Goal: Task Accomplishment & Management: Manage account settings

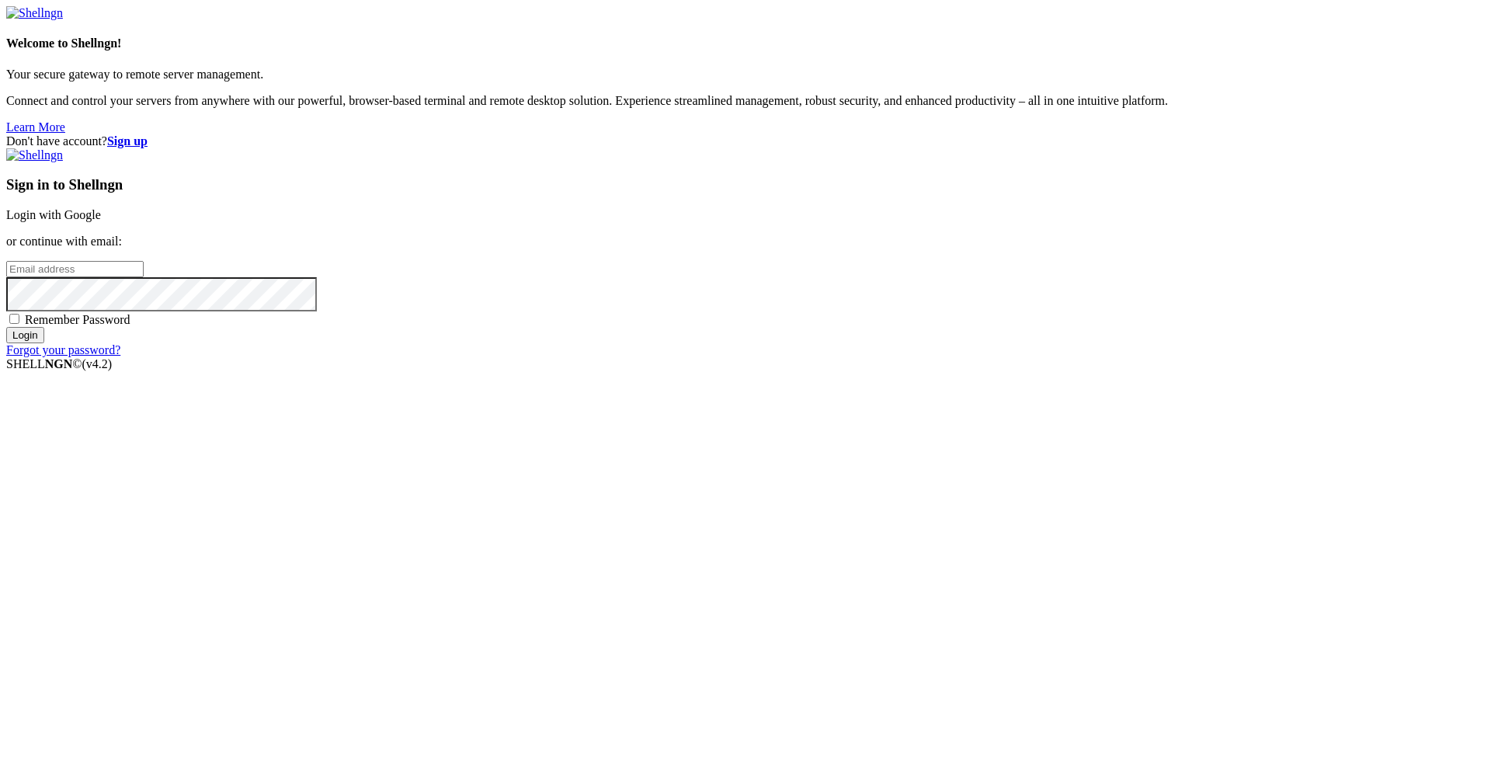
click at [101, 221] on link "Login with Google" at bounding box center [53, 214] width 95 height 13
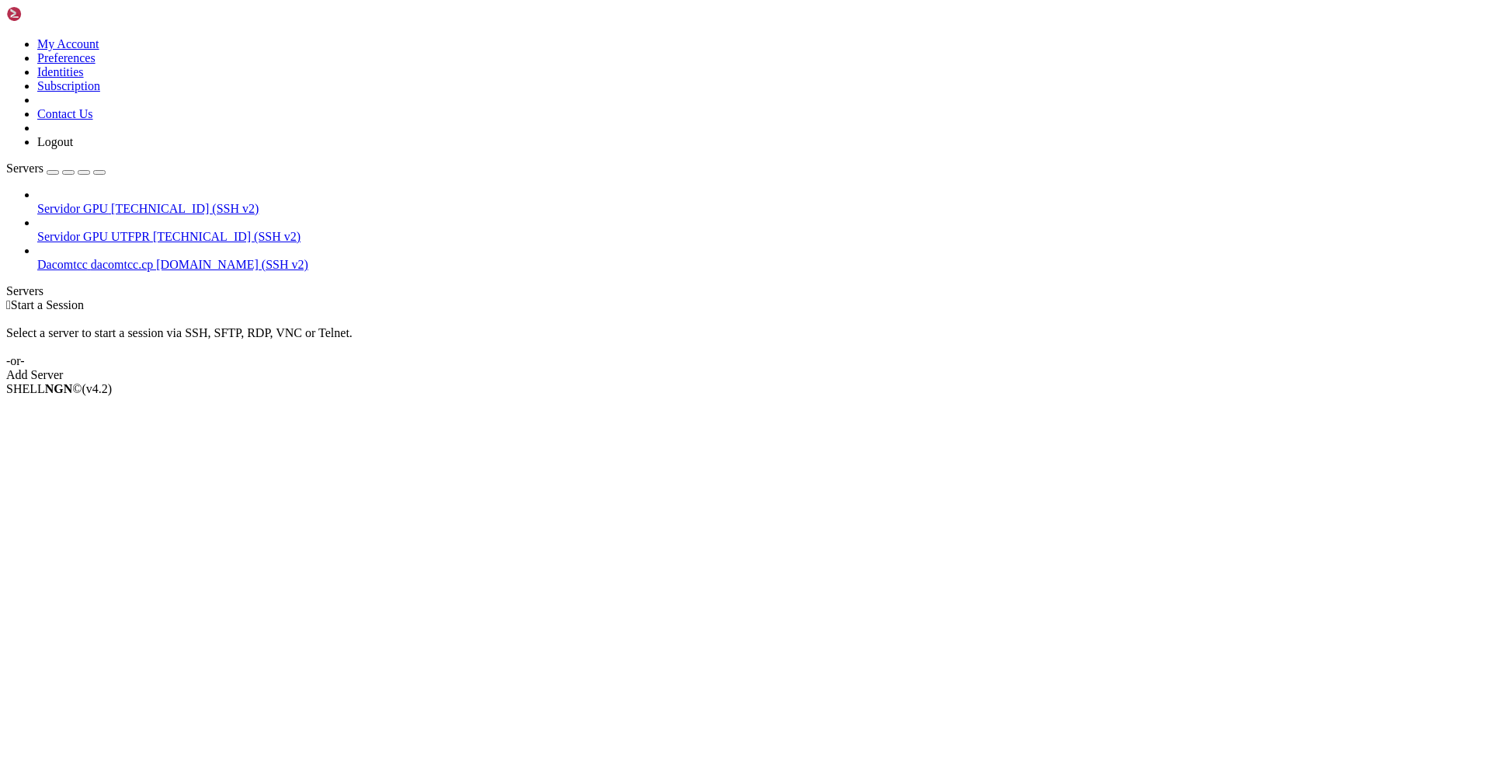
click at [91, 258] on span "dacomtcc.cp [DOMAIN_NAME] (SSH v2)" at bounding box center [200, 264] width 218 height 13
click at [79, 258] on span "Dacomtcc" at bounding box center [62, 264] width 50 height 13
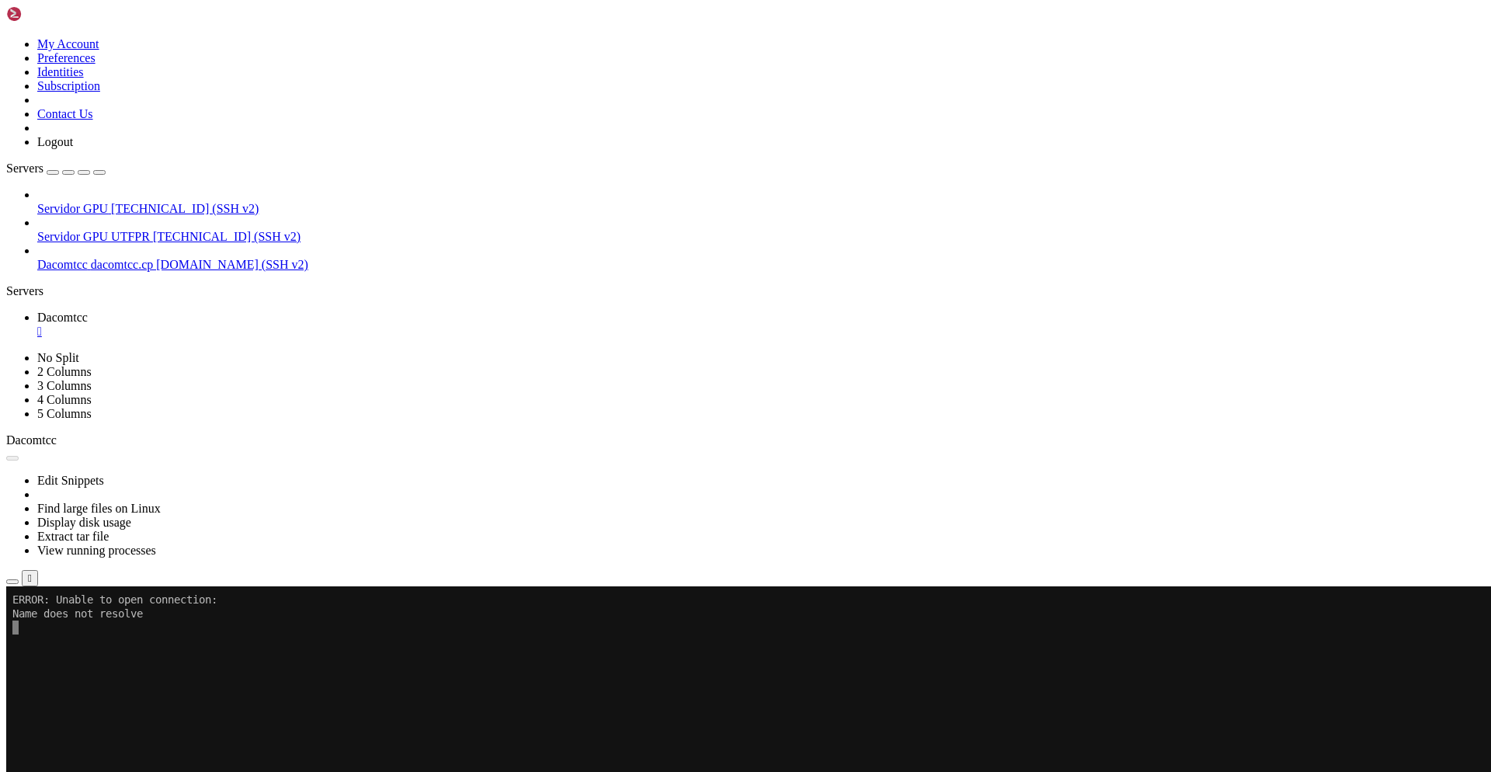
click at [68, 631] on button "Reconnect" at bounding box center [37, 639] width 62 height 16
click at [96, 258] on span "dacomtcc.cp [DOMAIN_NAME] (SSH v2)" at bounding box center [200, 264] width 218 height 13
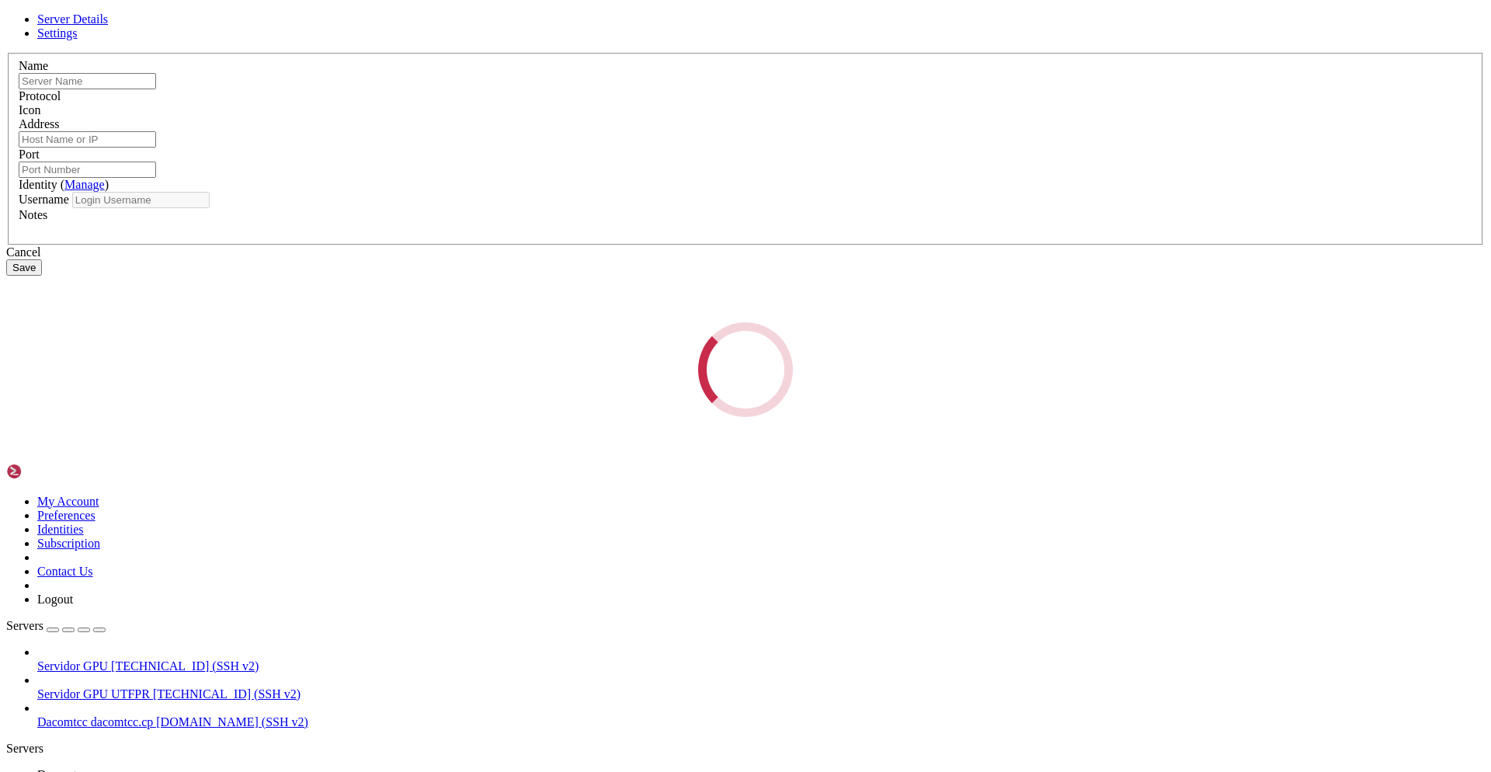
type input "Dacomtcc"
type input "dacomtcc.cp [DOMAIN_NAME]"
type input "9000"
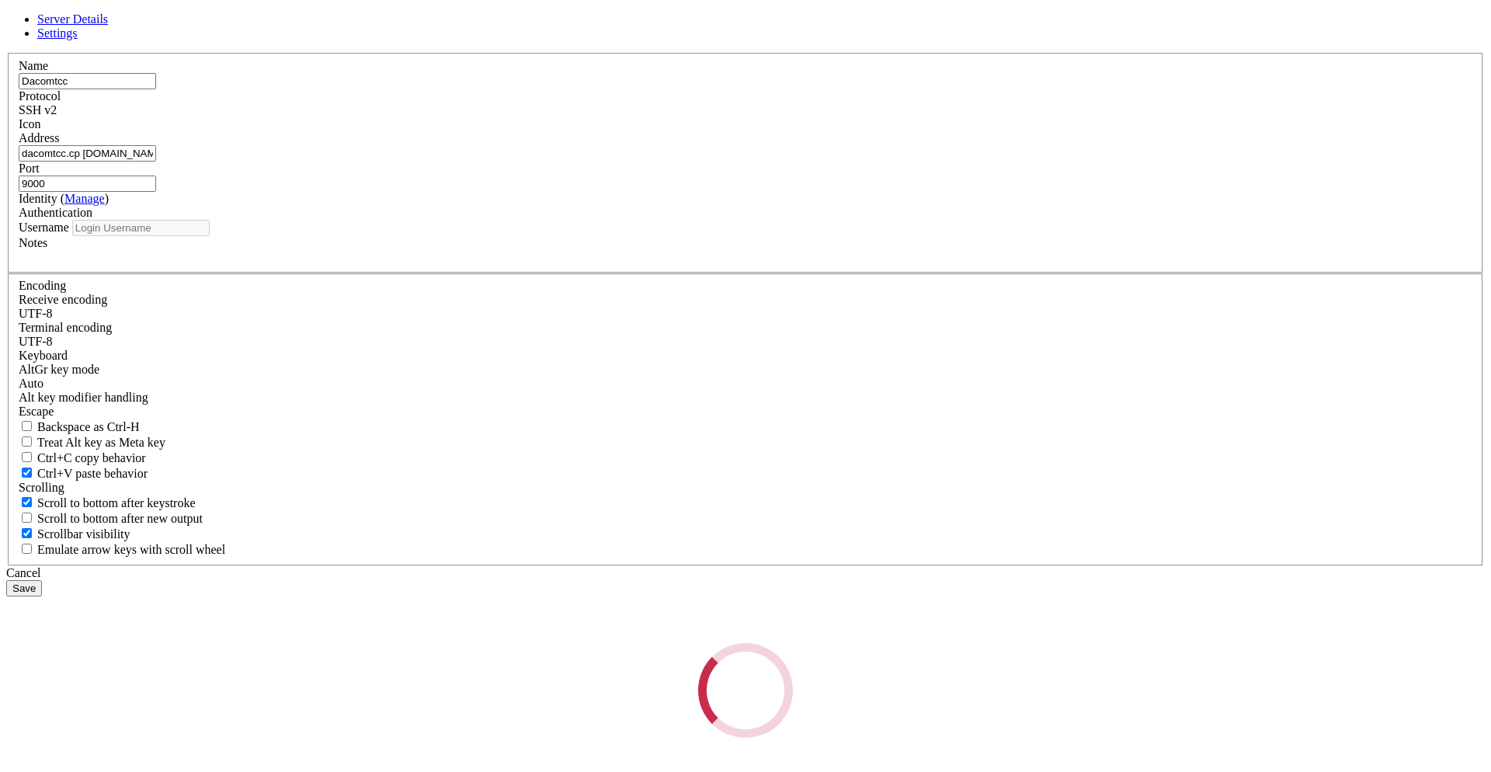
type input "utfpr"
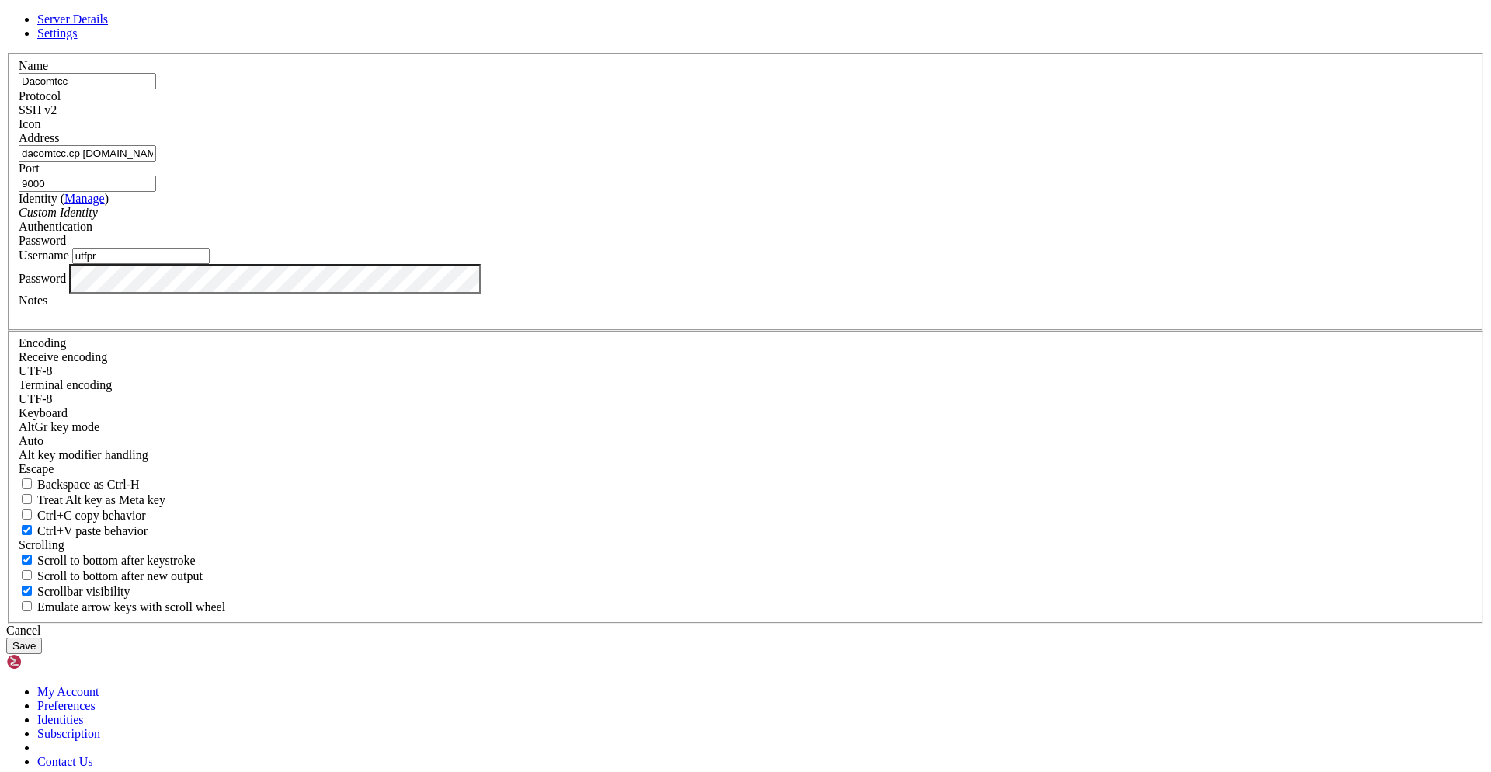
click at [42, 638] on button "Save" at bounding box center [24, 646] width 36 height 16
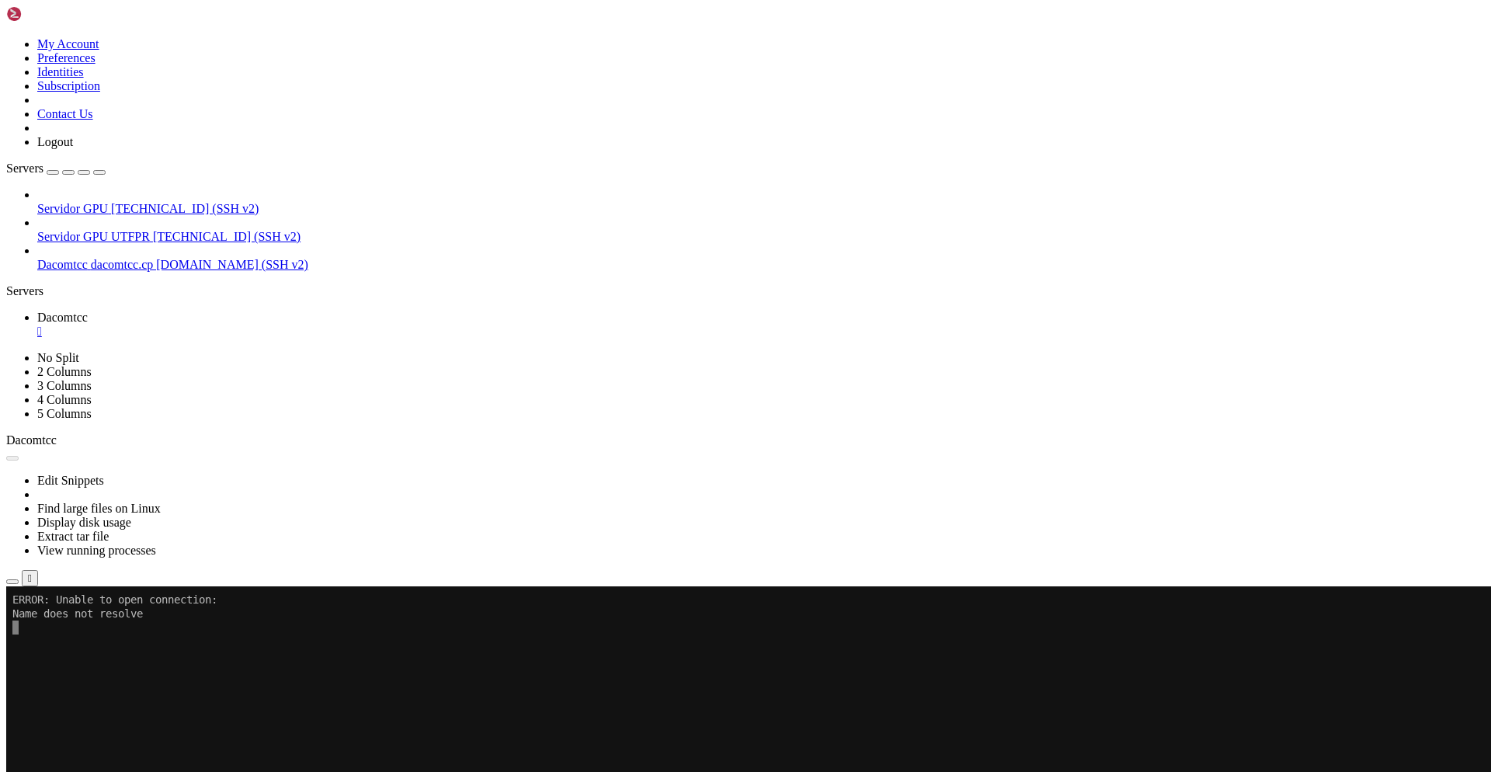
click at [284, 631] on div "Reconnect" at bounding box center [745, 639] width 1479 height 16
click at [72, 258] on span "Dacomtcc" at bounding box center [62, 264] width 50 height 13
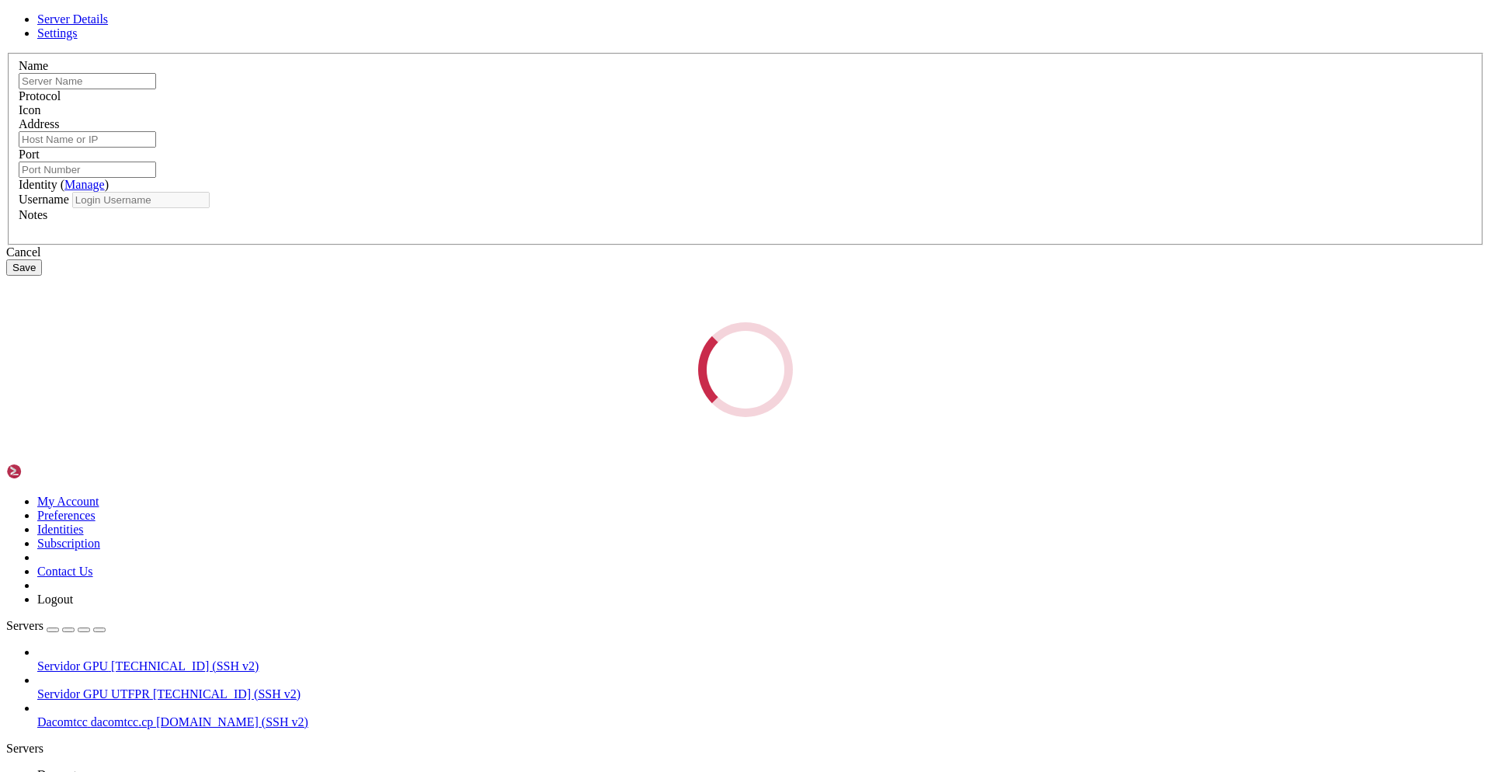
type input "Dacomtcc"
type input "dacomtcc.cp [DOMAIN_NAME]"
type input "9000"
type input "utfpr"
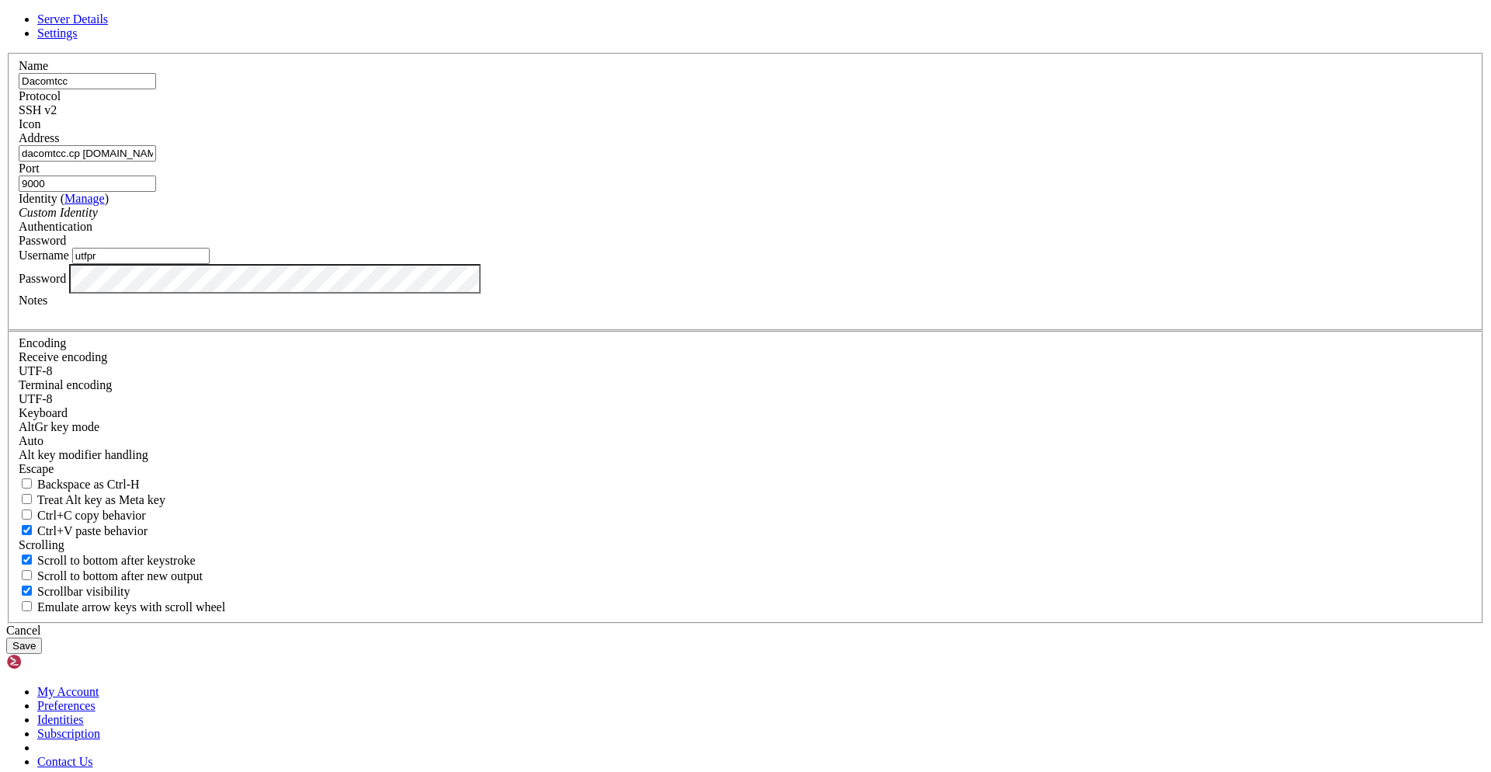
click at [156, 162] on input "dacomtcc.cp [DOMAIN_NAME]" at bounding box center [87, 153] width 137 height 16
click at [42, 638] on button "Save" at bounding box center [24, 646] width 36 height 16
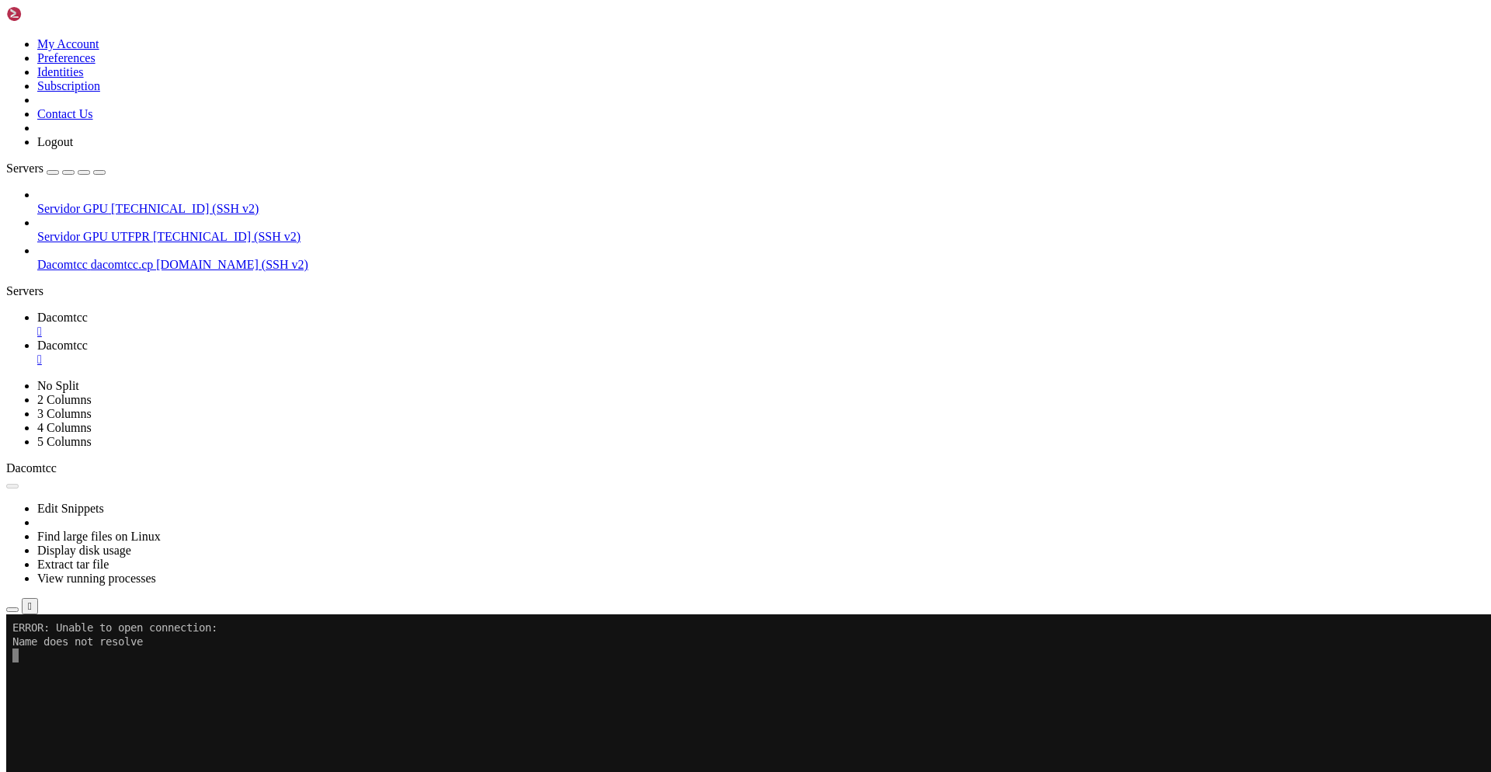
click at [121, 258] on span "dacomtcc.cp [DOMAIN_NAME] (SSH v2)" at bounding box center [200, 264] width 218 height 13
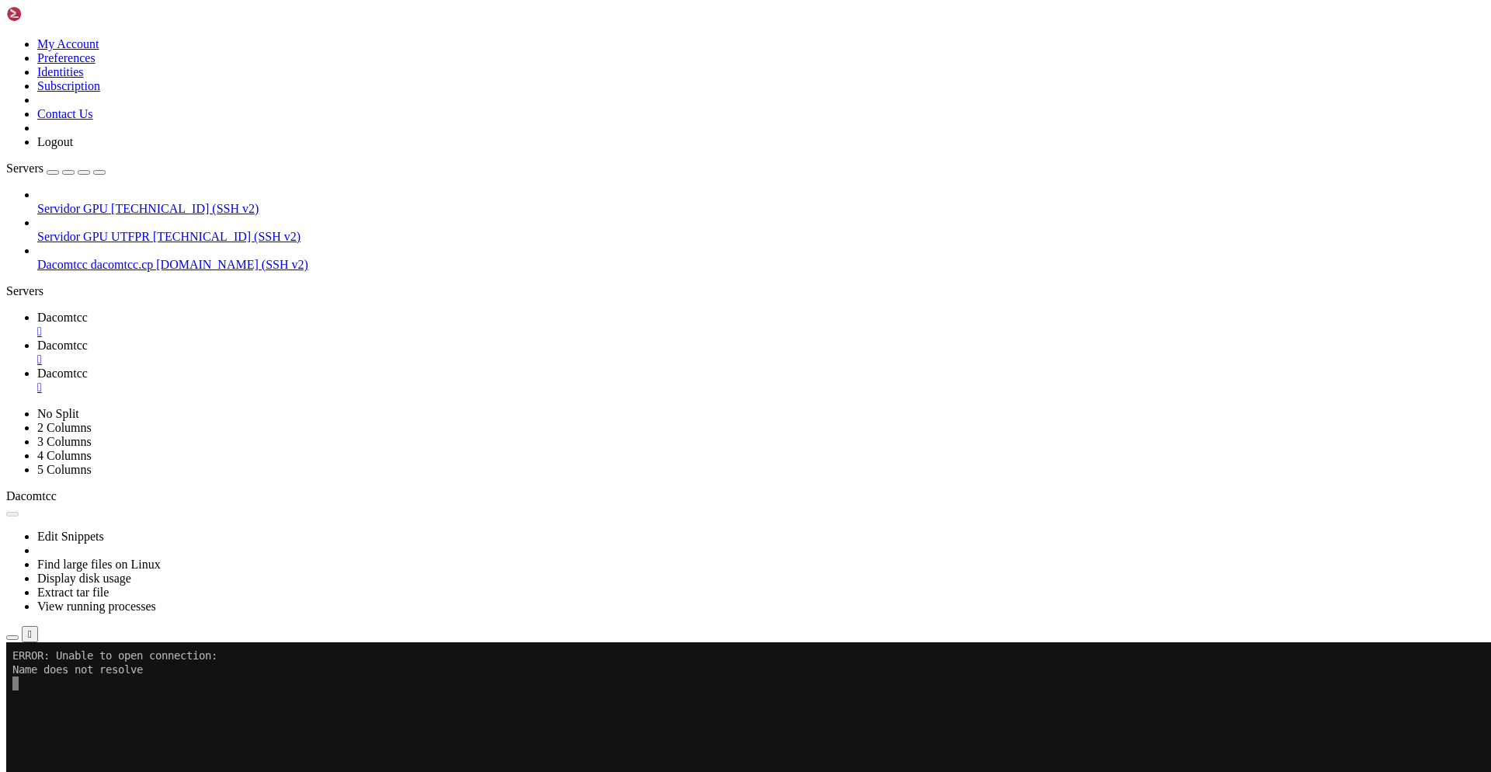
click at [121, 258] on span "dacomtcc.cp [DOMAIN_NAME] (SSH v2)" at bounding box center [200, 264] width 218 height 13
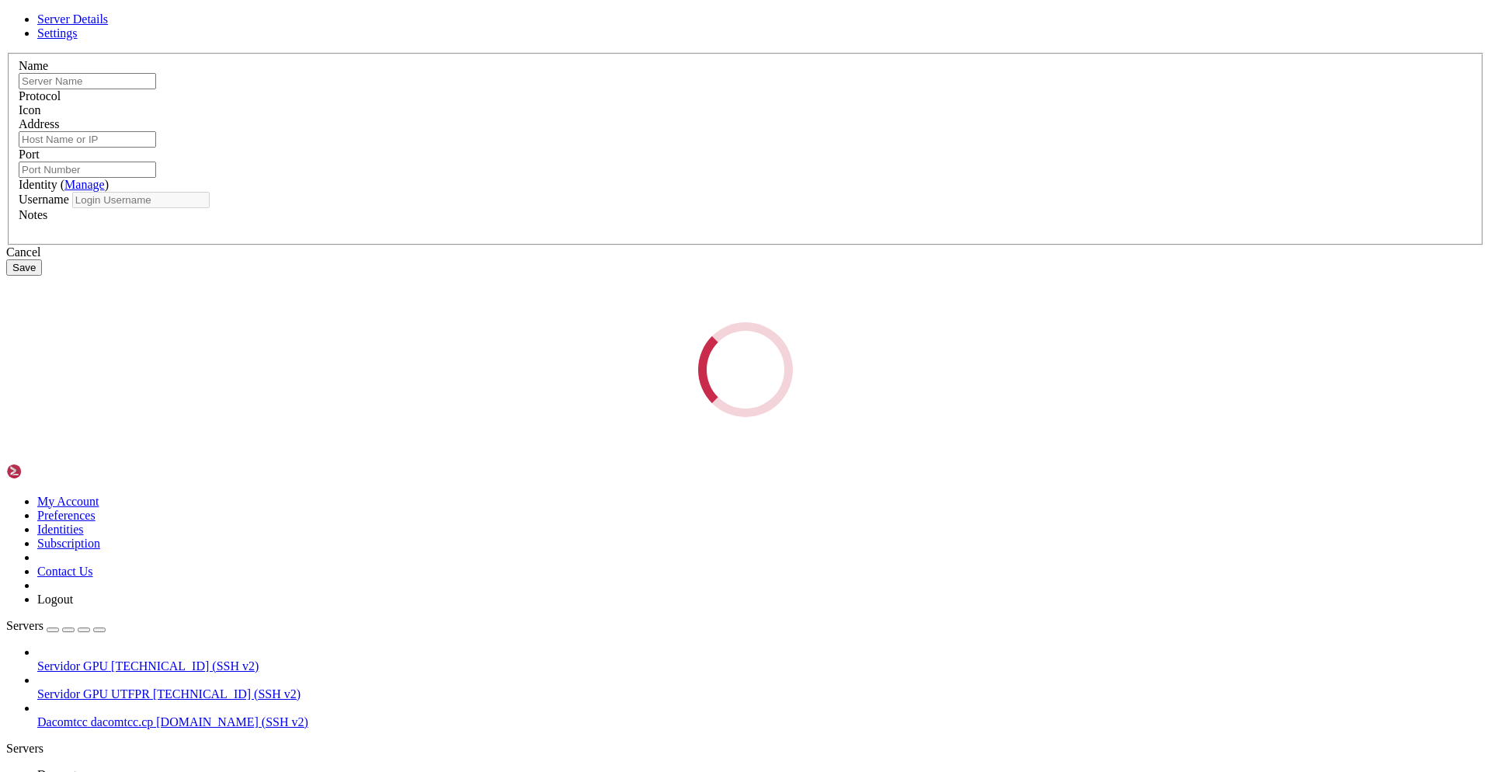
type input "Dacomtcc"
type input "dacomtcc.cp [DOMAIN_NAME]"
type input "9000"
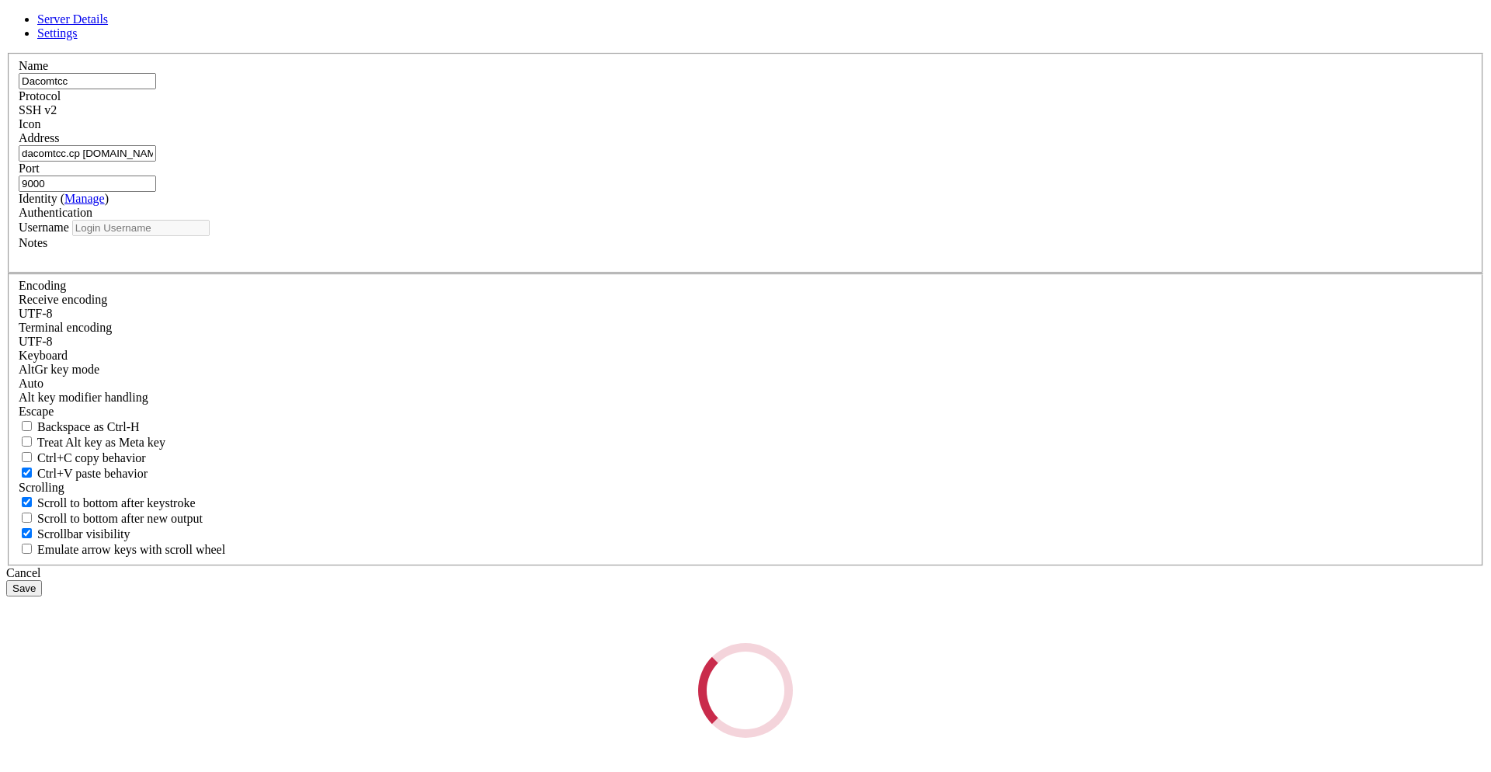
type input "utfpr"
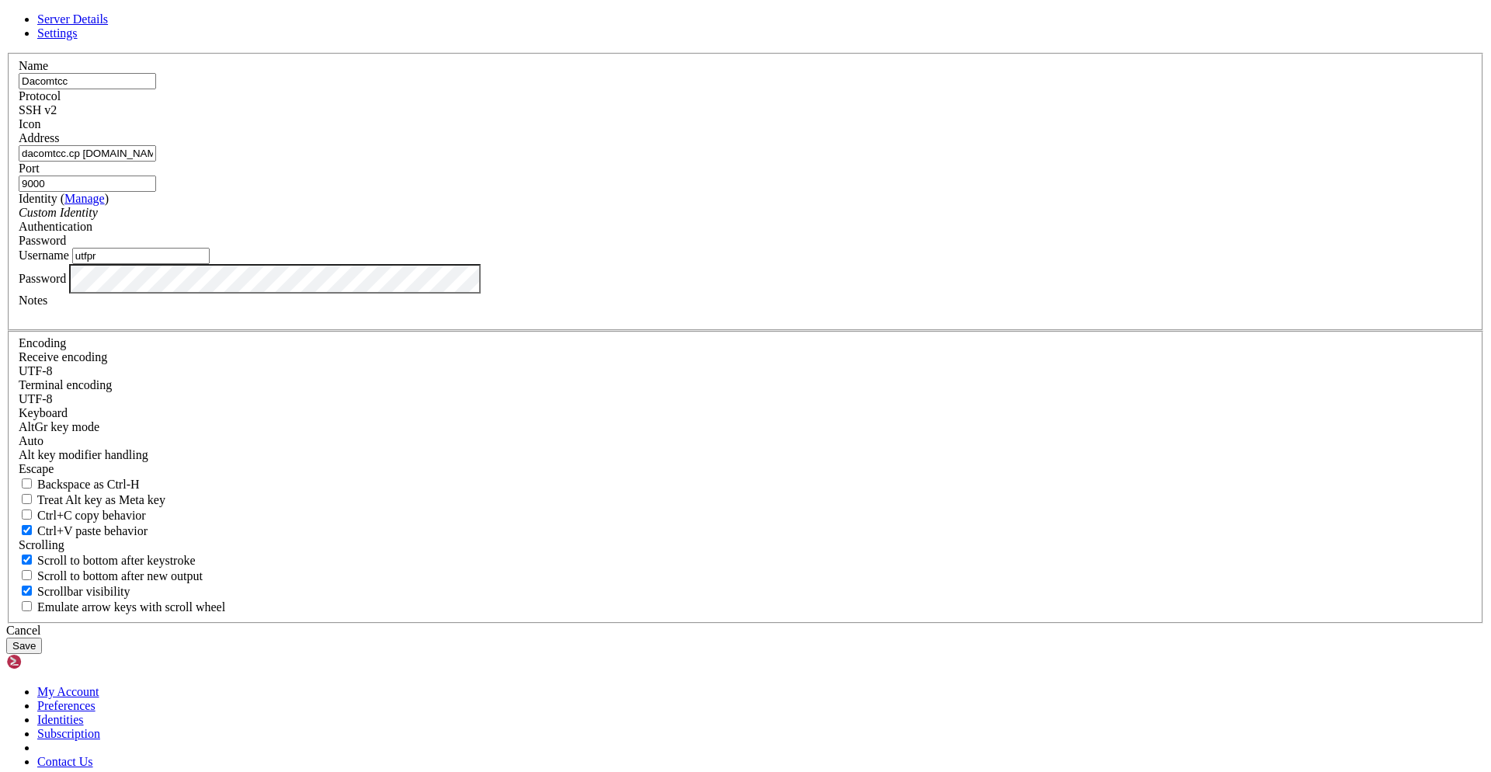
click at [156, 162] on input "dacomtcc.cp [DOMAIN_NAME]" at bounding box center [87, 153] width 137 height 16
type input "[DOMAIN_NAME]"
type input "9000"
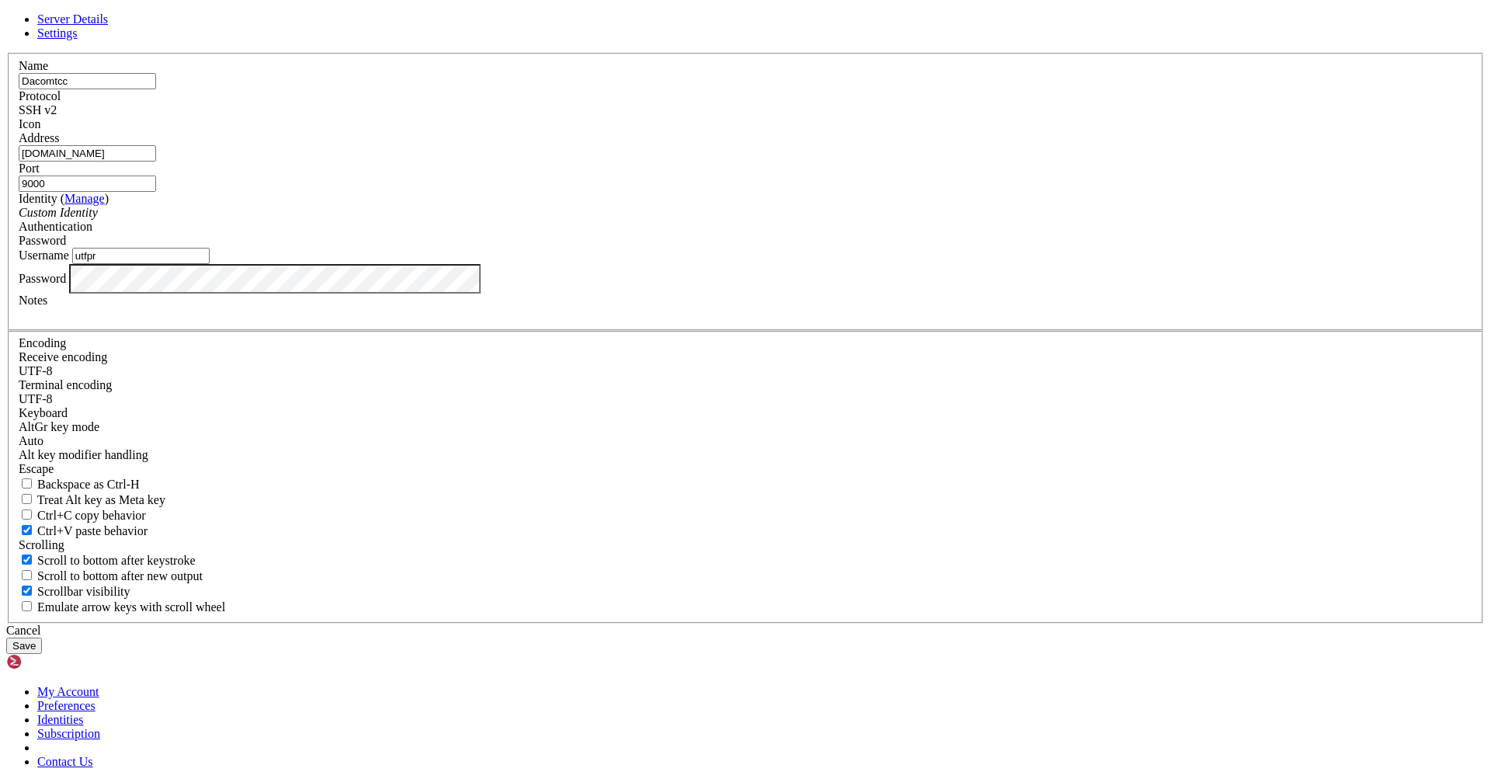
click at [78, 40] on span "Settings" at bounding box center [57, 32] width 40 height 13
click at [108, 26] on span "Server Details" at bounding box center [72, 18] width 71 height 13
click at [210, 264] on input "utfpr" at bounding box center [140, 256] width 137 height 16
type input "utfpr"
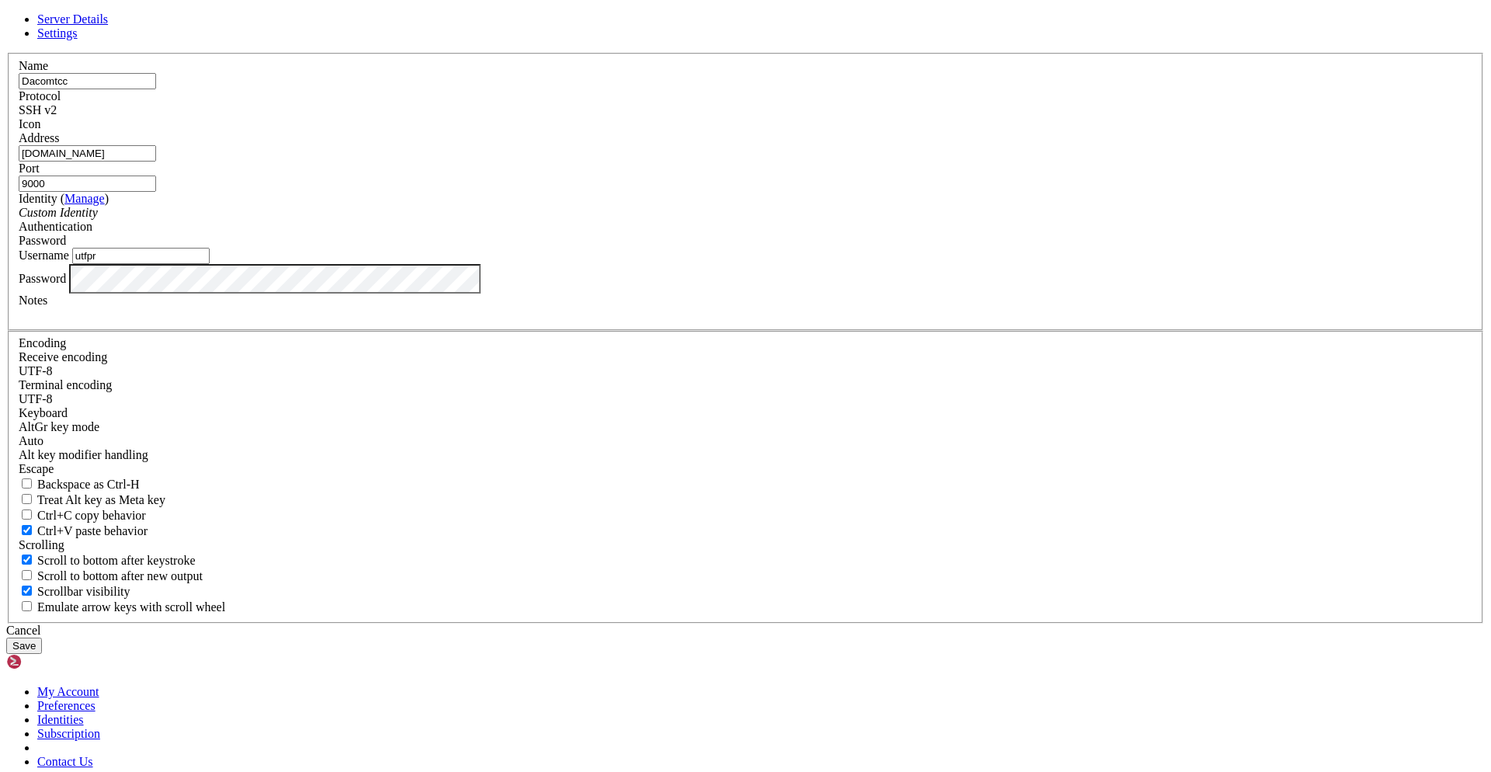
click at [156, 162] on input "[DOMAIN_NAME]" at bounding box center [87, 153] width 137 height 16
type input "[TECHNICAL_ID]"
click at [42, 638] on button "Save" at bounding box center [24, 646] width 36 height 16
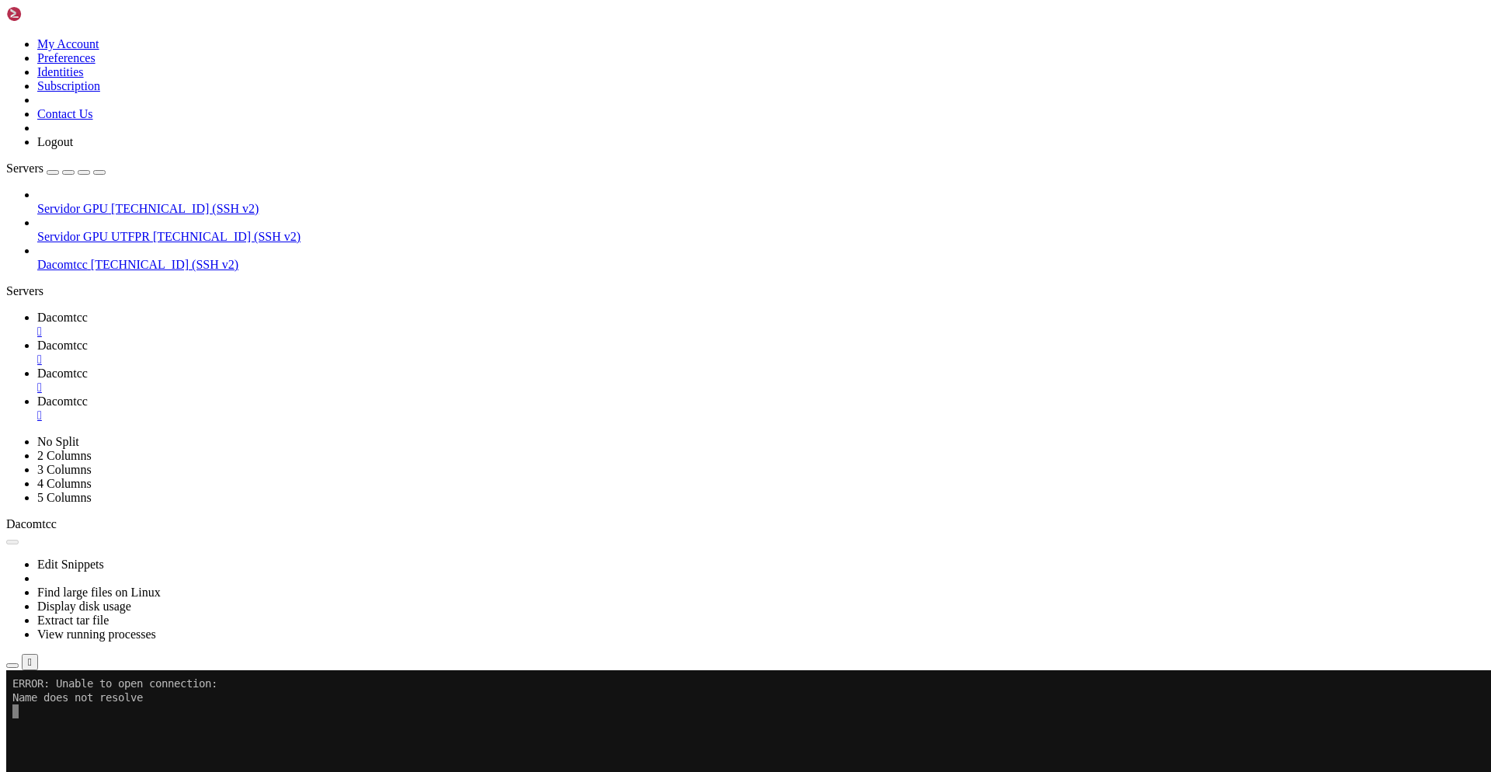
click at [91, 258] on span "[TECHNICAL_ID] (SSH v2)" at bounding box center [165, 264] width 148 height 13
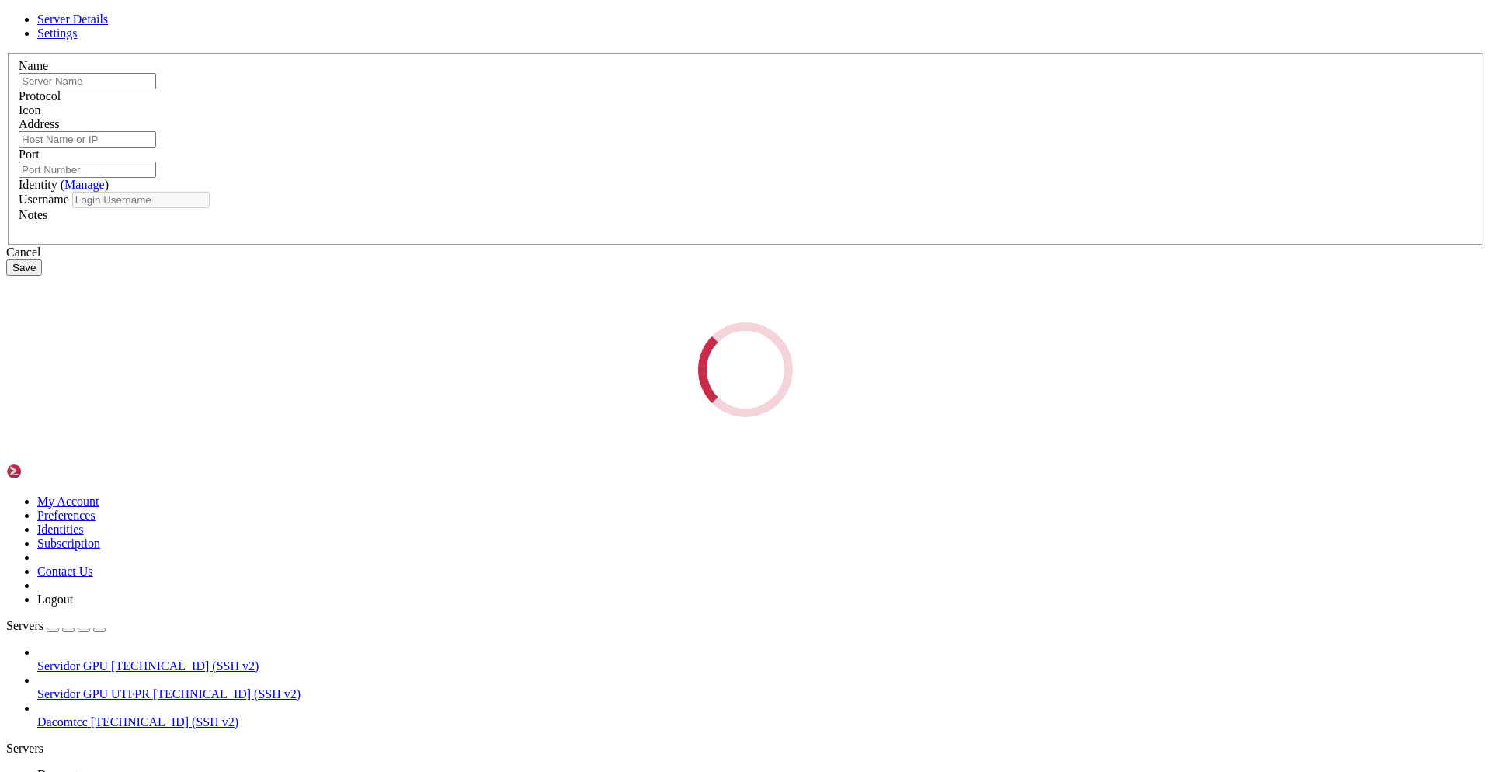
type input "Dacomtcc"
type input "[TECHNICAL_ID]"
type input "9000"
type input "utfpr"
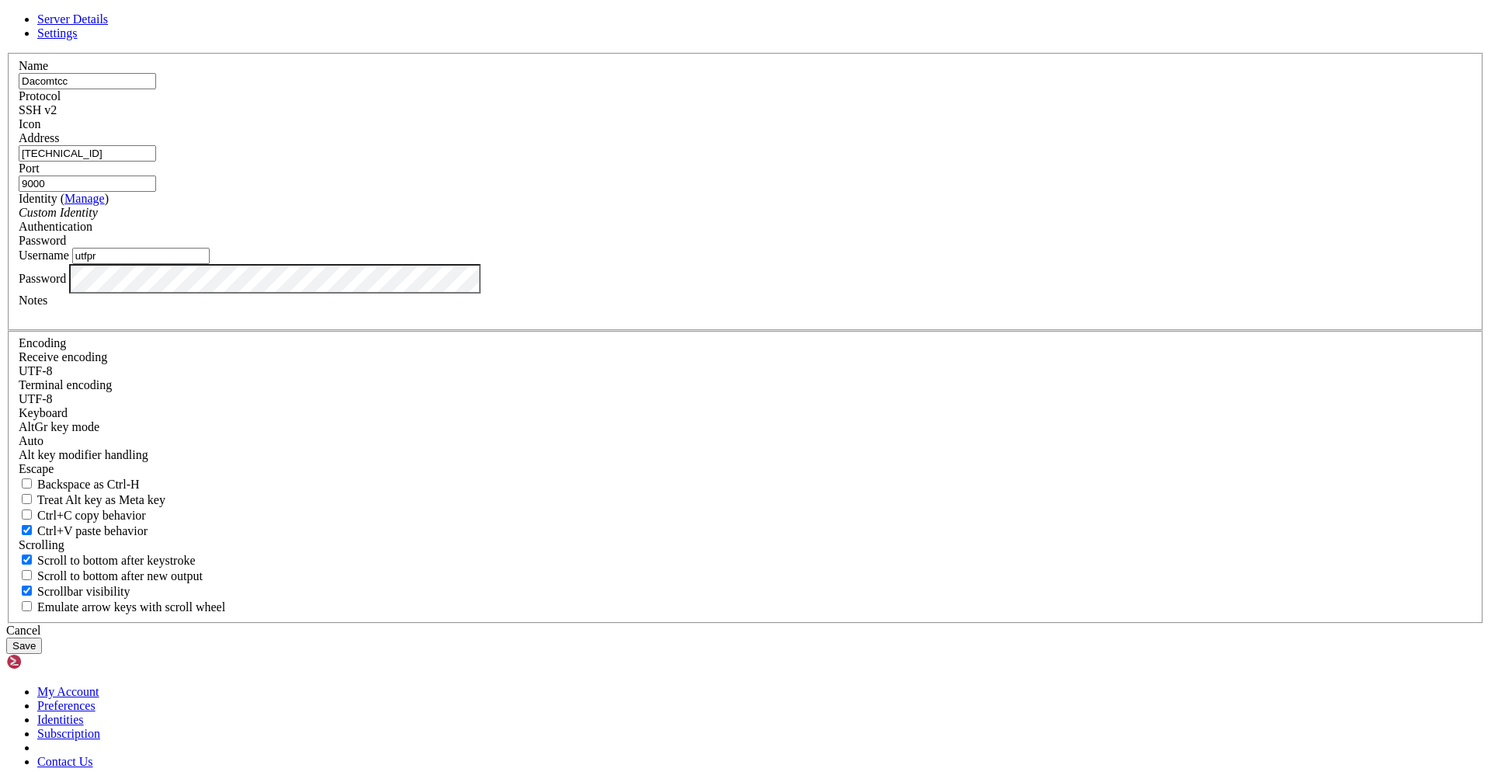
click at [42, 638] on button "Save" at bounding box center [24, 646] width 36 height 16
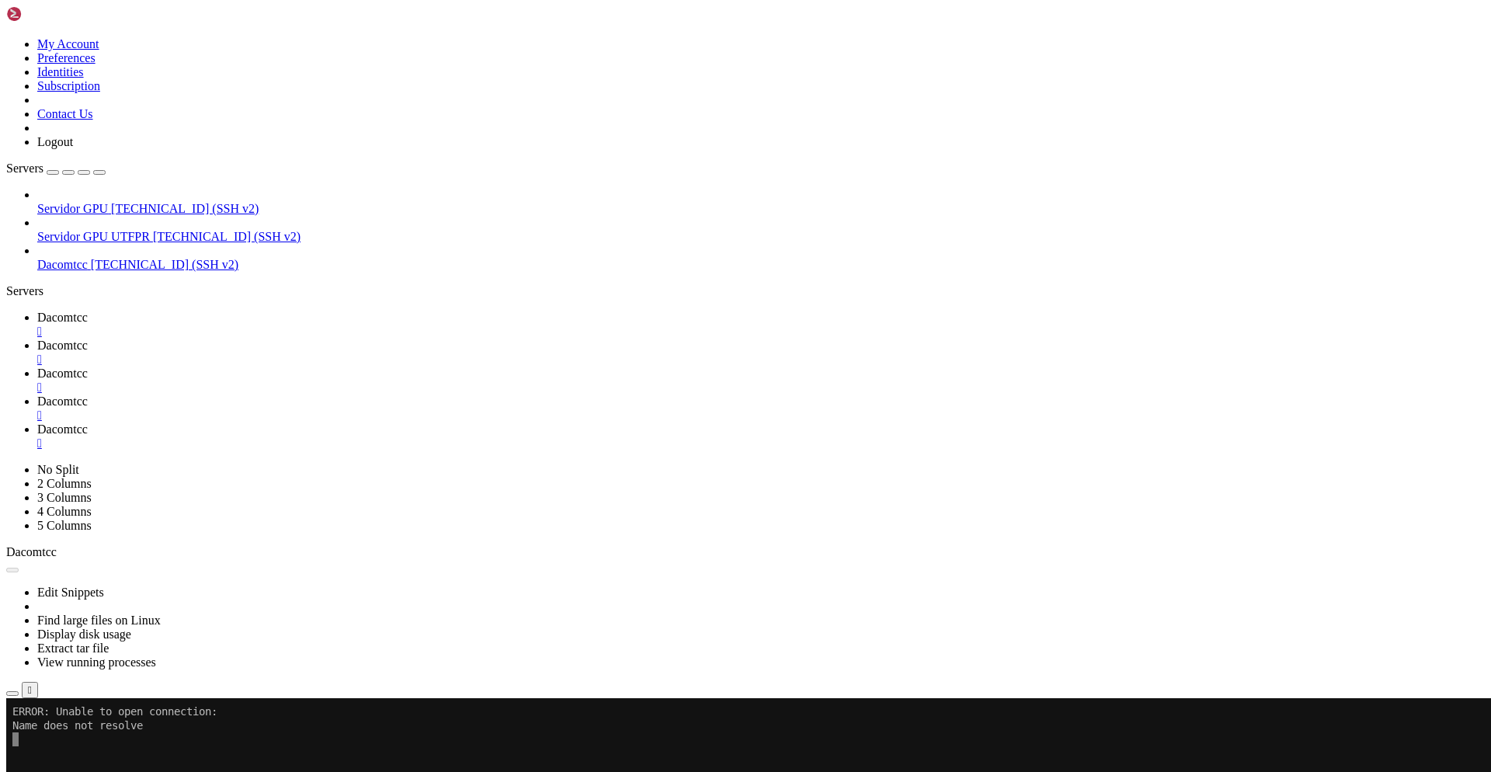
click at [88, 258] on span "Dacomtcc" at bounding box center [62, 264] width 50 height 13
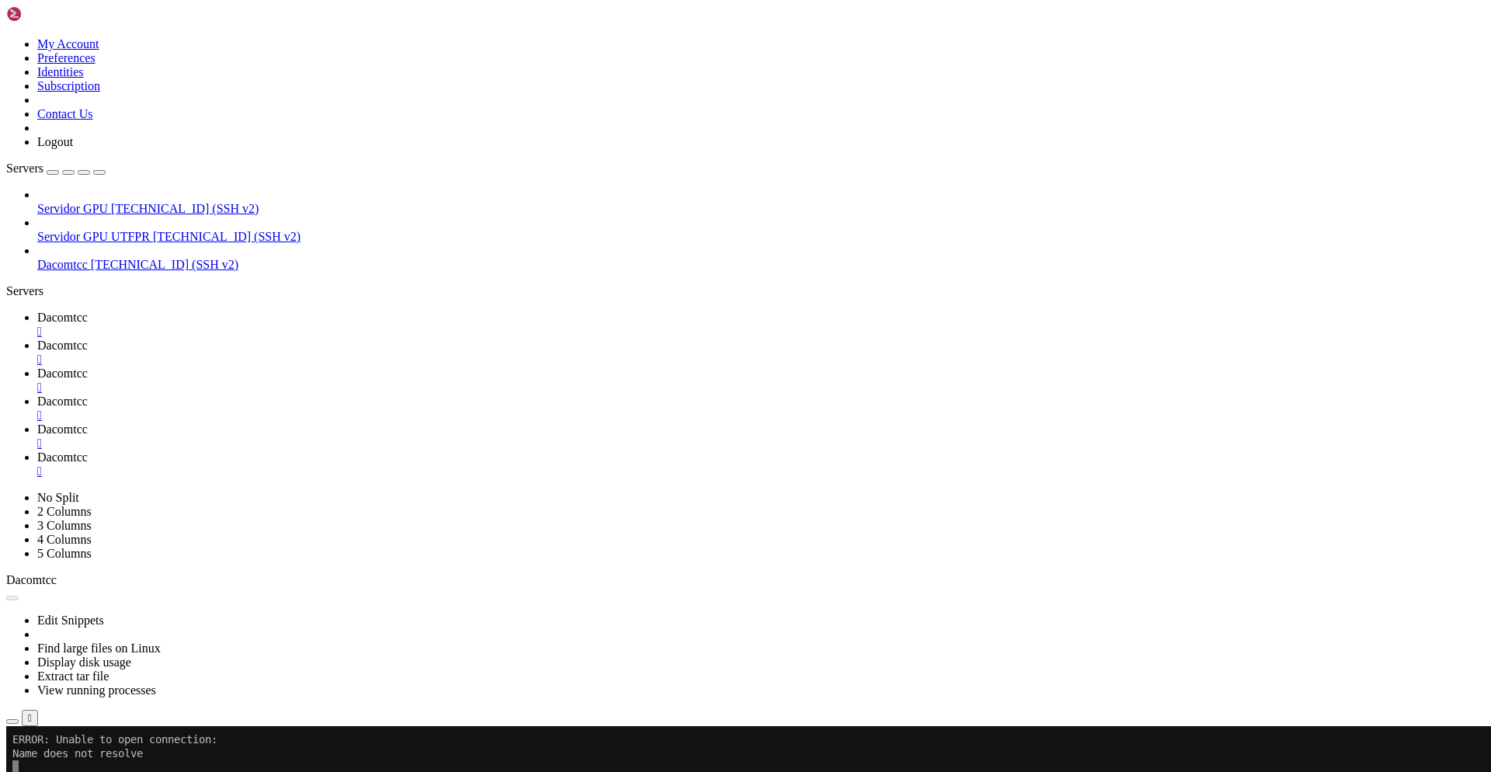
click at [37, 423] on icon at bounding box center [37, 429] width 0 height 13
click at [705, 437] on div "" at bounding box center [761, 444] width 1448 height 14
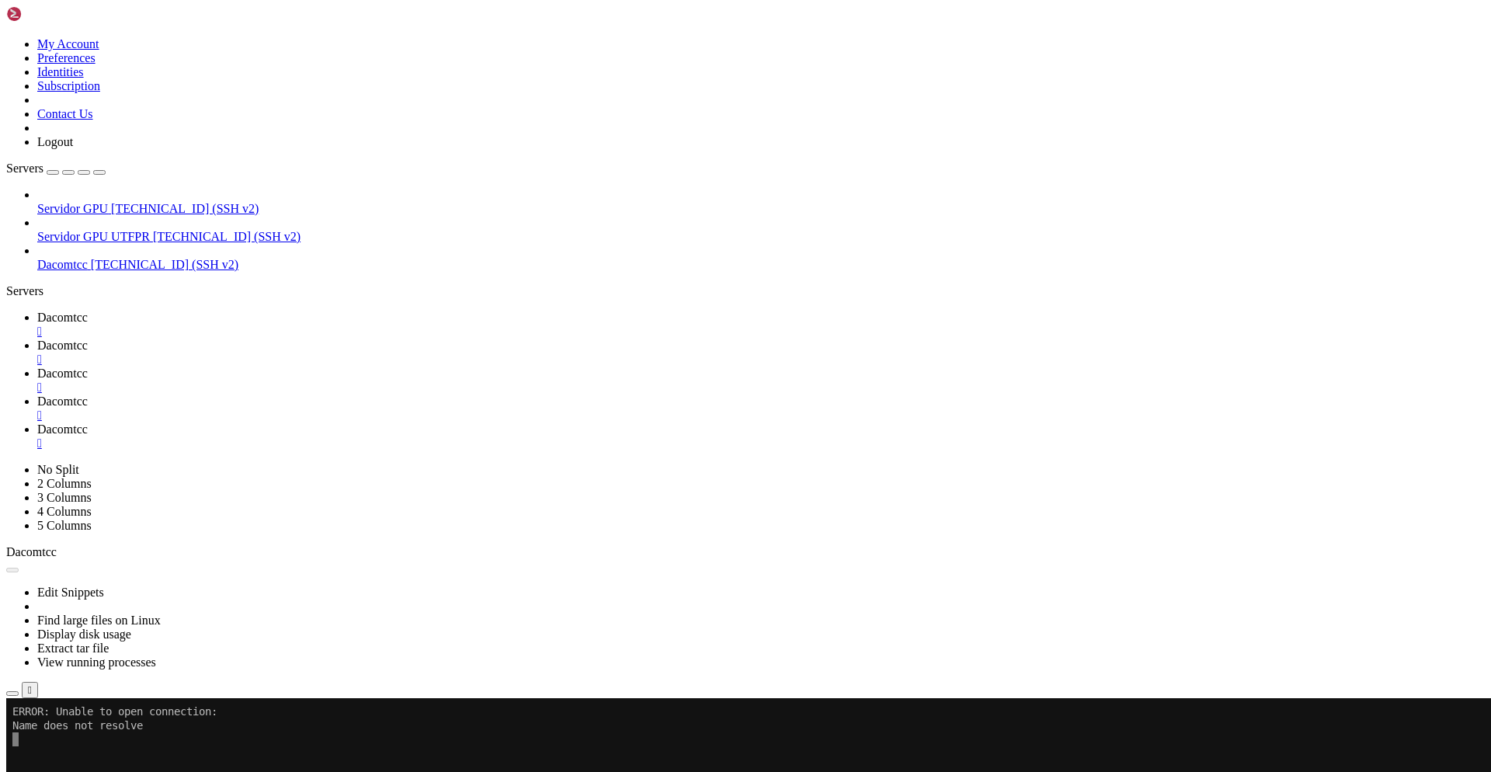
click at [88, 395] on span "Dacomtcc" at bounding box center [62, 401] width 50 height 13
click at [603, 395] on link "Dacomtcc " at bounding box center [761, 409] width 1448 height 28
click at [604, 409] on div "" at bounding box center [761, 416] width 1448 height 14
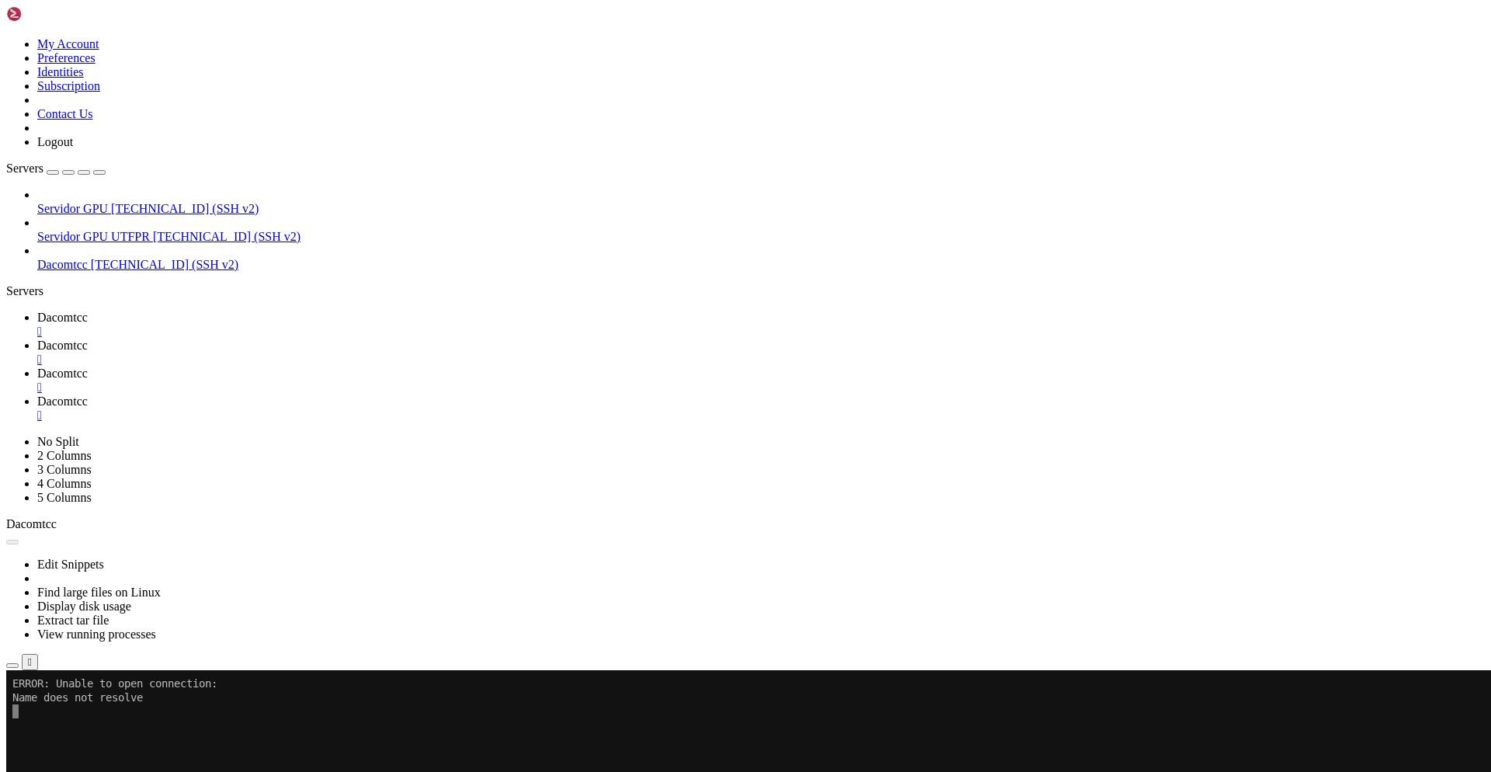
click at [88, 367] on span "Dacomtcc" at bounding box center [62, 373] width 50 height 13
click at [497, 381] on div "" at bounding box center [761, 388] width 1448 height 14
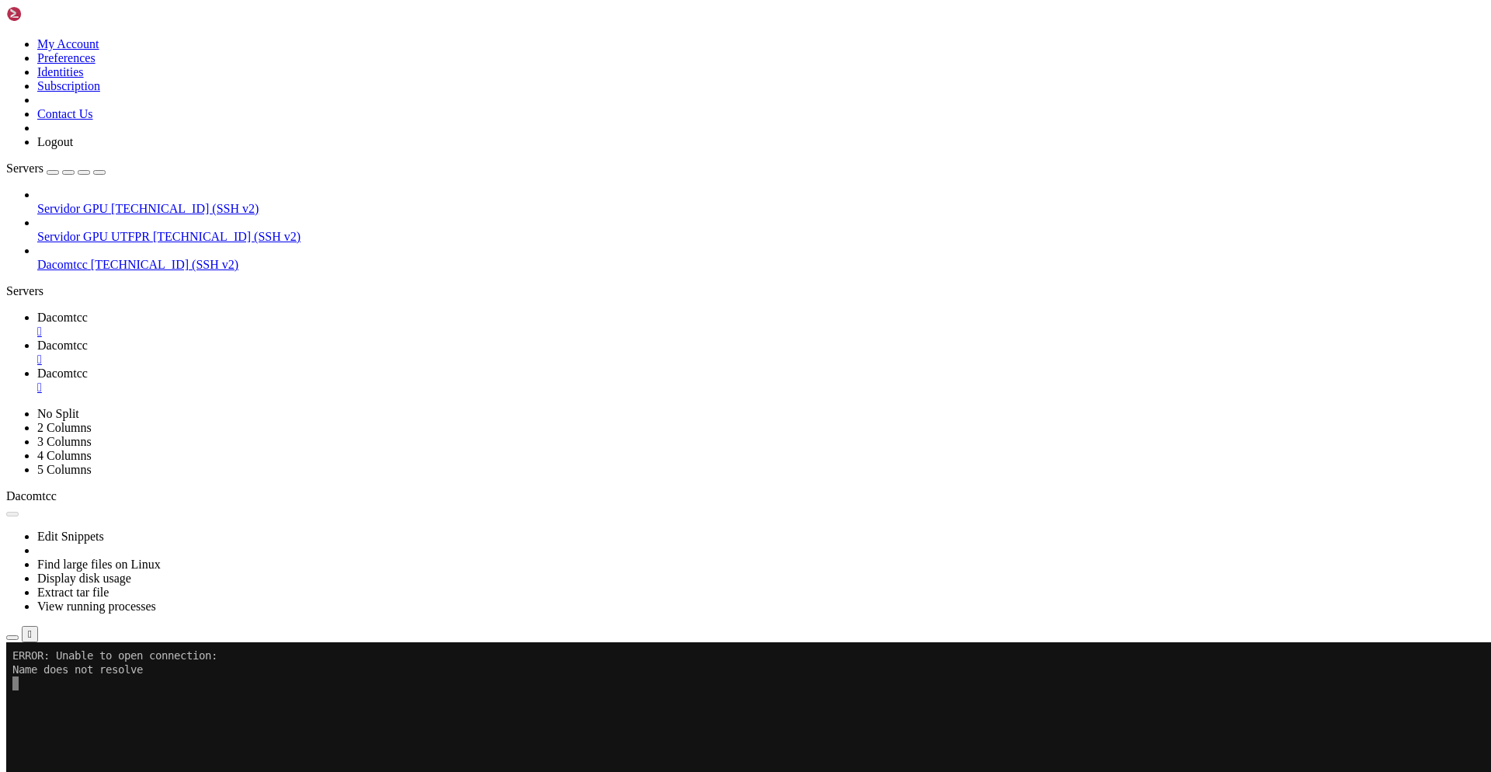
click at [326, 339] on link "Dacomtcc " at bounding box center [761, 353] width 1448 height 28
click at [88, 311] on span "Dacomtcc" at bounding box center [62, 317] width 50 height 13
click at [281, 325] on div "" at bounding box center [761, 332] width 1448 height 14
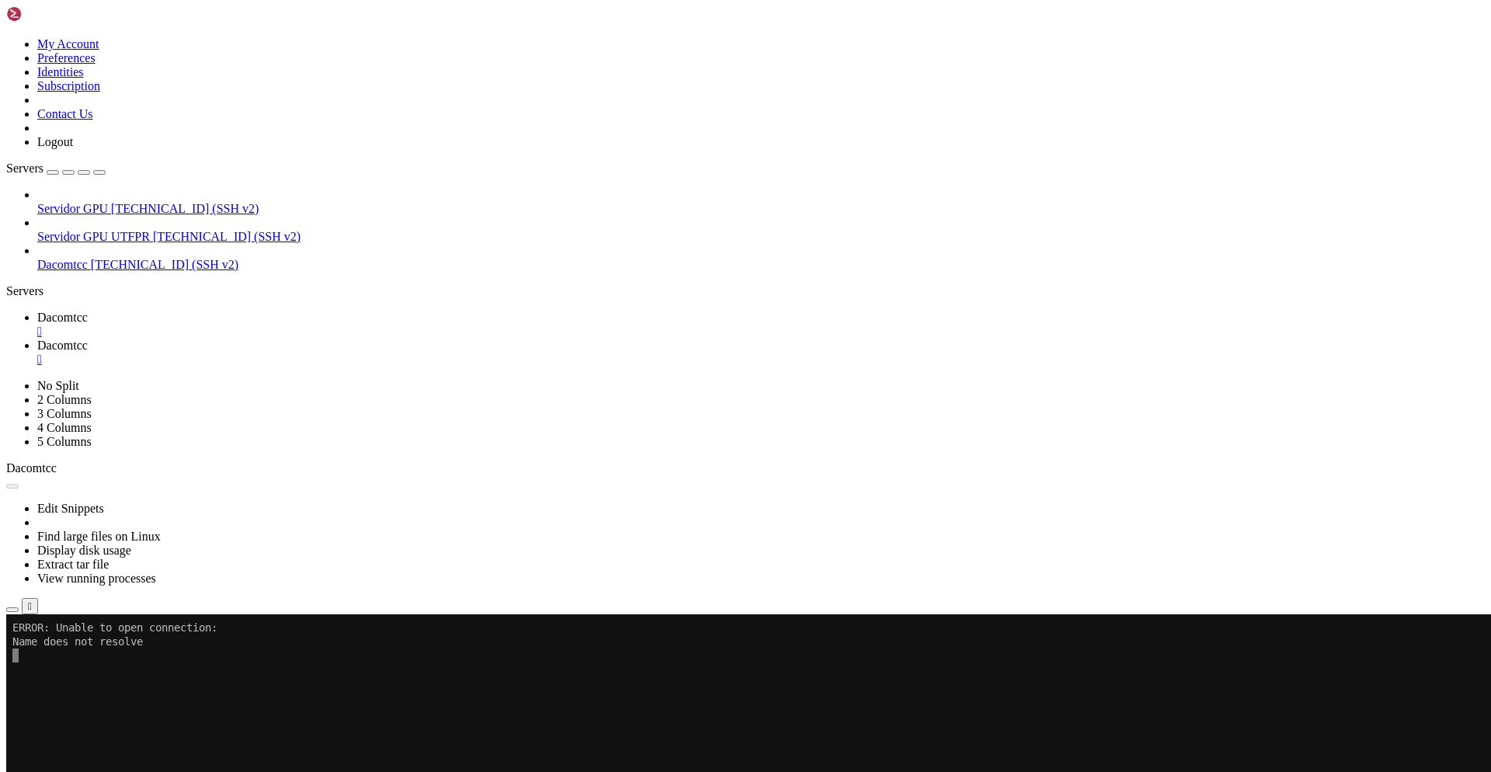
click at [281, 325] on div "" at bounding box center [761, 332] width 1448 height 14
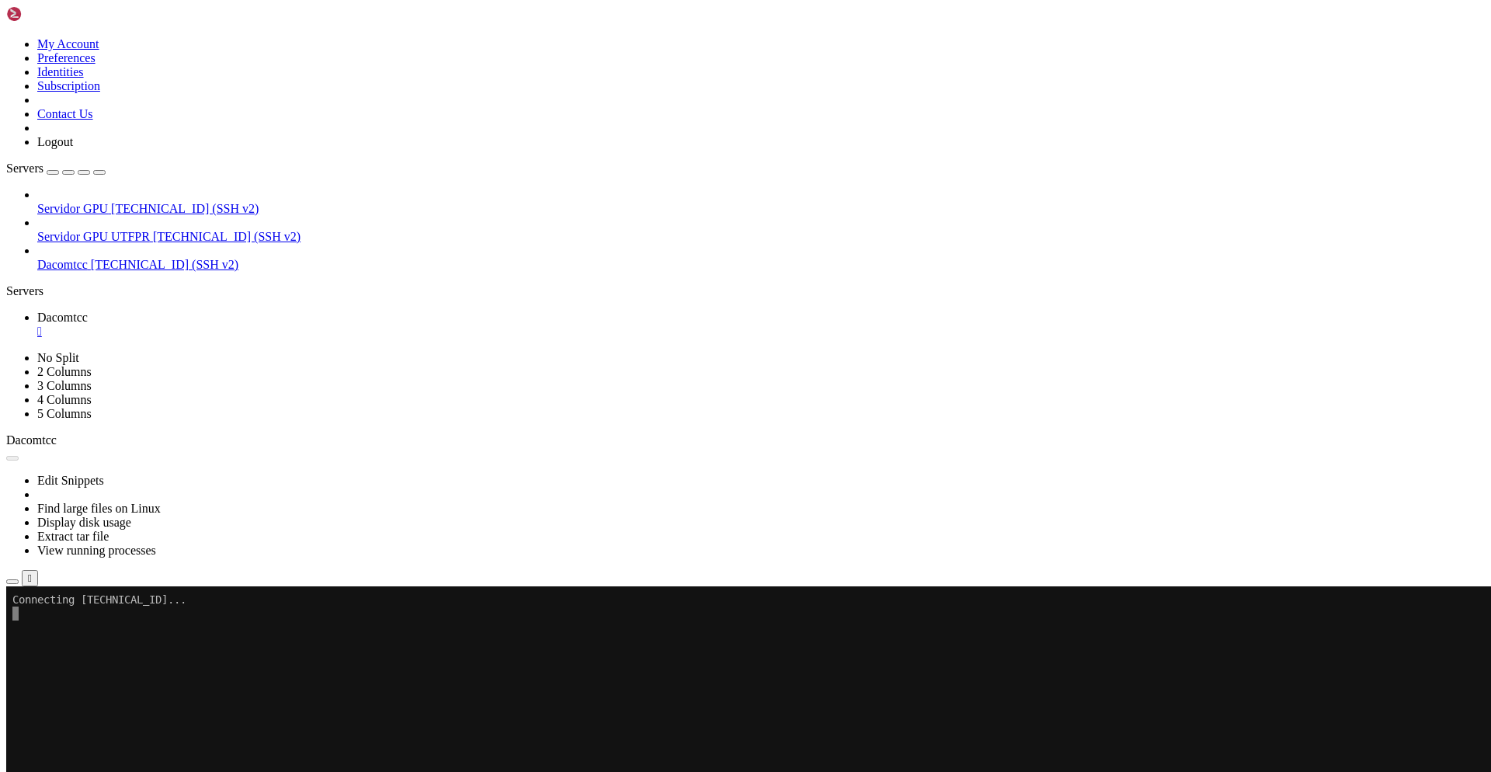
click at [204, 771] on x-row at bounding box center [653, 781] width 1282 height 14
click at [283, 325] on div "" at bounding box center [761, 332] width 1448 height 14
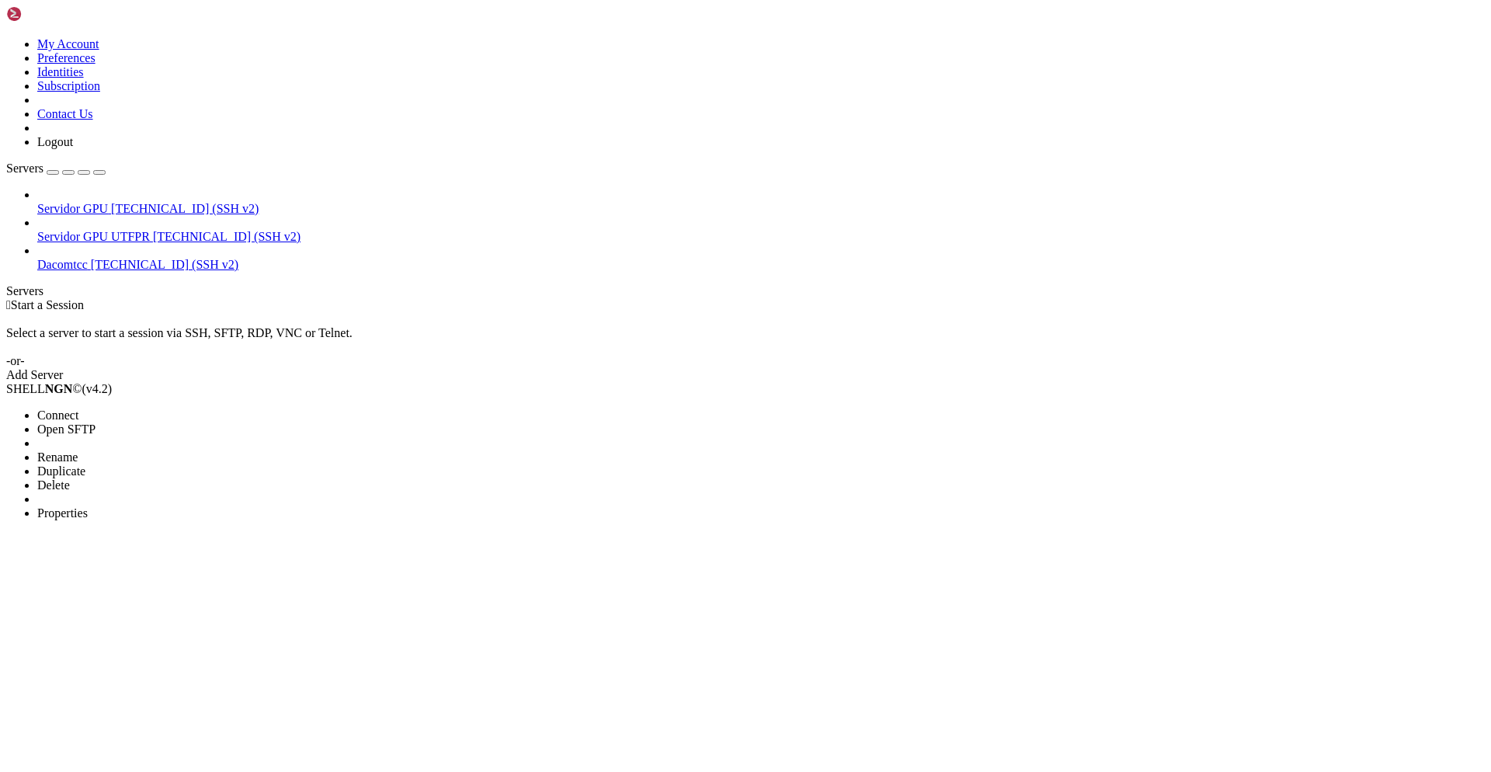
click at [179, 506] on li "Properties" at bounding box center [107, 513] width 141 height 14
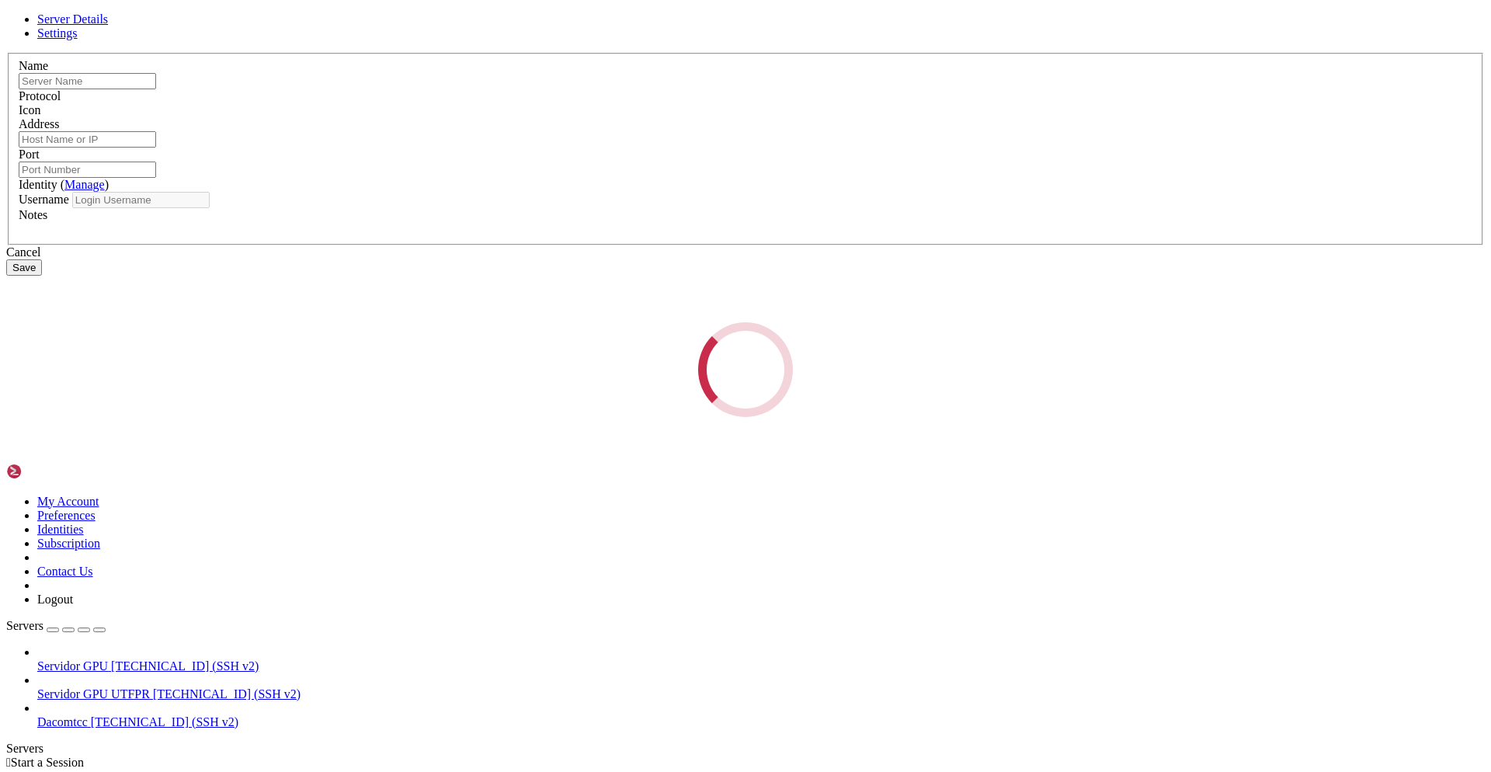
type input "Dacomtcc"
type input "[TECHNICAL_ID]"
type input "9000"
type input "utfpr"
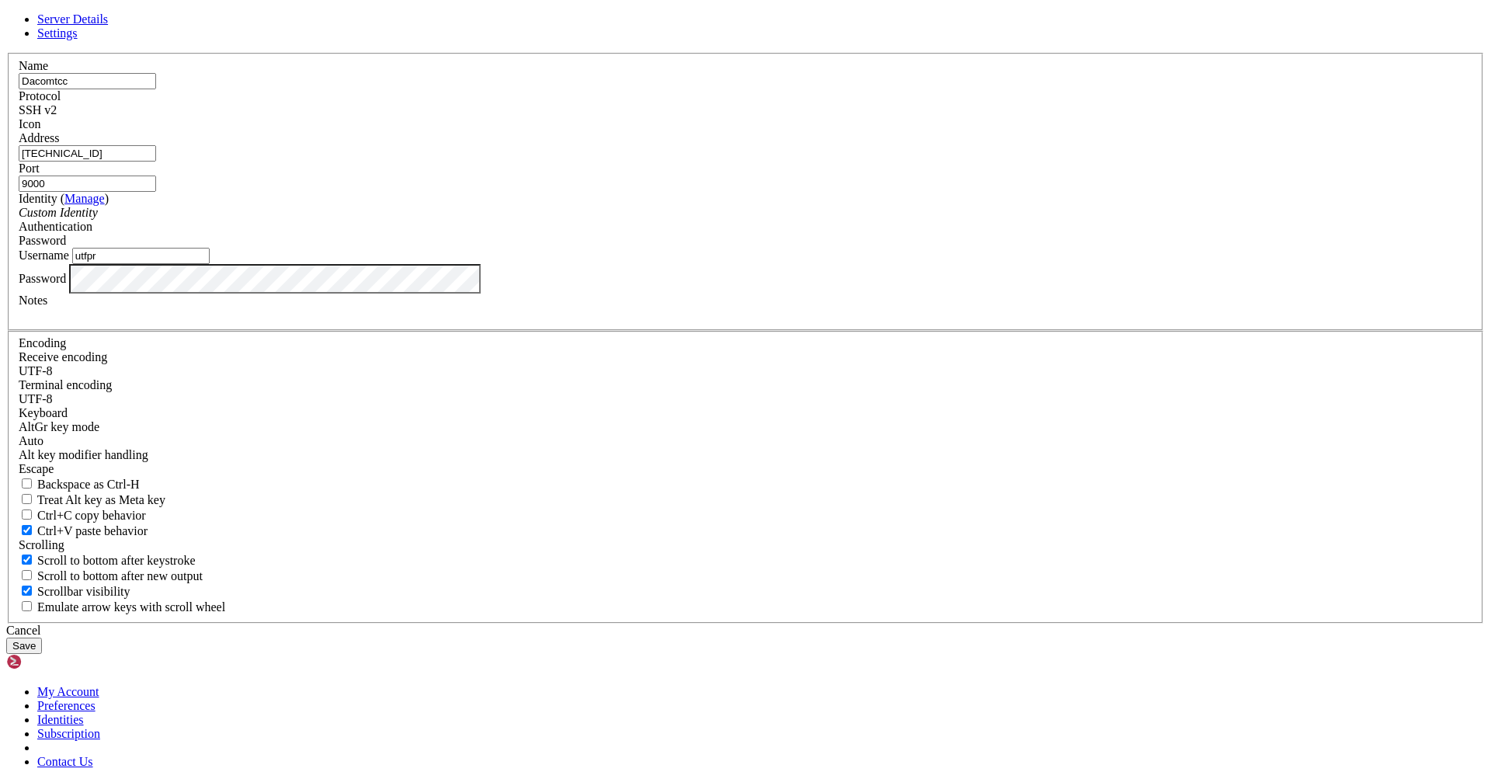
click at [156, 162] on input "[TECHNICAL_ID]" at bounding box center [87, 153] width 137 height 16
click at [665, 294] on div "Password" at bounding box center [746, 279] width 1454 height 30
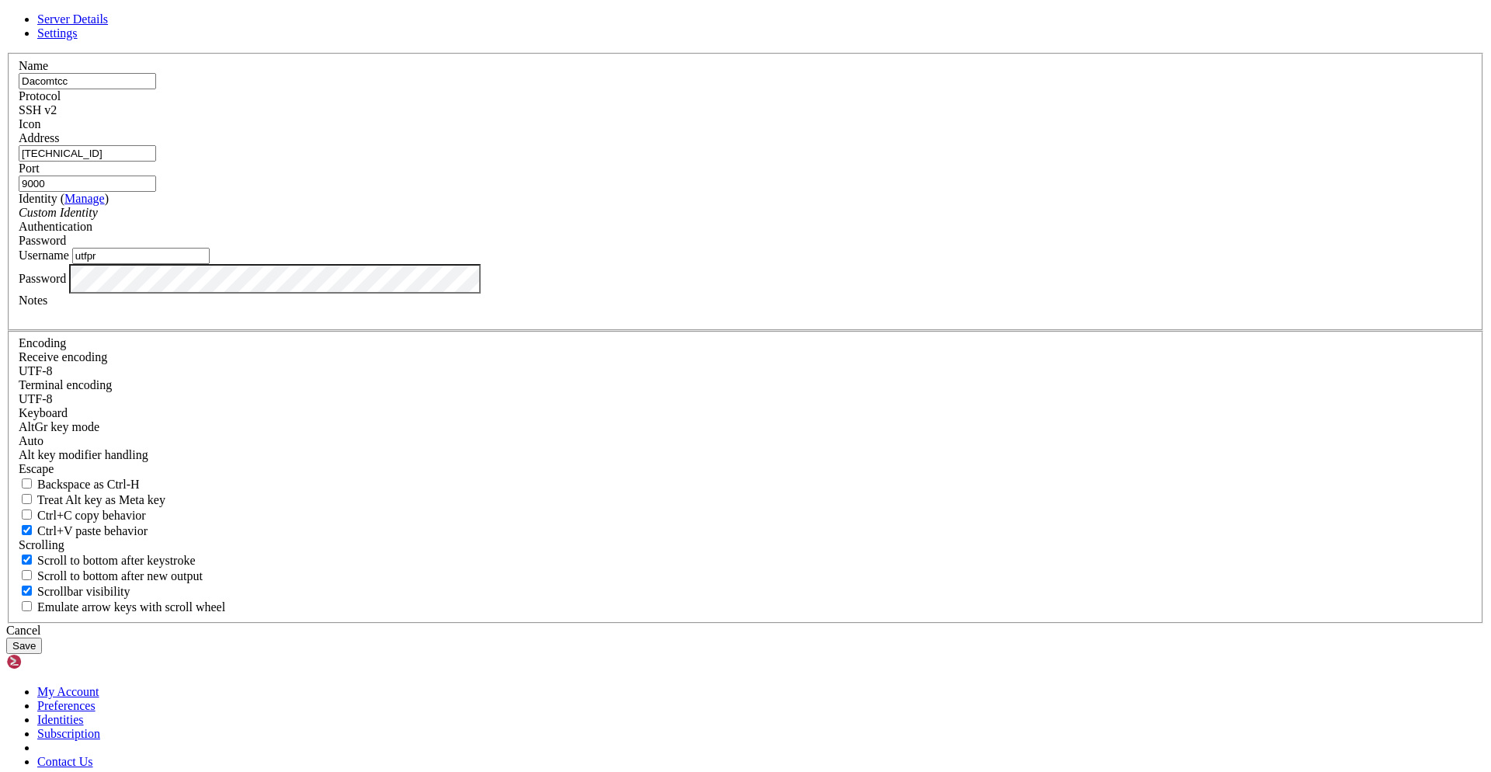
click at [6, 638] on button "Save" at bounding box center [24, 646] width 36 height 16
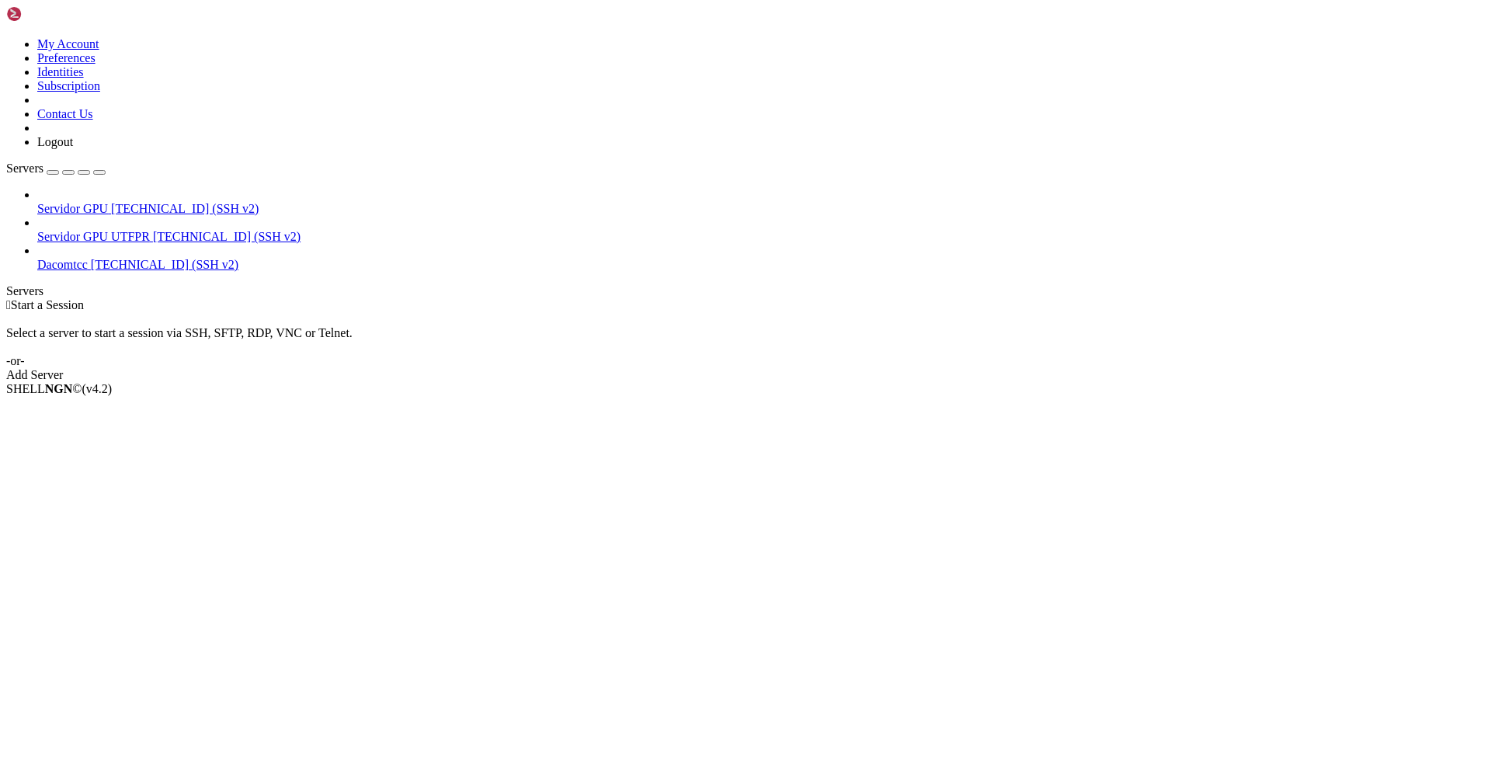
click at [88, 258] on span "Dacomtcc" at bounding box center [62, 264] width 50 height 13
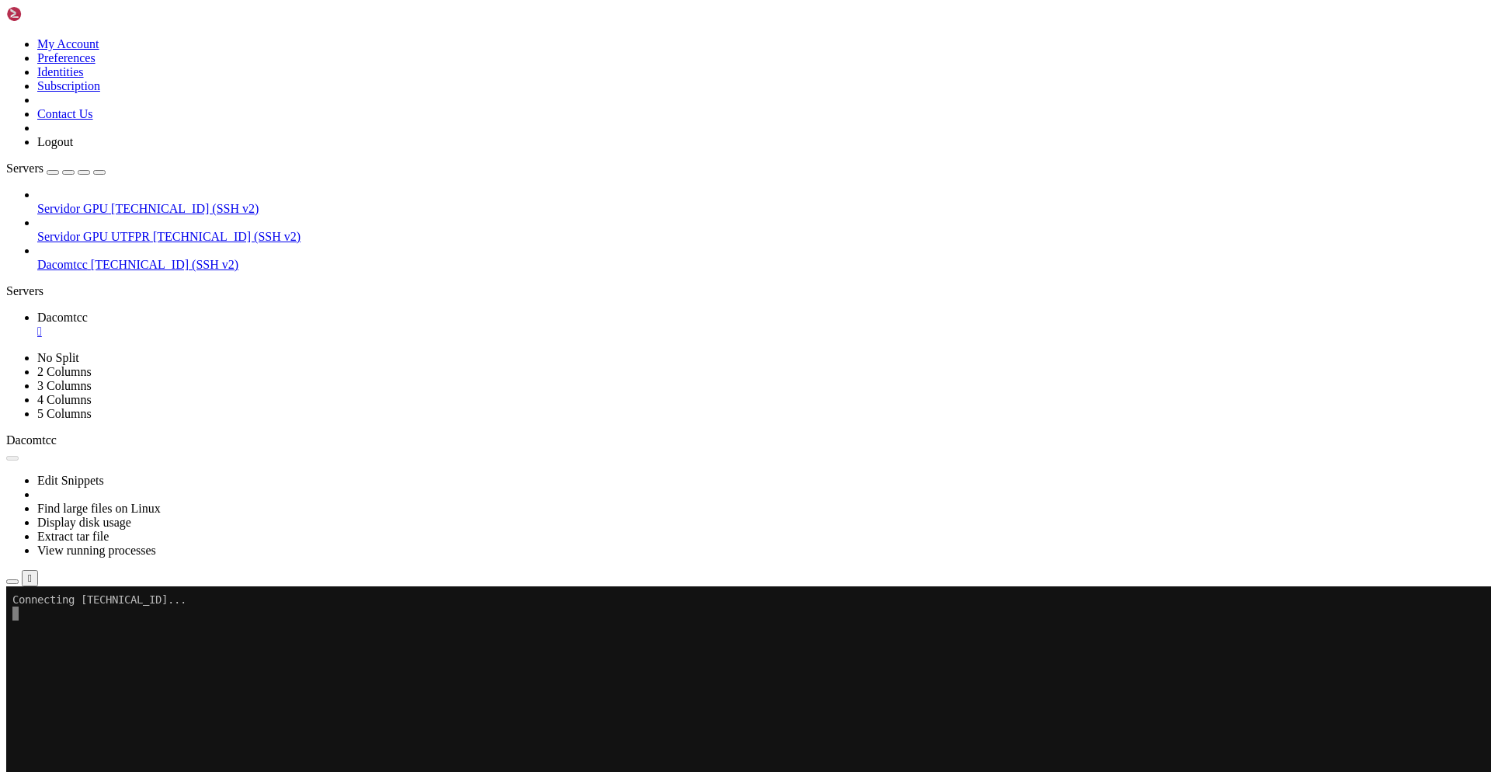
click at [88, 739] on span "Properties" at bounding box center [62, 745] width 50 height 13
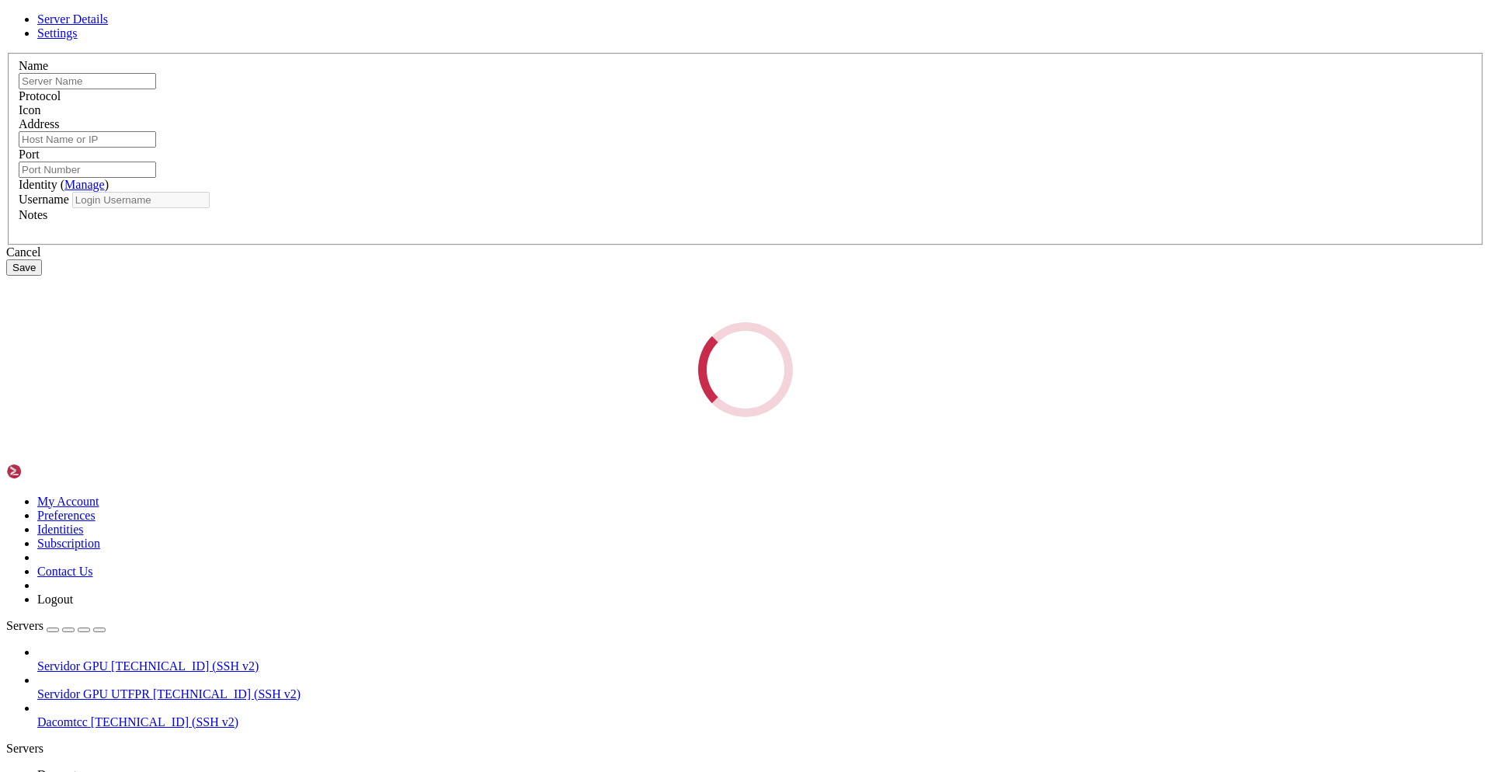
type input "Dacomtcc"
type input "[TECHNICAL_ID]"
type input "9000"
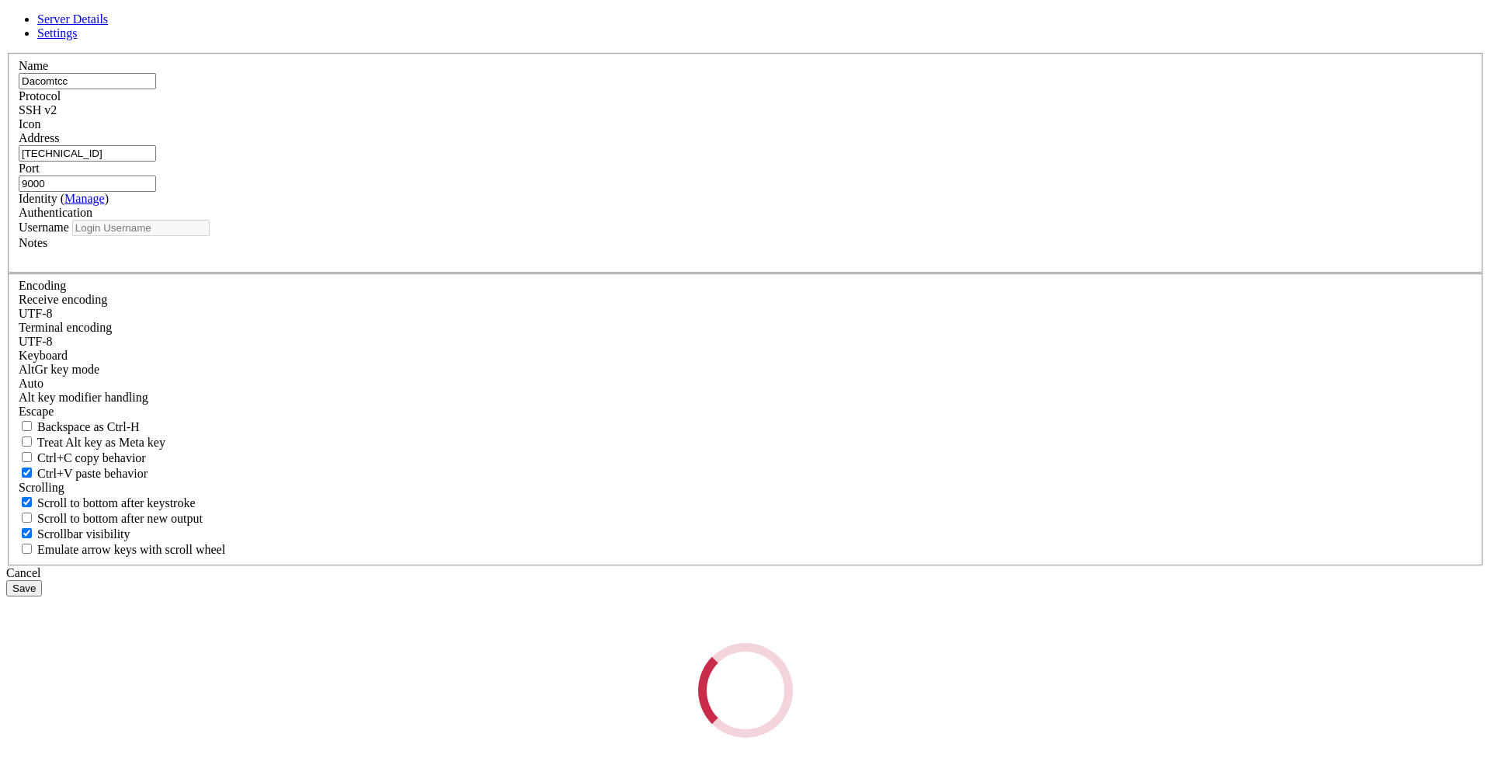
type input "utfpr"
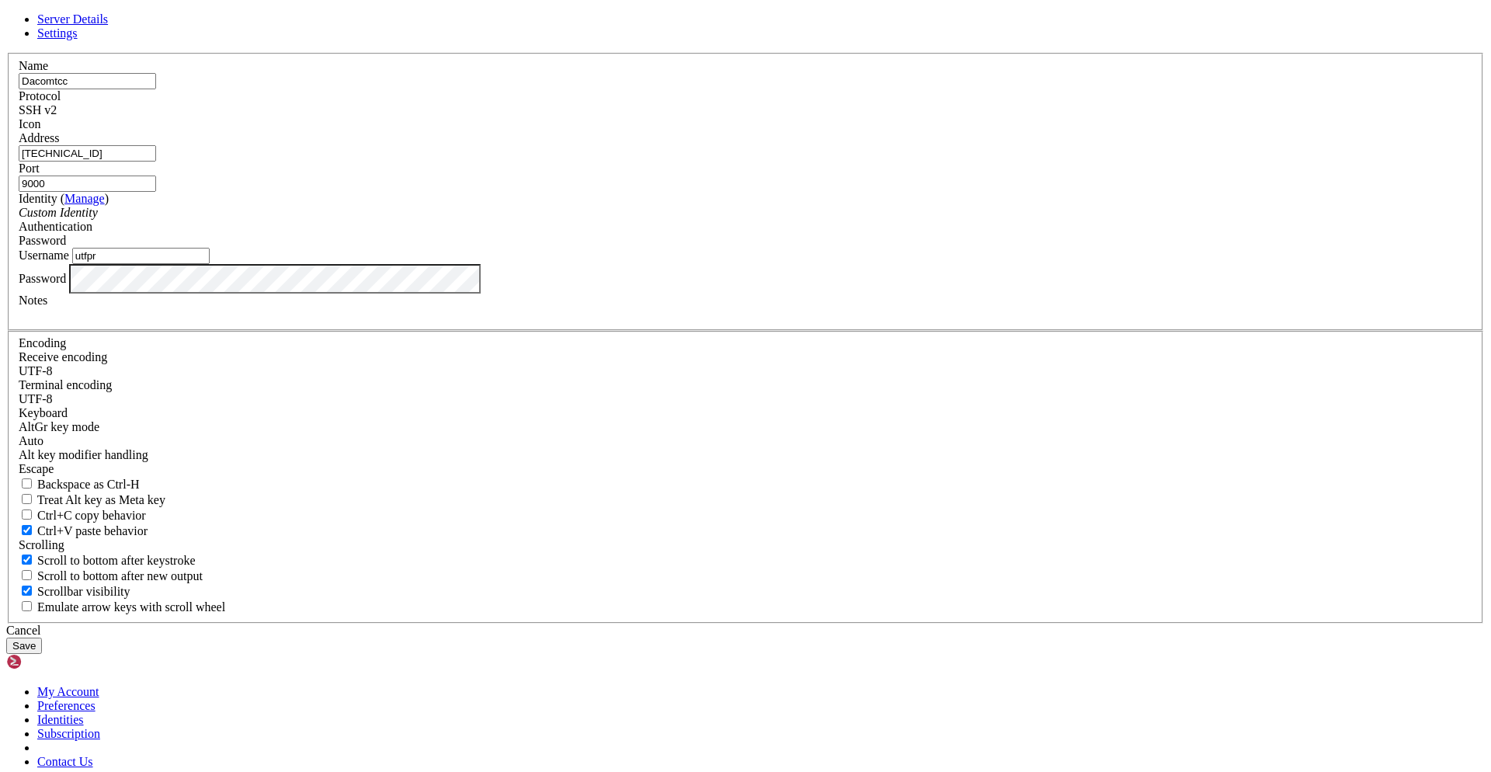
click at [210, 264] on input "utfpr" at bounding box center [140, 256] width 137 height 16
click at [156, 162] on input "[TECHNICAL_ID]" at bounding box center [87, 153] width 137 height 16
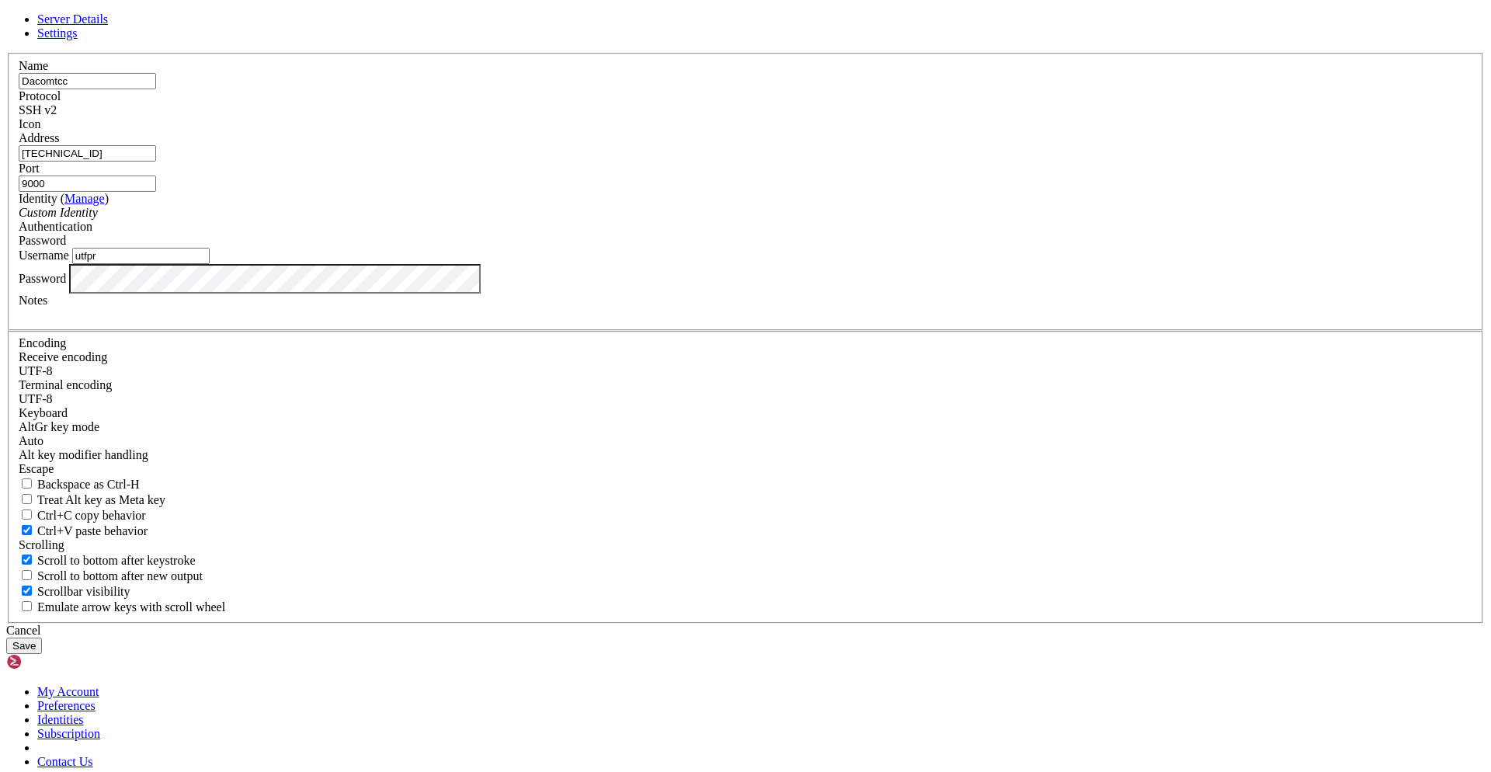
click at [865, 248] on div "Password" at bounding box center [746, 241] width 1454 height 14
click at [851, 117] on div "SSH v2" at bounding box center [746, 110] width 1454 height 14
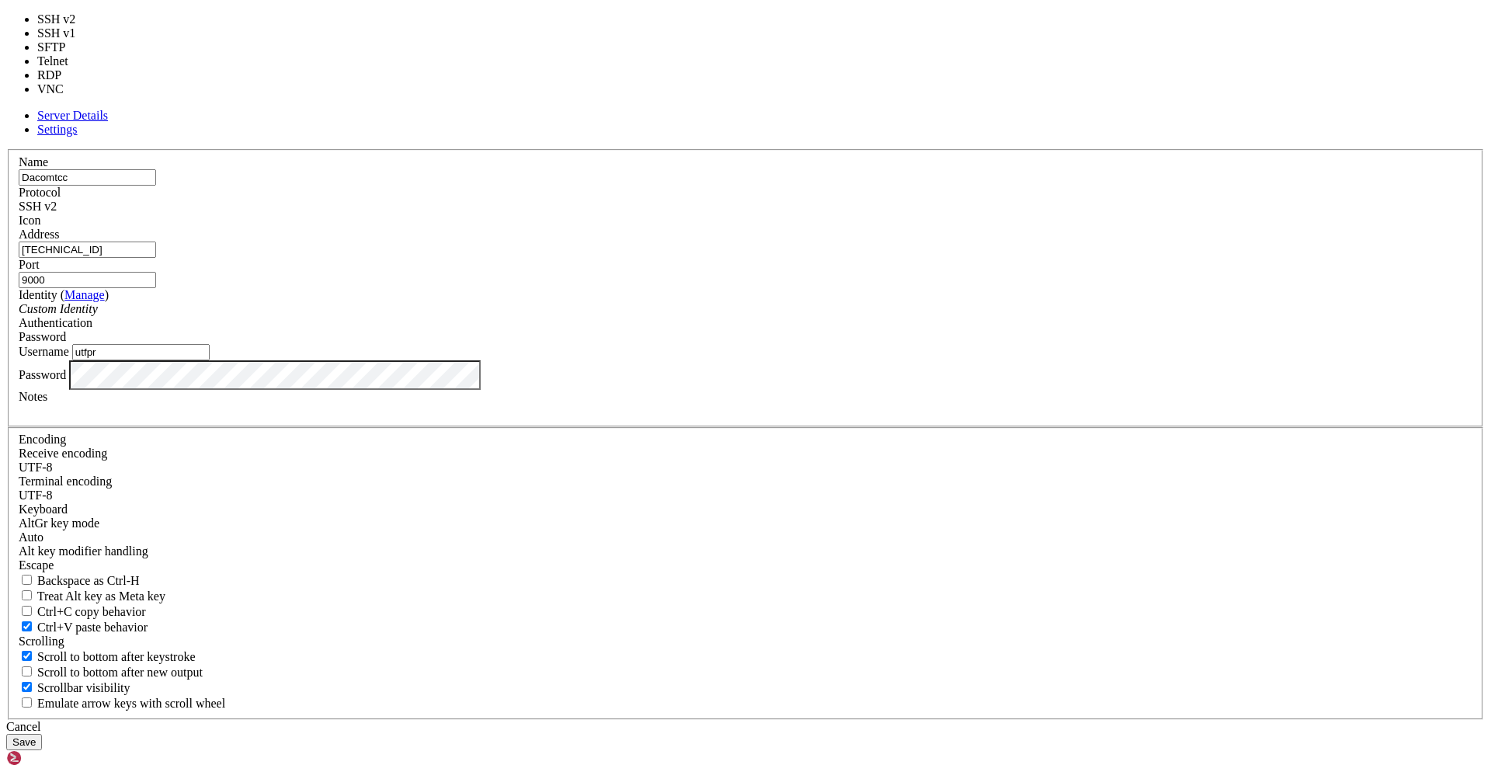
click at [851, 214] on div "SSH v2" at bounding box center [746, 207] width 1454 height 14
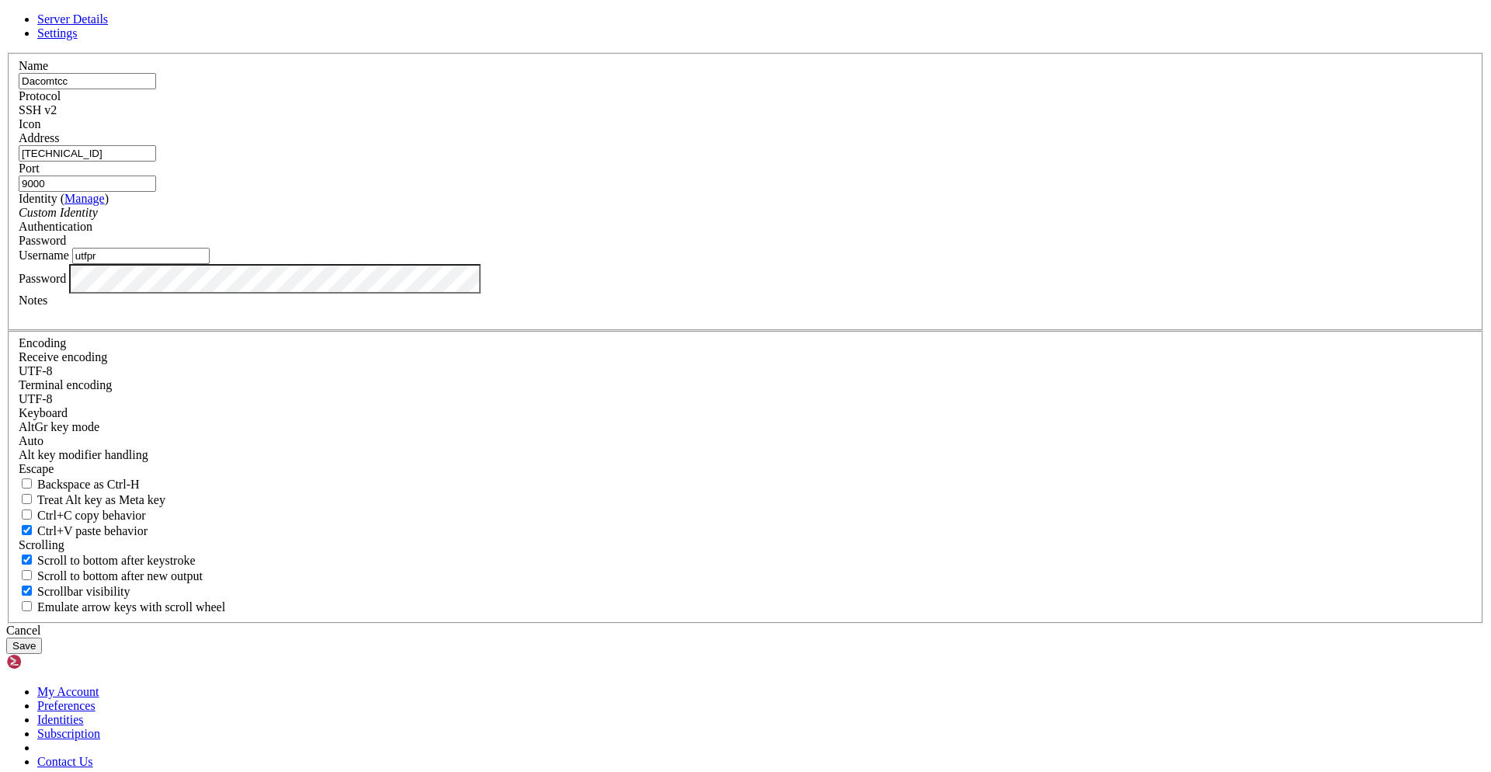
click at [78, 40] on span "Settings" at bounding box center [57, 32] width 40 height 13
click at [108, 26] on span "Server Details" at bounding box center [72, 18] width 71 height 13
click at [845, 624] on div "Cancel" at bounding box center [745, 631] width 1479 height 14
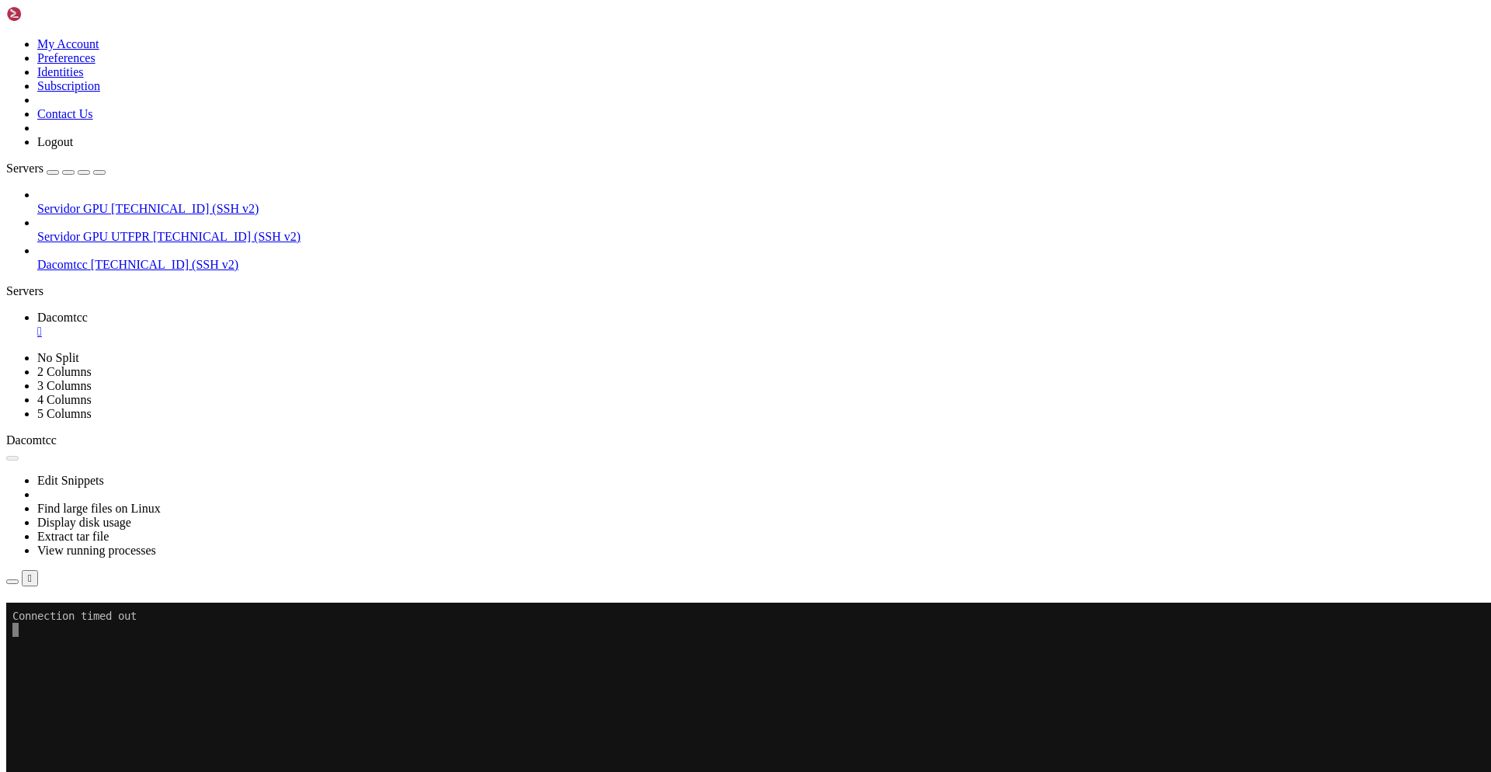
click at [542, 617] on div "Reconnect" at bounding box center [745, 625] width 1479 height 16
click at [95, 272] on div "Servidor GPU [TECHNICAL_ID] (SSH v2) Servidor GPU UTFPR [TECHNICAL_ID] (SSH v2)…" at bounding box center [745, 230] width 1479 height 84
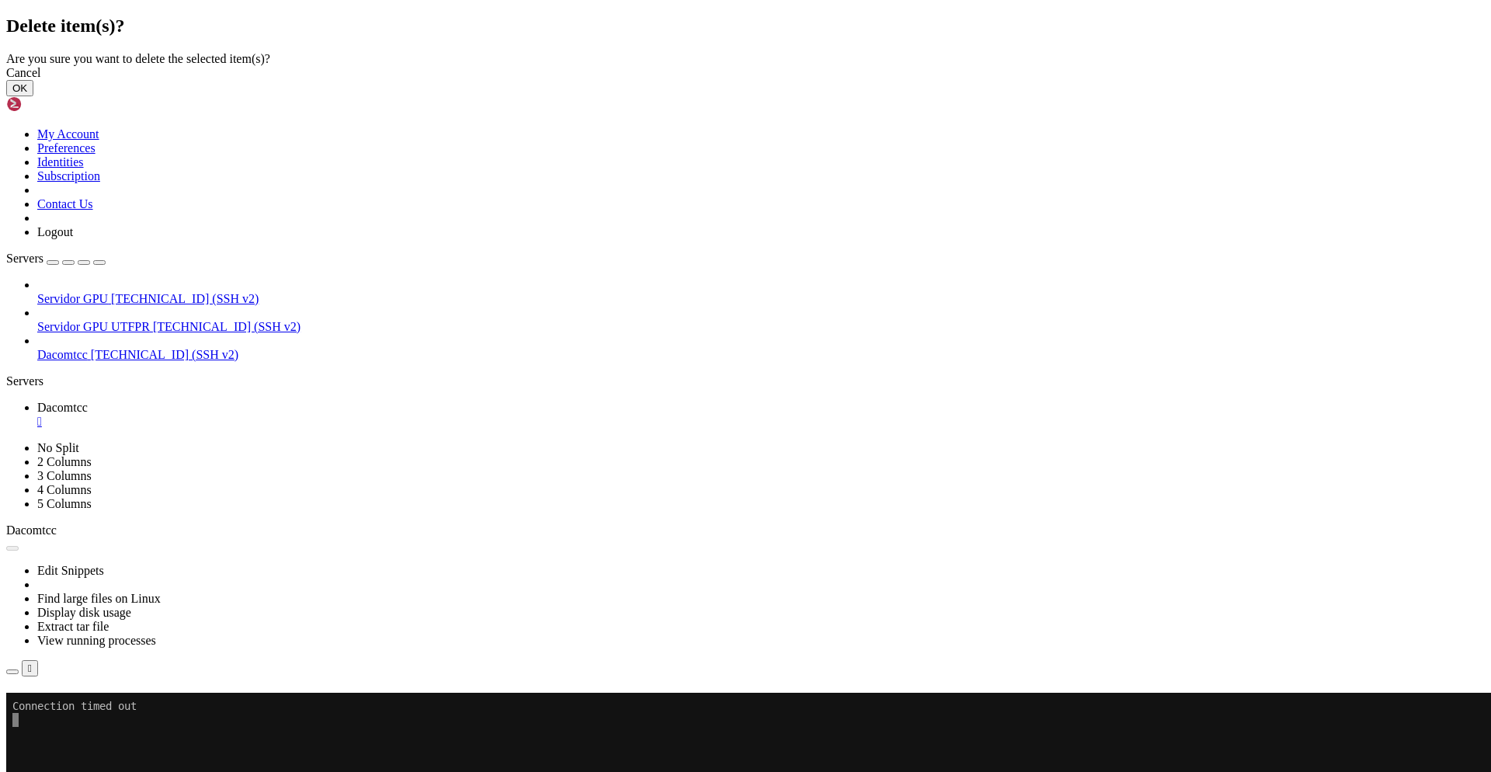
click at [33, 96] on button "OK" at bounding box center [19, 88] width 27 height 16
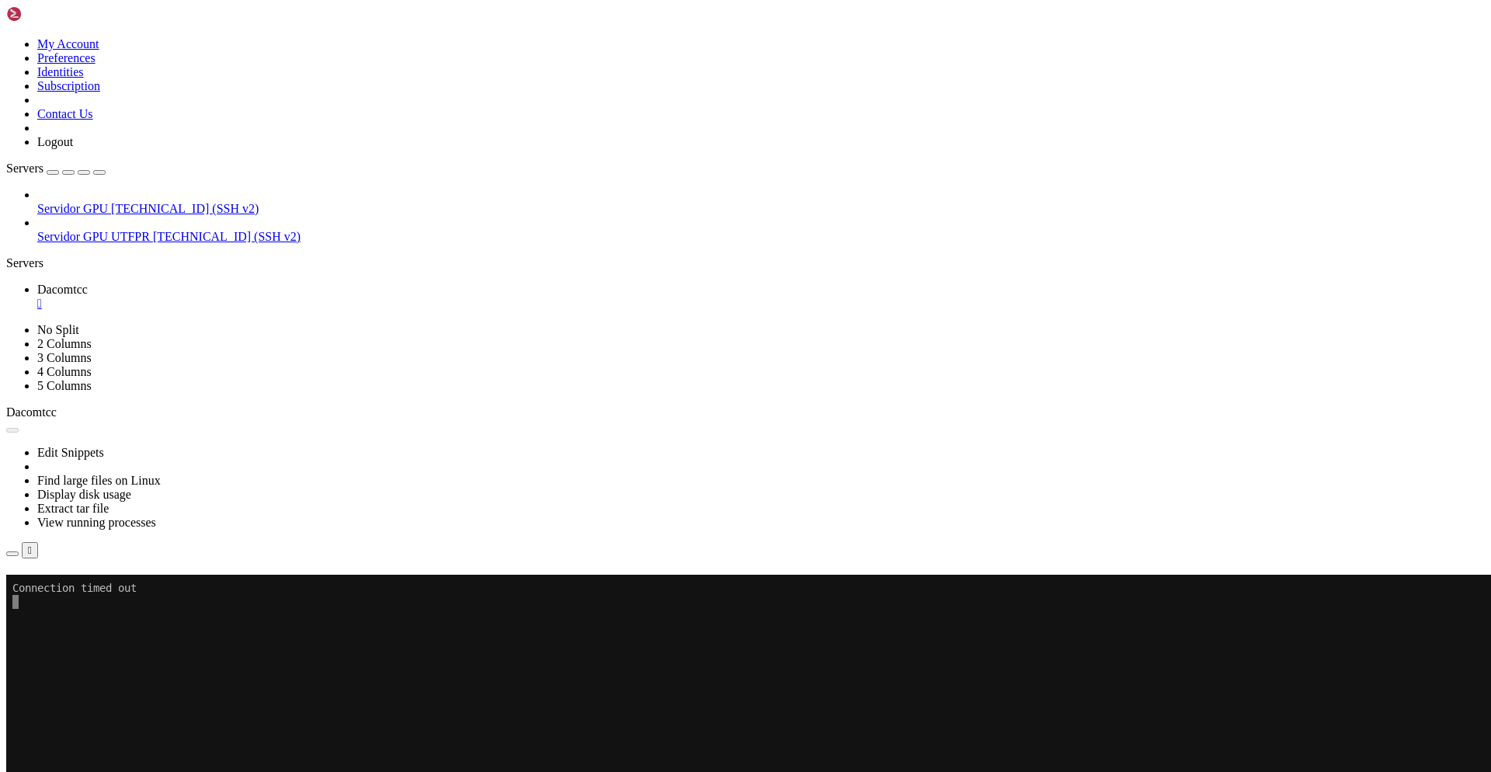
click at [53, 172] on div "button" at bounding box center [53, 172] width 0 height 0
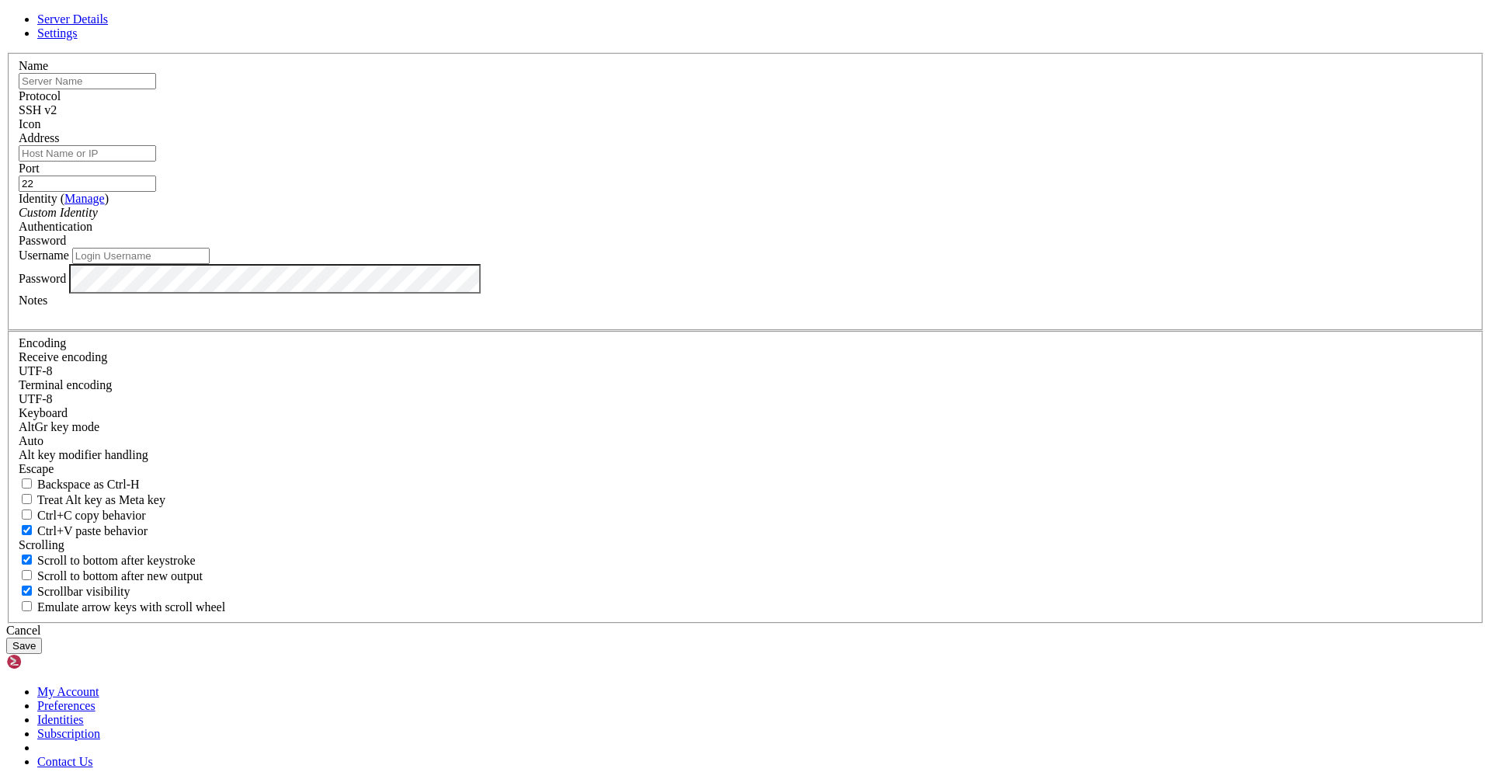
click at [156, 89] on input "text" at bounding box center [87, 81] width 137 height 16
type input "DACOMTCC"
type input "[TECHNICAL_ID]"
type input "9000"
type input "utfpr"
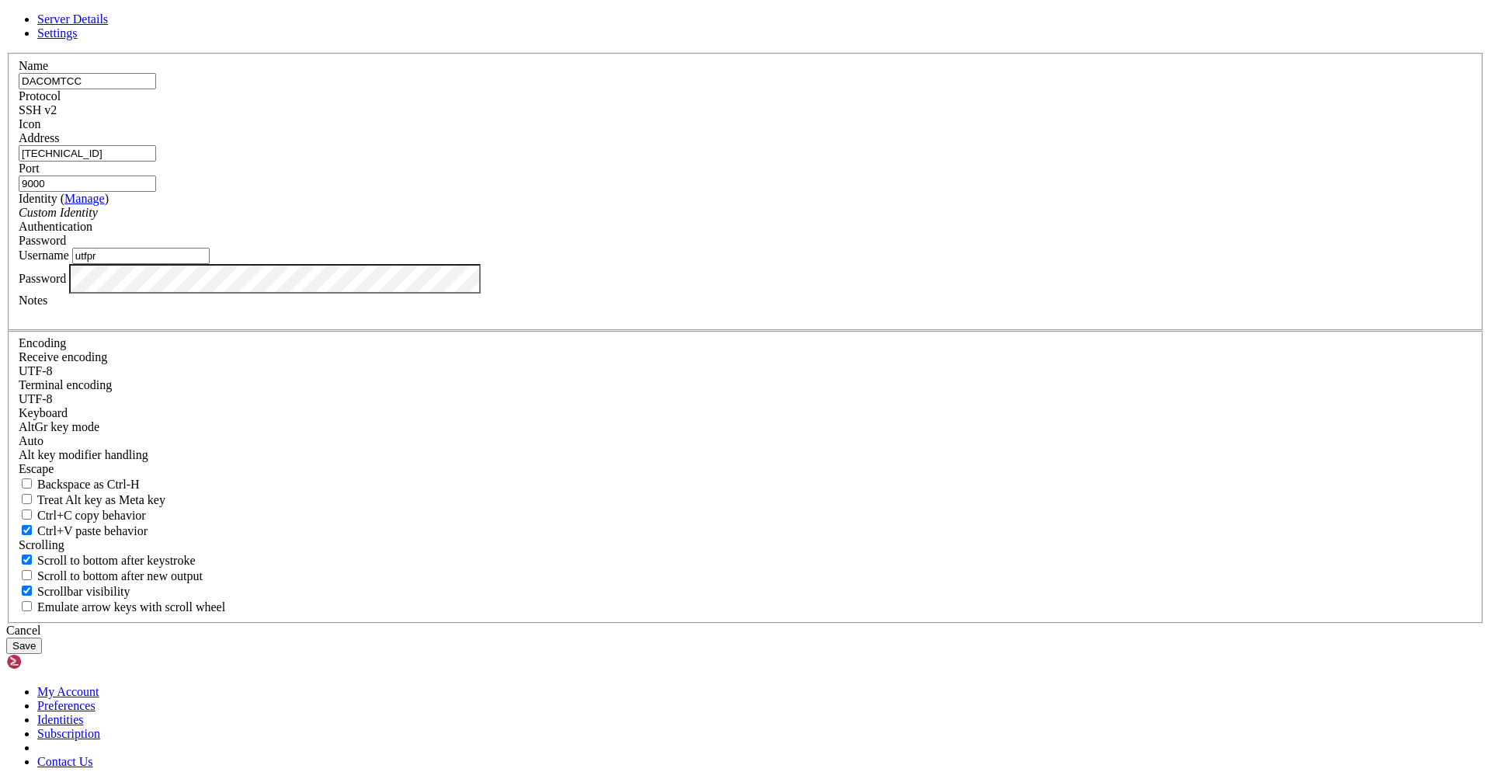
click at [42, 638] on button "Save" at bounding box center [24, 646] width 36 height 16
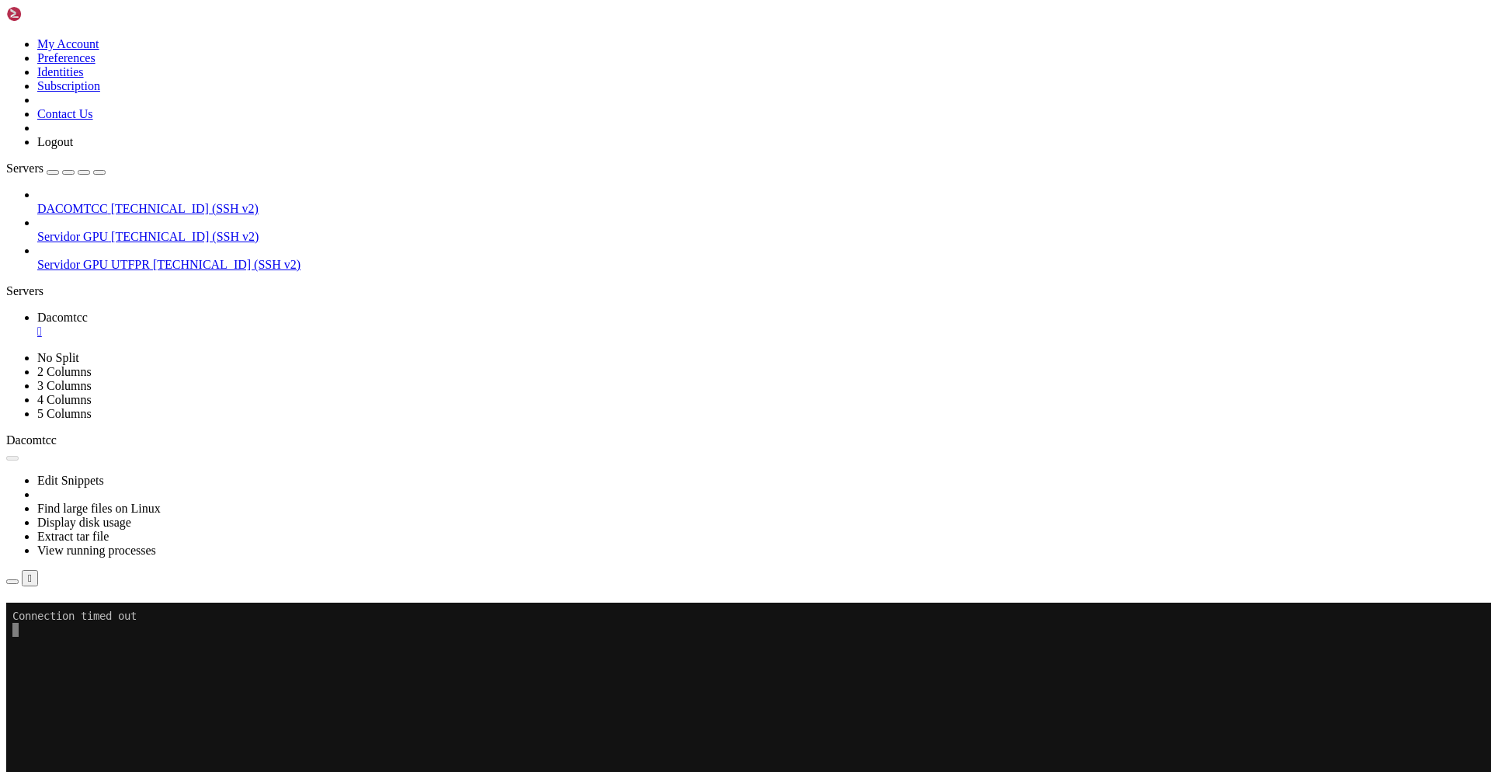
click at [102, 258] on span "Servidor GPU UTFPR" at bounding box center [93, 264] width 113 height 13
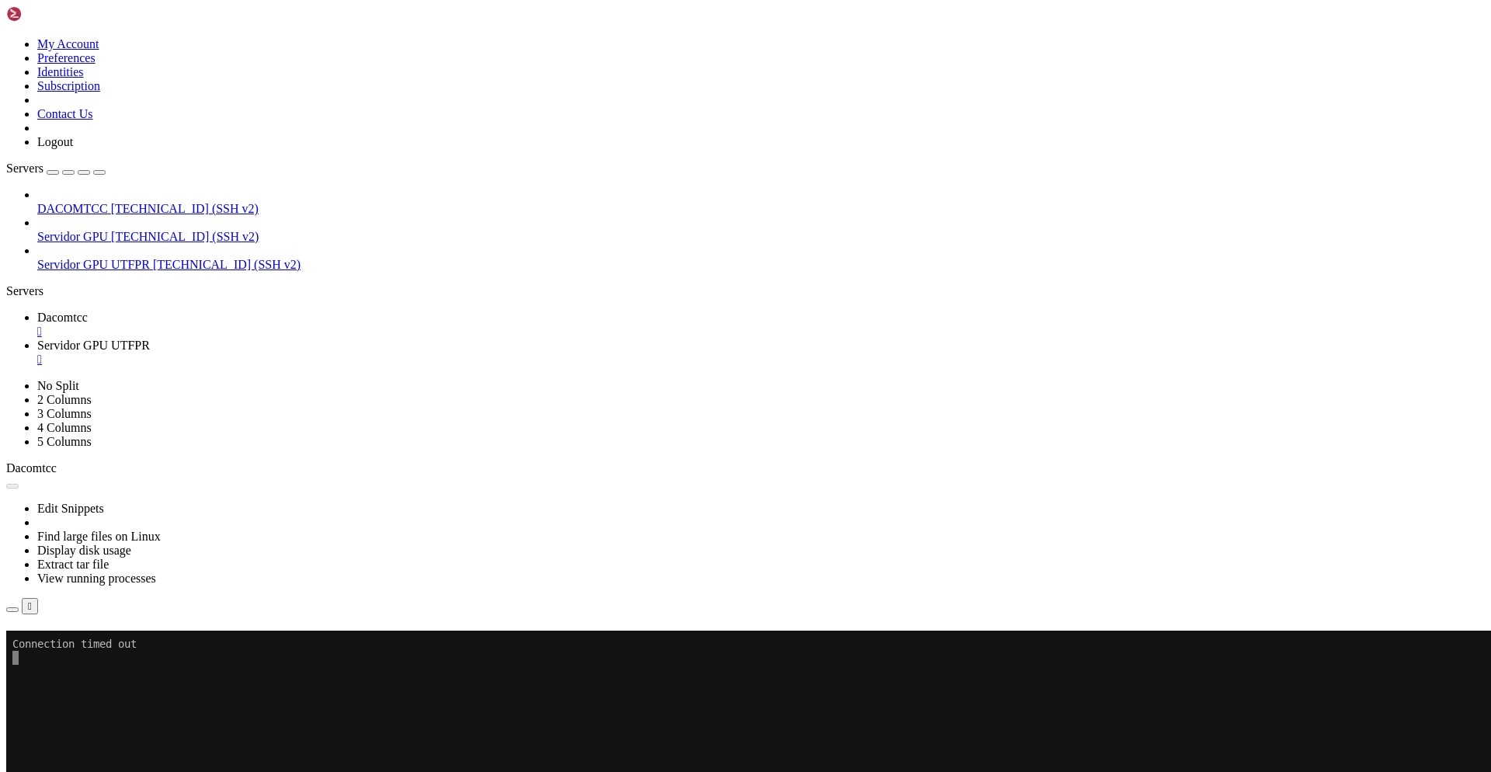
click at [108, 202] on span "DACOMTCC" at bounding box center [72, 208] width 71 height 13
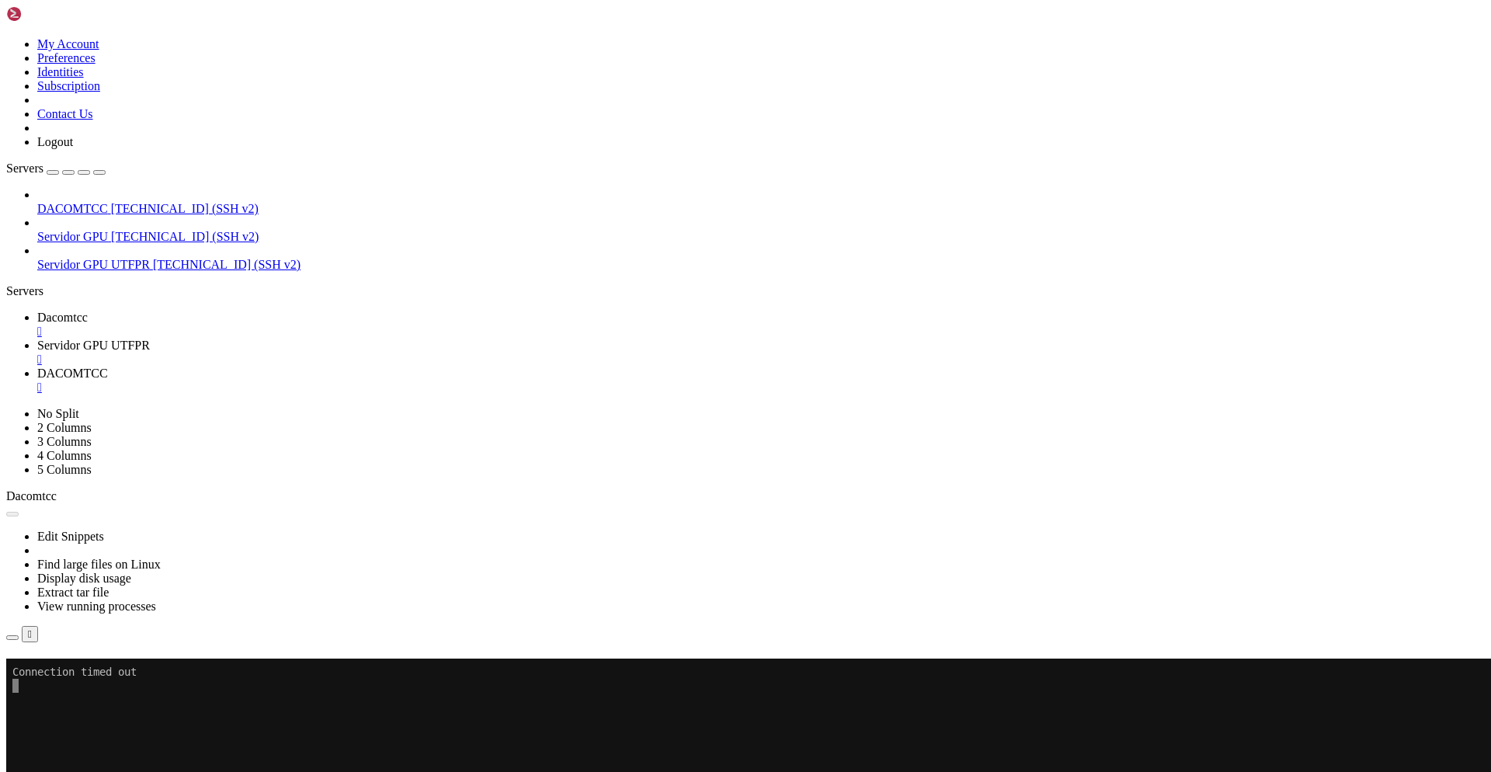
click at [545, 381] on div "" at bounding box center [761, 388] width 1448 height 14
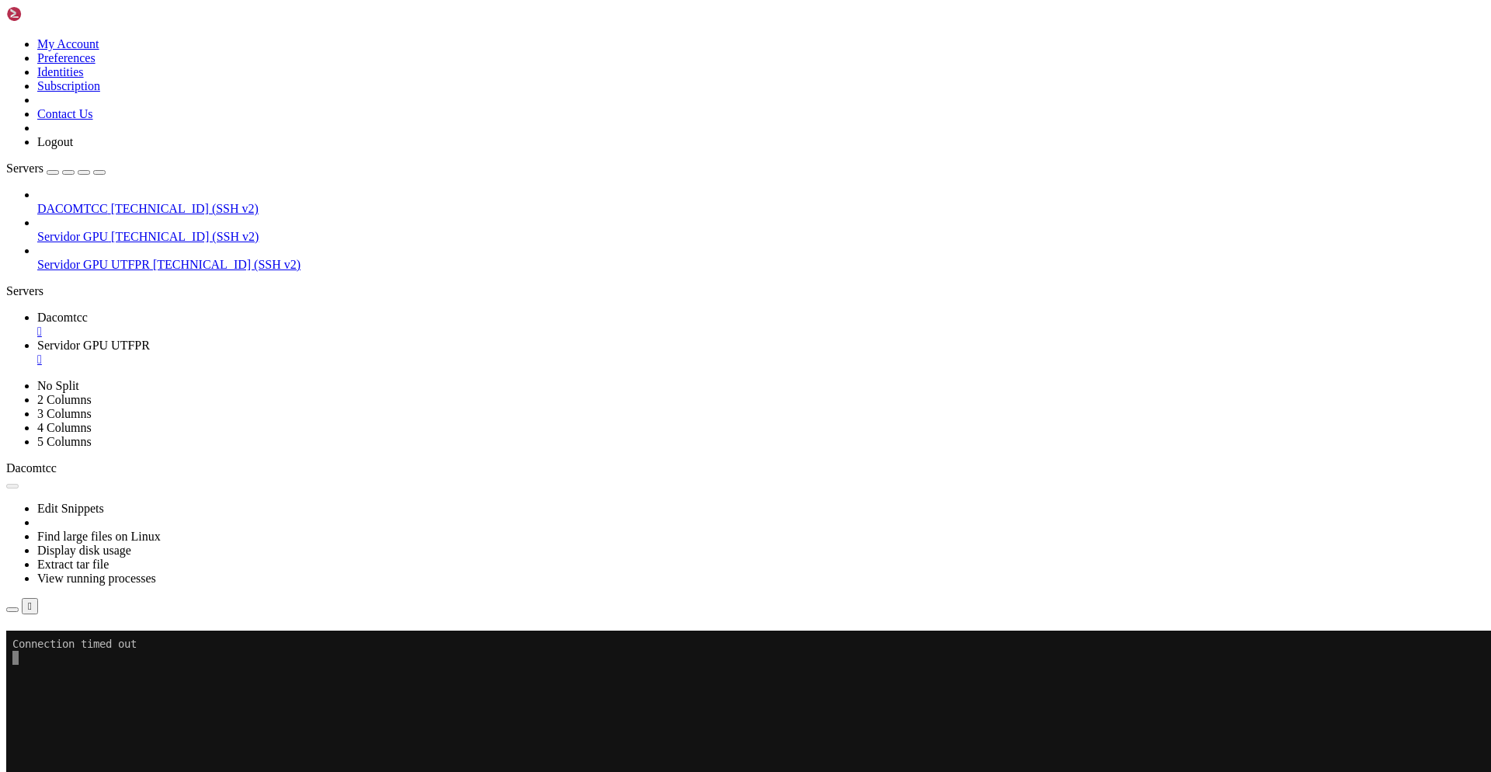
click at [88, 311] on span "Dacomtcc" at bounding box center [62, 317] width 50 height 13
click at [150, 339] on span "Servidor GPU UTFPR" at bounding box center [93, 345] width 113 height 13
click at [429, 339] on link "Servidor GPU UTFPR " at bounding box center [761, 353] width 1448 height 28
click at [435, 353] on div "" at bounding box center [761, 360] width 1448 height 14
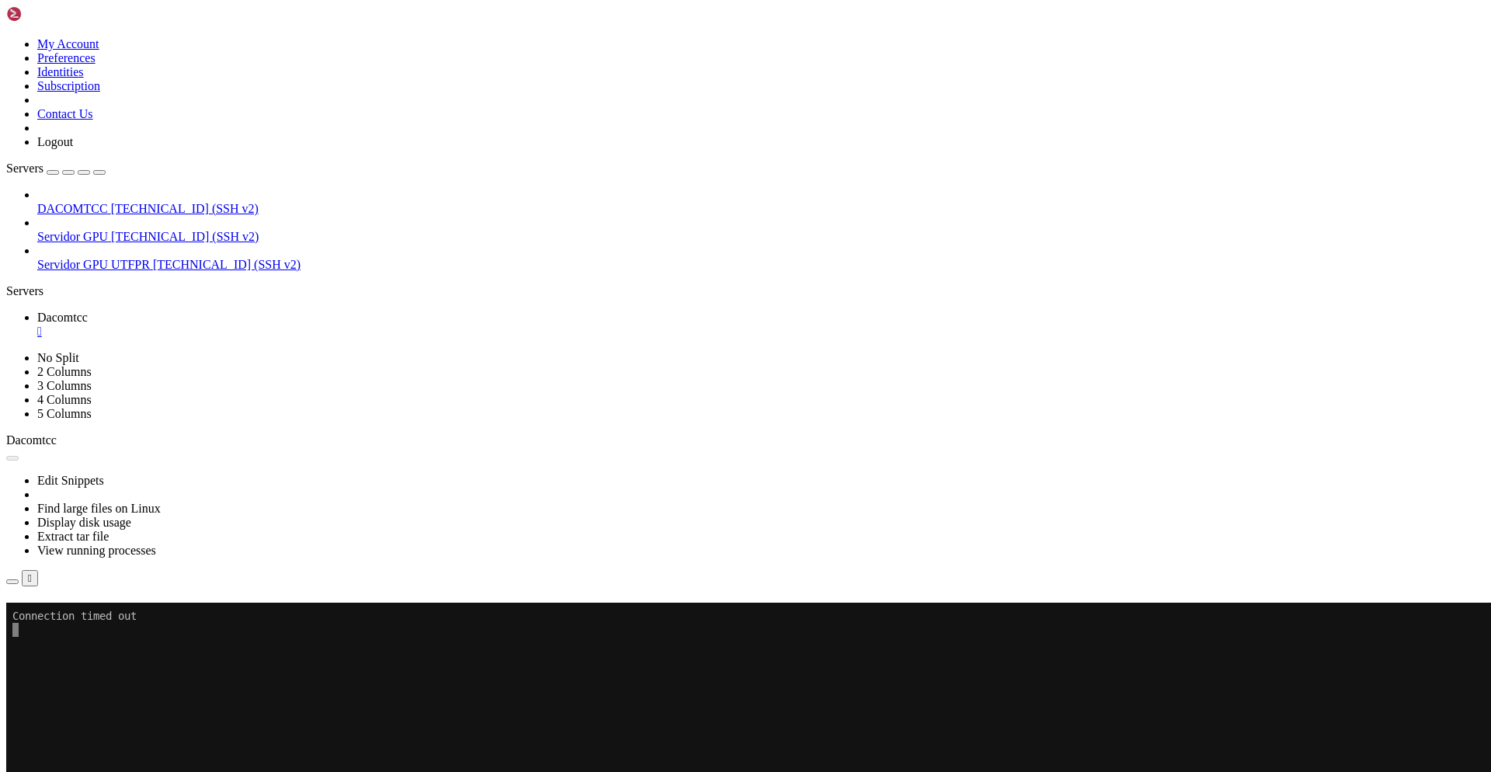
click at [68, 617] on button "Reconnect" at bounding box center [37, 625] width 62 height 16
click at [287, 325] on div "" at bounding box center [761, 332] width 1448 height 14
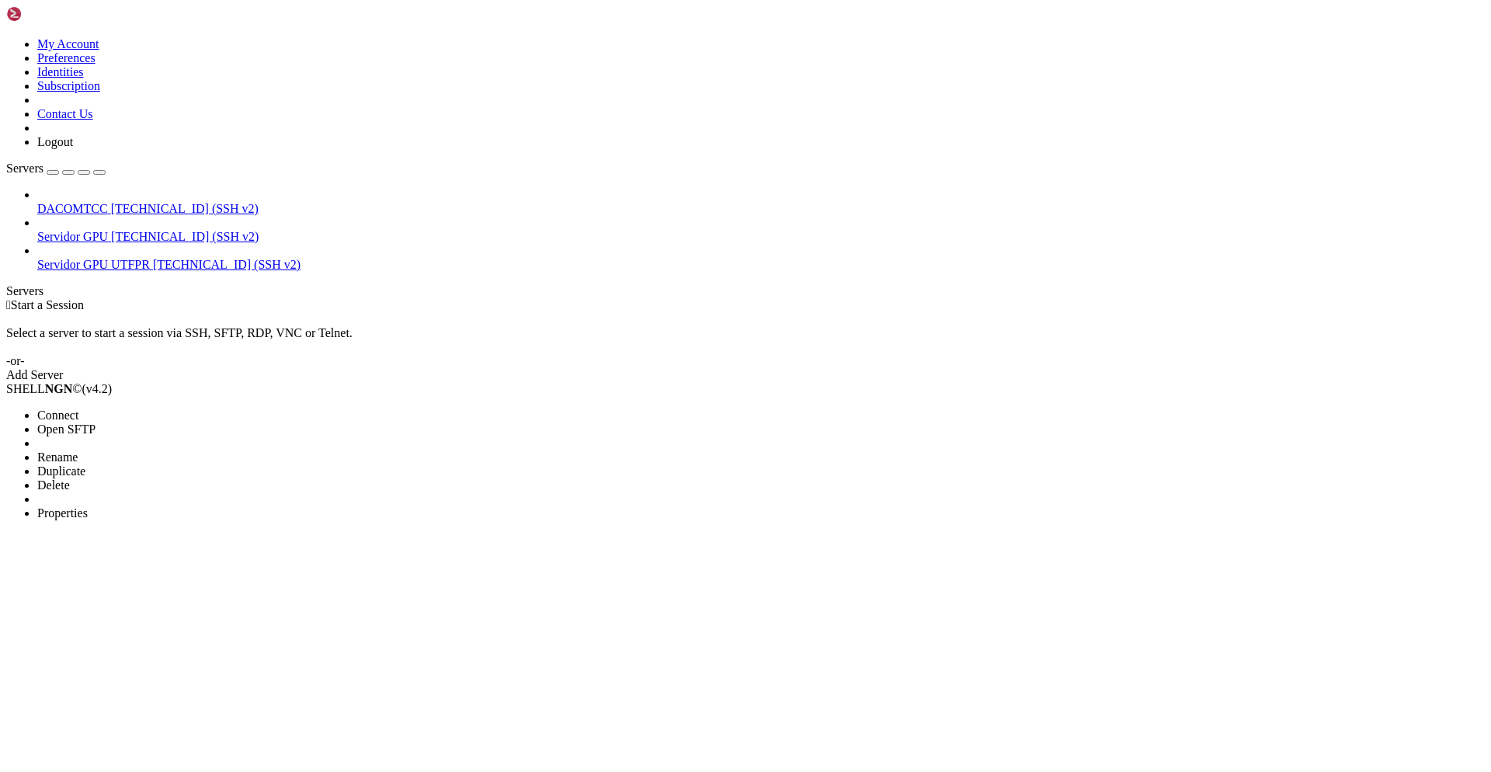
click at [88, 506] on span "Properties" at bounding box center [62, 512] width 50 height 13
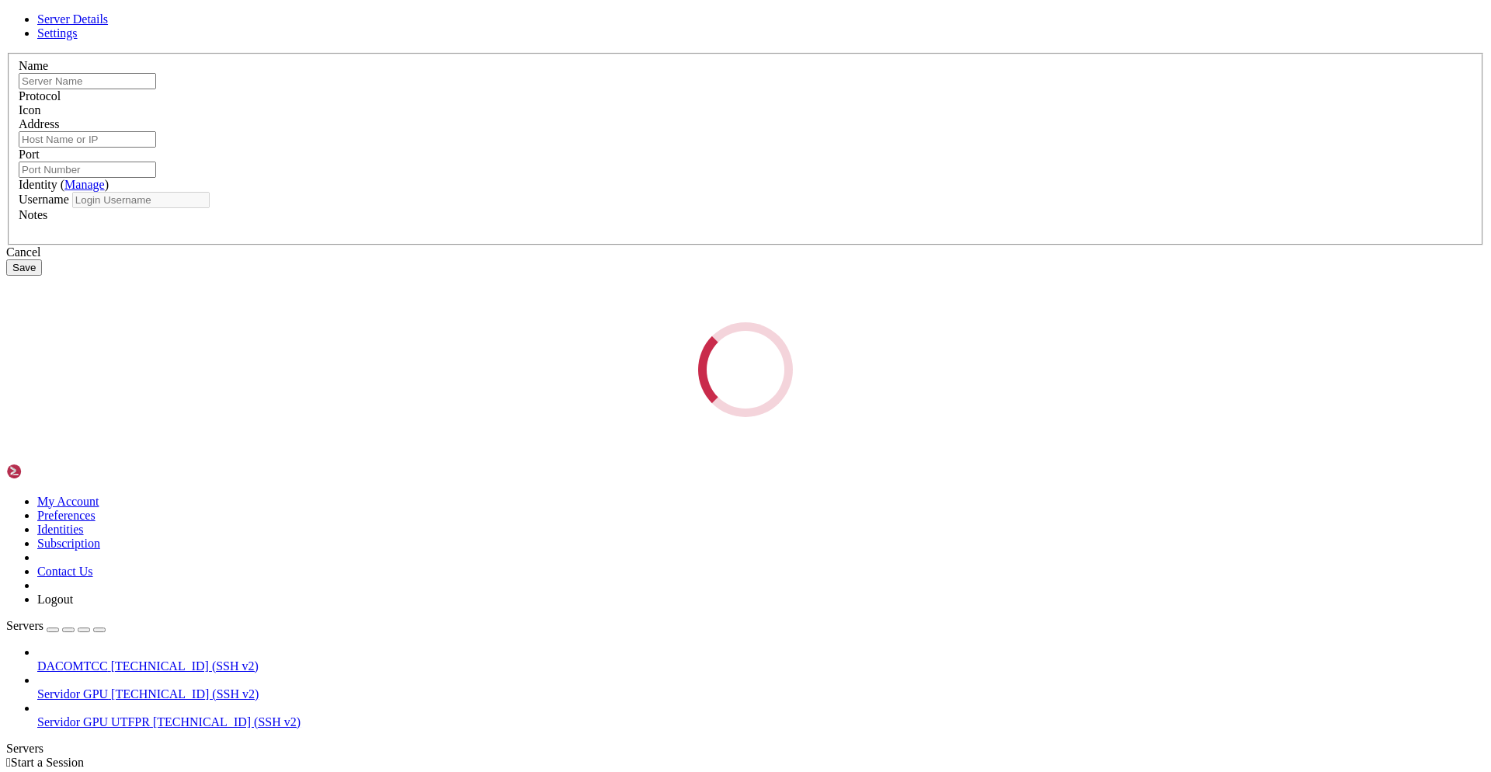
type input "DACOMTCC"
type input "[TECHNICAL_ID]"
type input "9000"
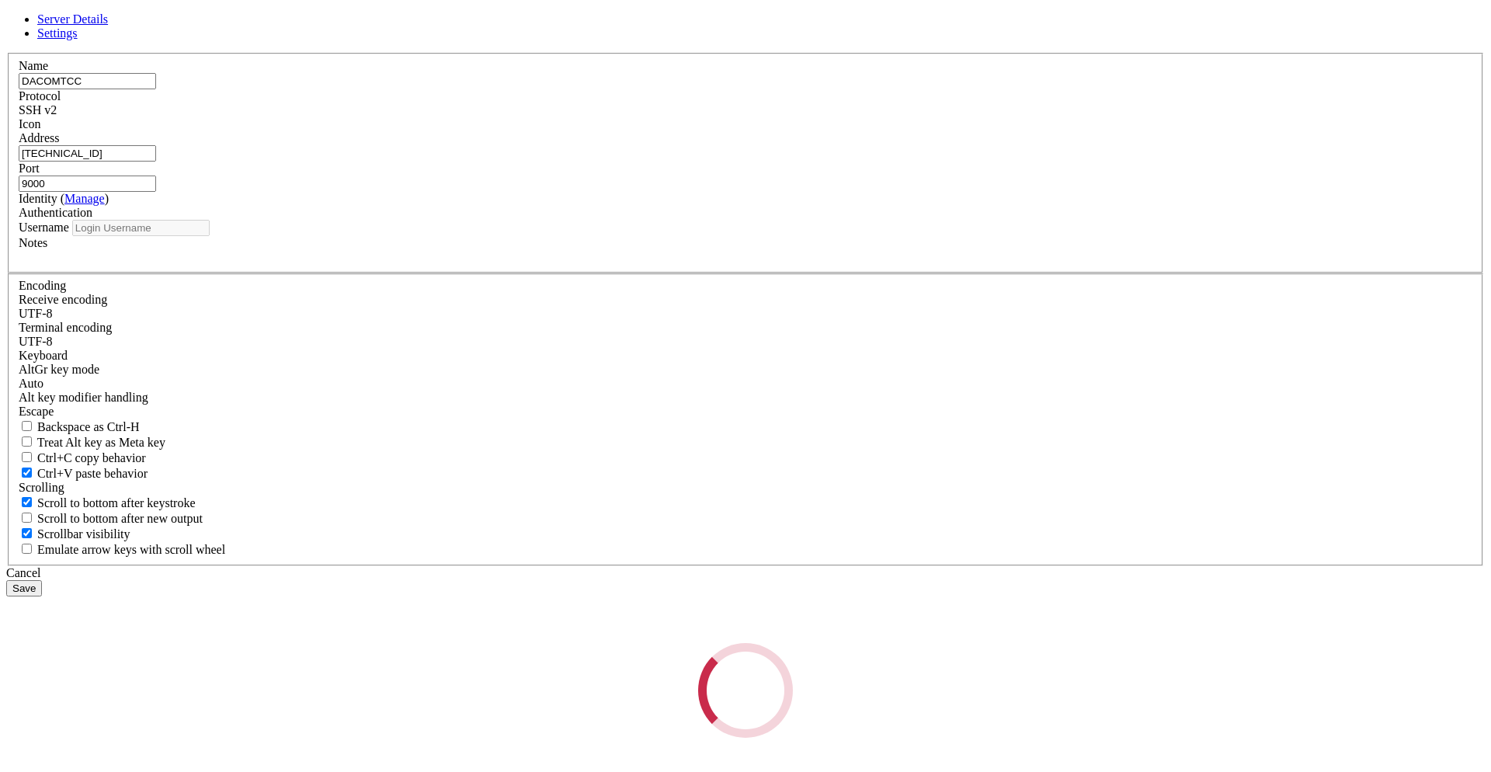
type input "utfpr"
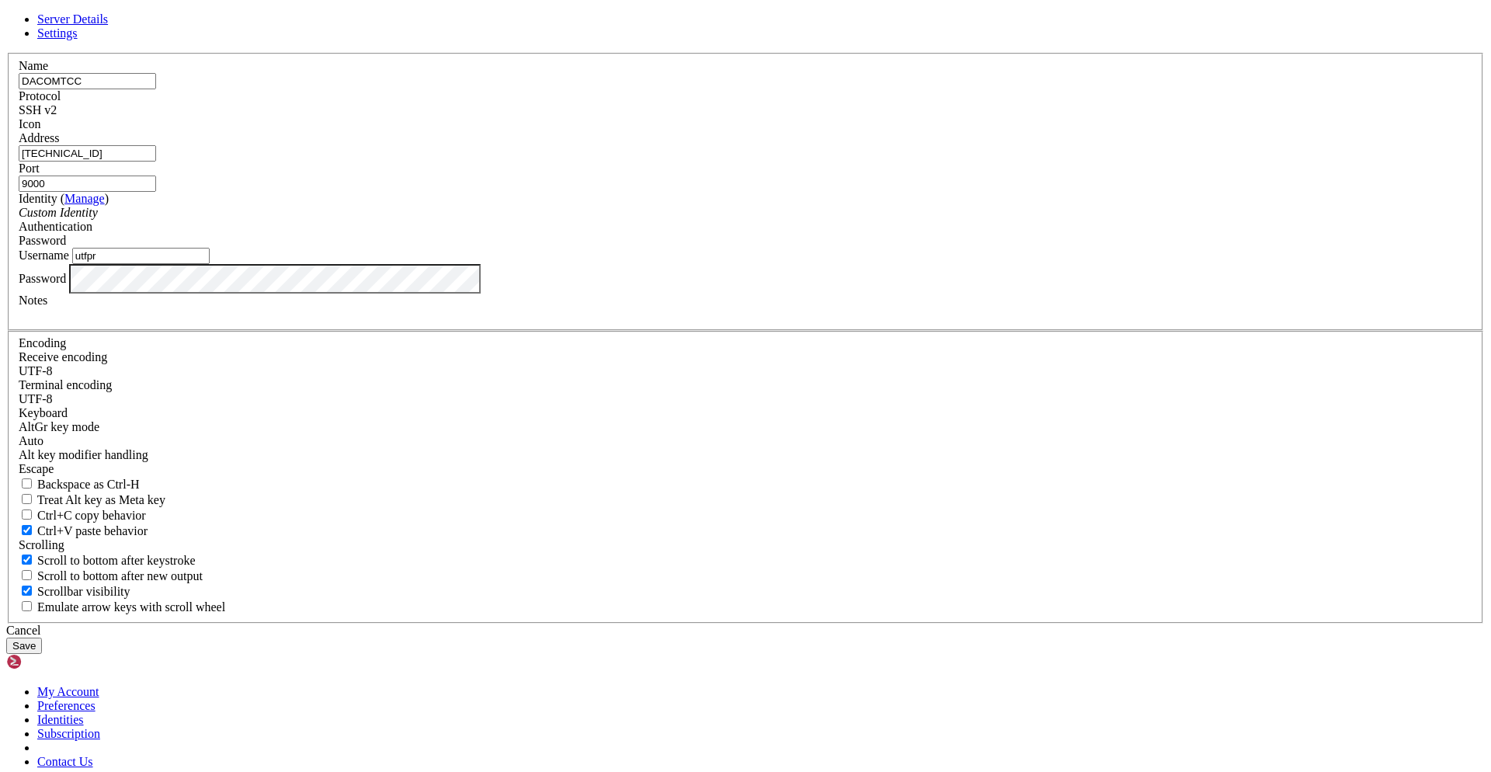
click at [156, 162] on input "[TECHNICAL_ID]" at bounding box center [87, 153] width 137 height 16
click at [156, 192] on input "9000" at bounding box center [87, 184] width 137 height 16
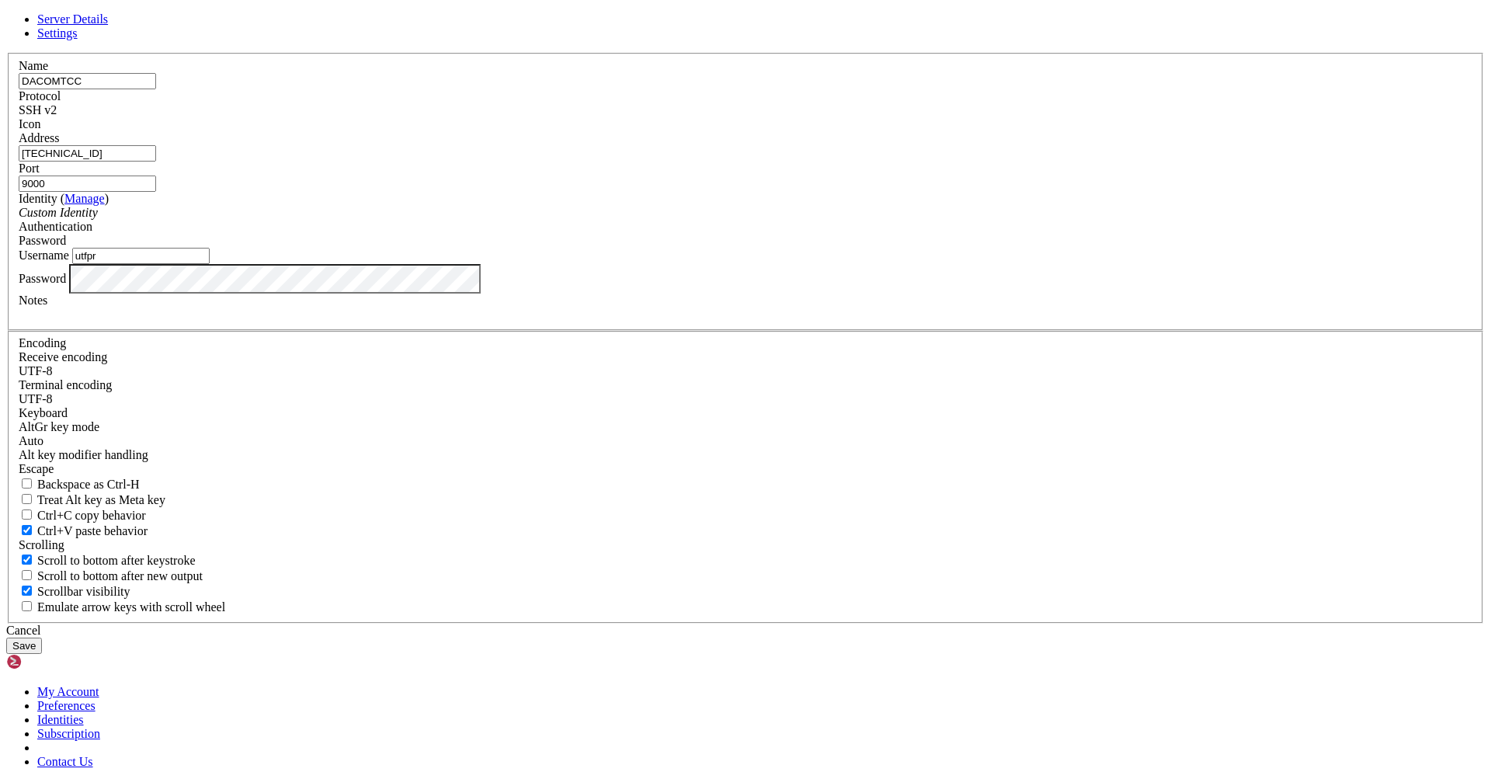
click at [210, 264] on input "utfpr" at bounding box center [140, 256] width 137 height 16
click at [6, 53] on icon at bounding box center [6, 53] width 0 height 0
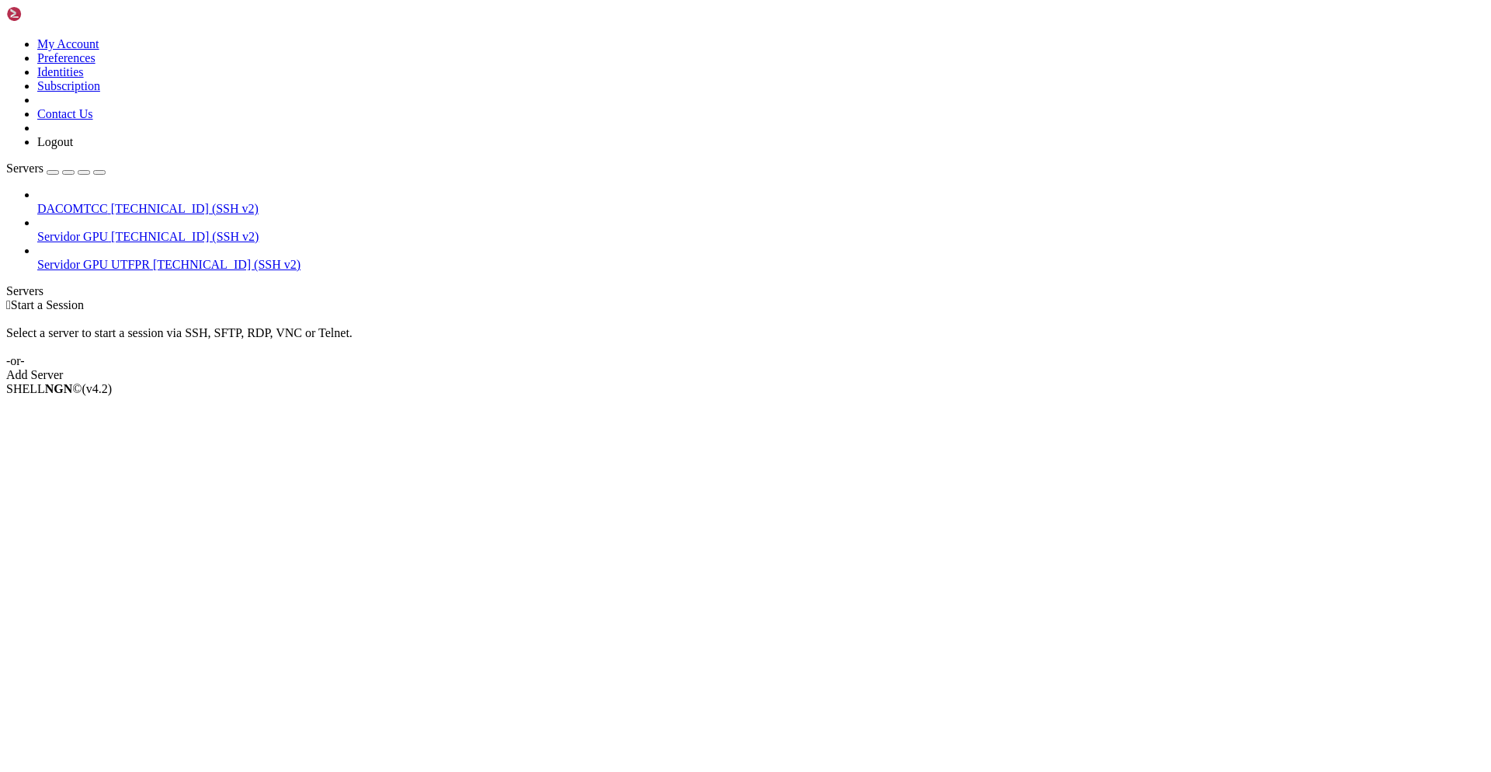
click at [78, 202] on span "DACOMTCC" at bounding box center [72, 208] width 71 height 13
click at [94, 409] on li "Connect" at bounding box center [107, 416] width 141 height 14
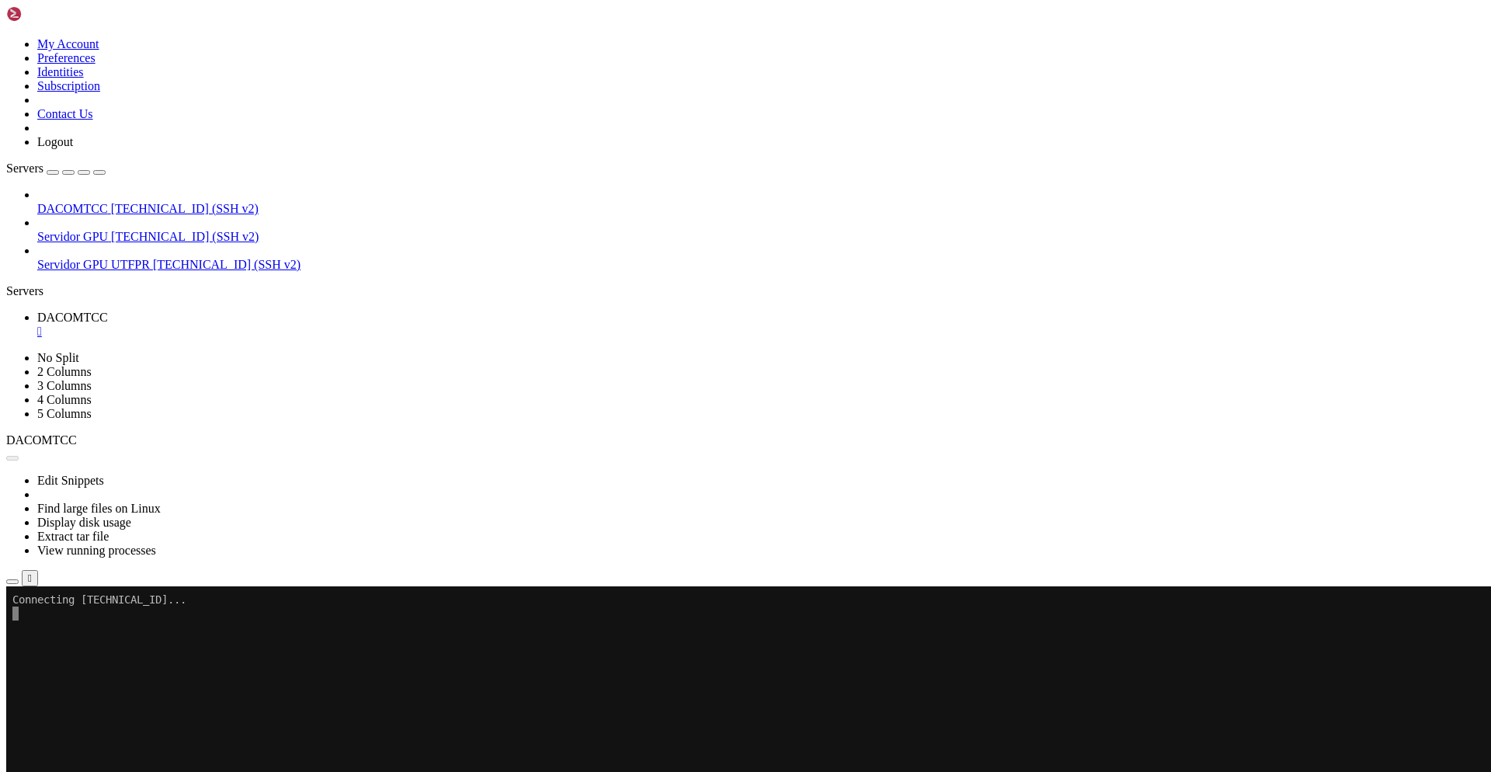
click at [96, 739] on li "Properties" at bounding box center [107, 746] width 141 height 14
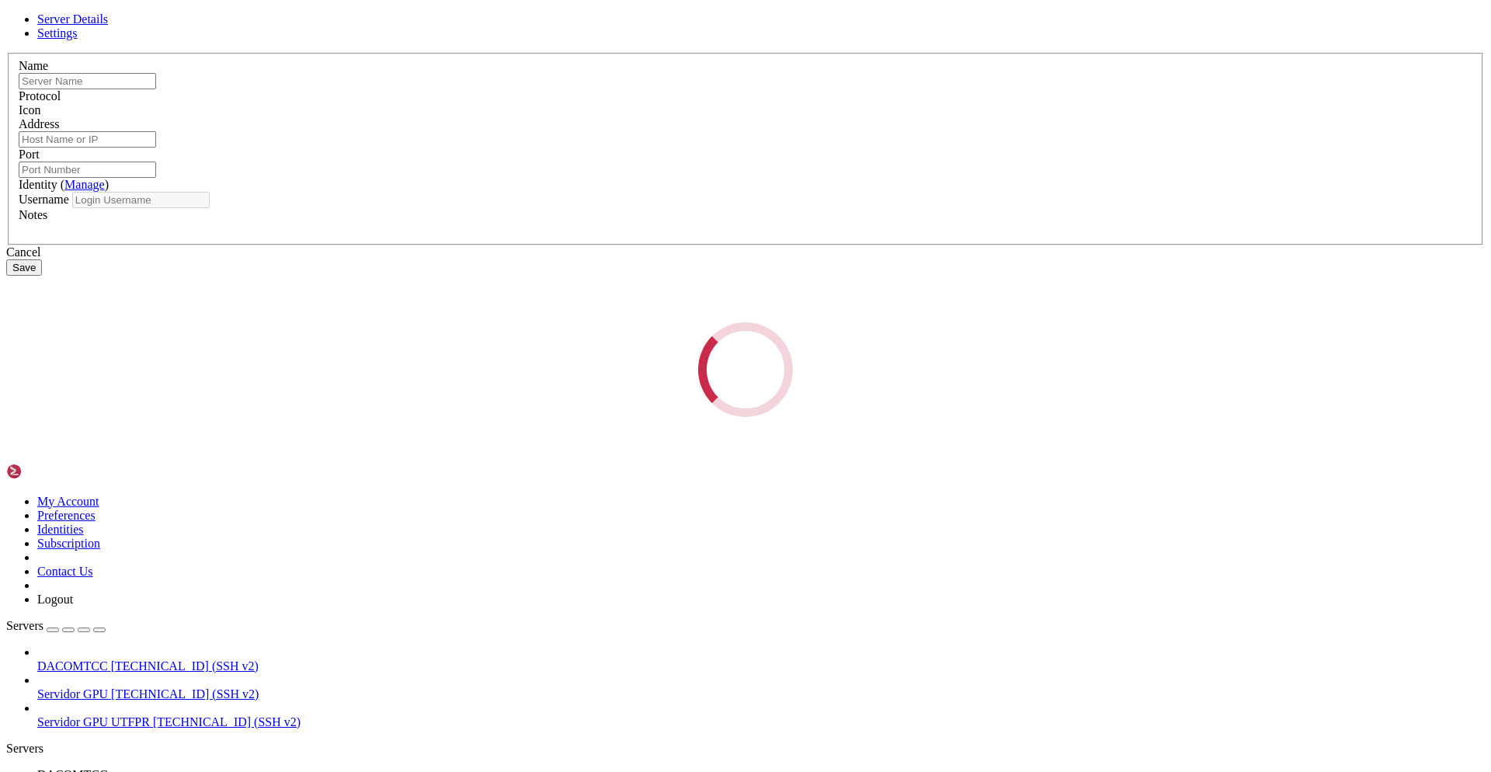
type input "DACOMTCC"
type input "[TECHNICAL_ID]"
type input "9000"
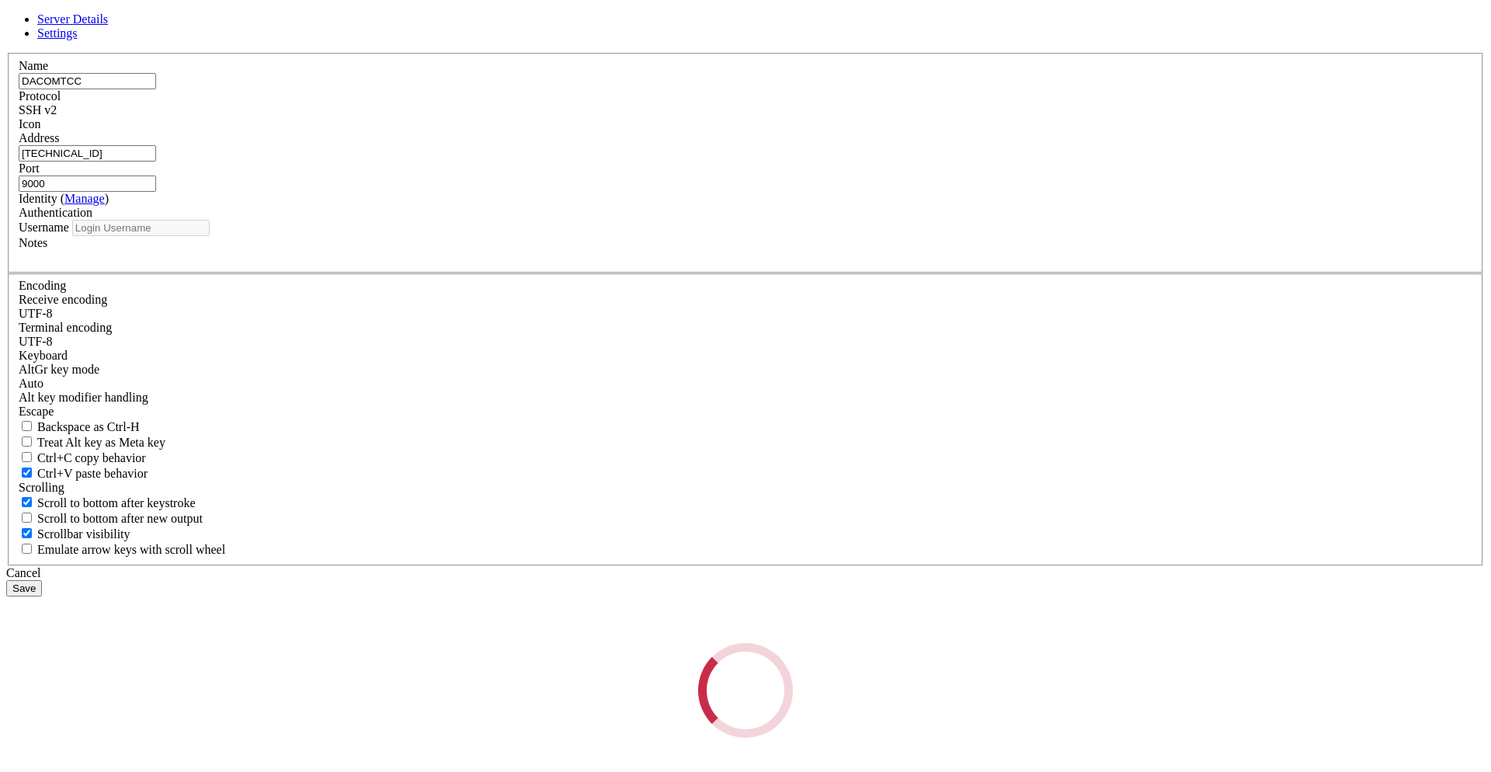
type input "utfpr"
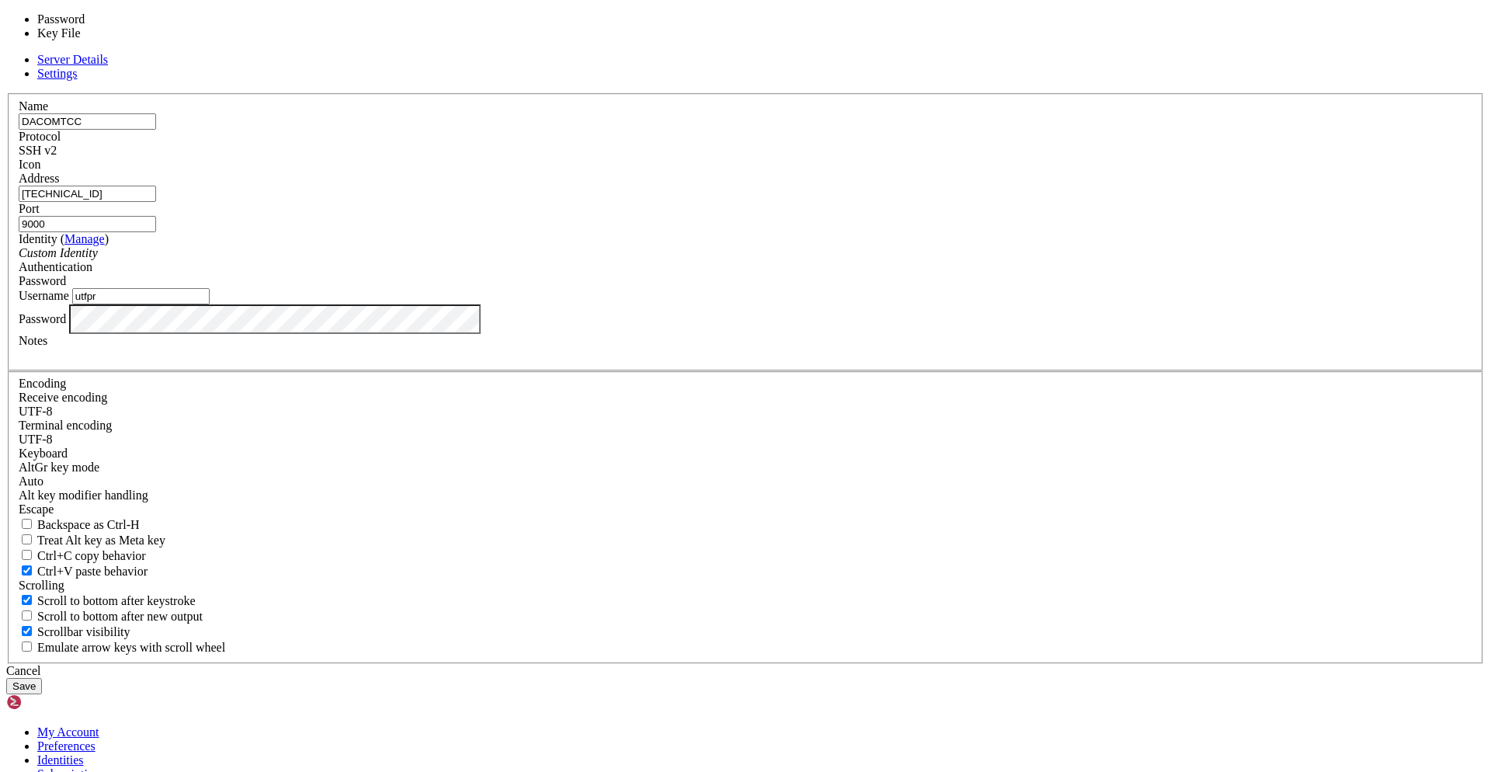
click at [863, 288] on div "Password" at bounding box center [746, 281] width 1454 height 14
click at [834, 288] on div "Password" at bounding box center [746, 281] width 1454 height 14
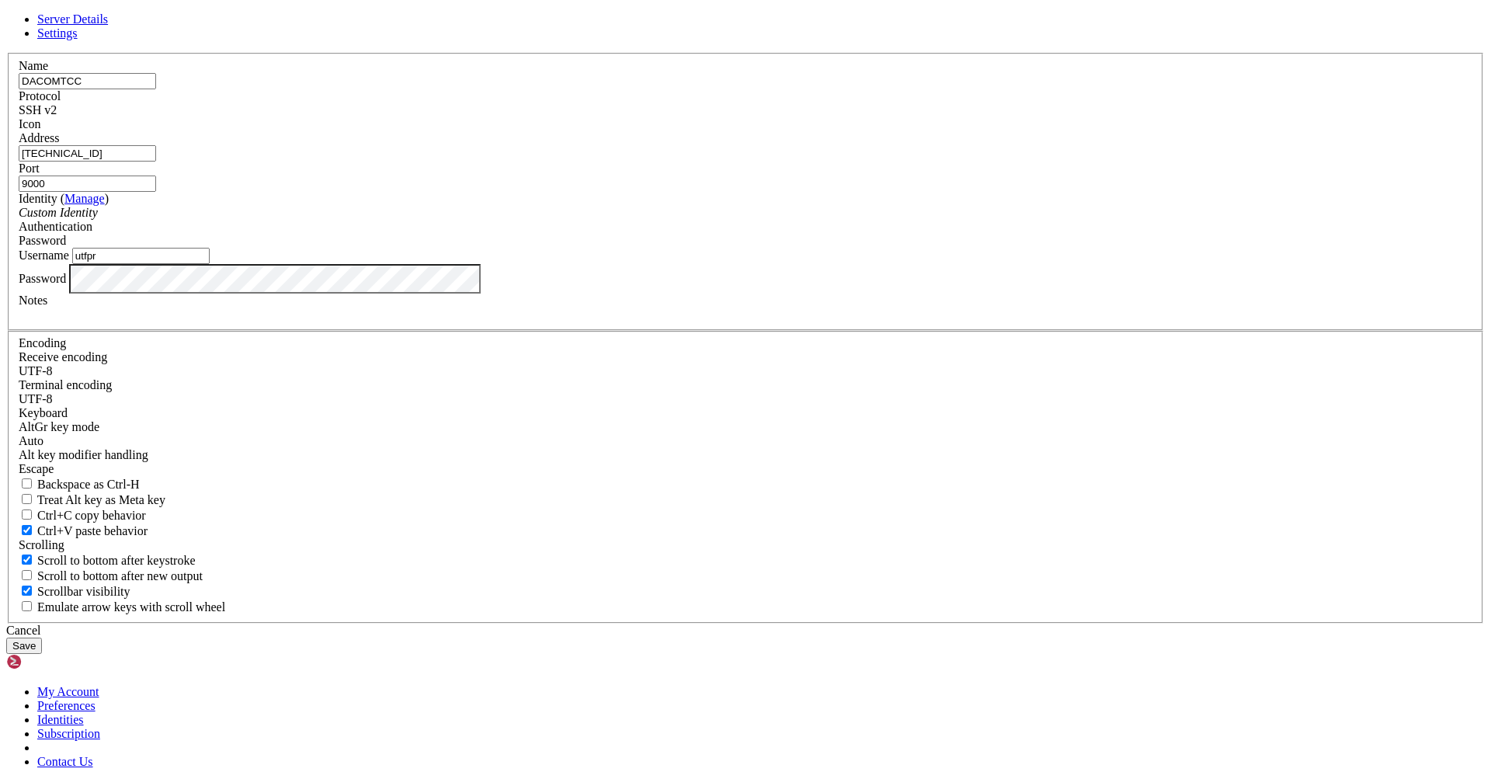
click at [156, 192] on input "9000" at bounding box center [87, 184] width 137 height 16
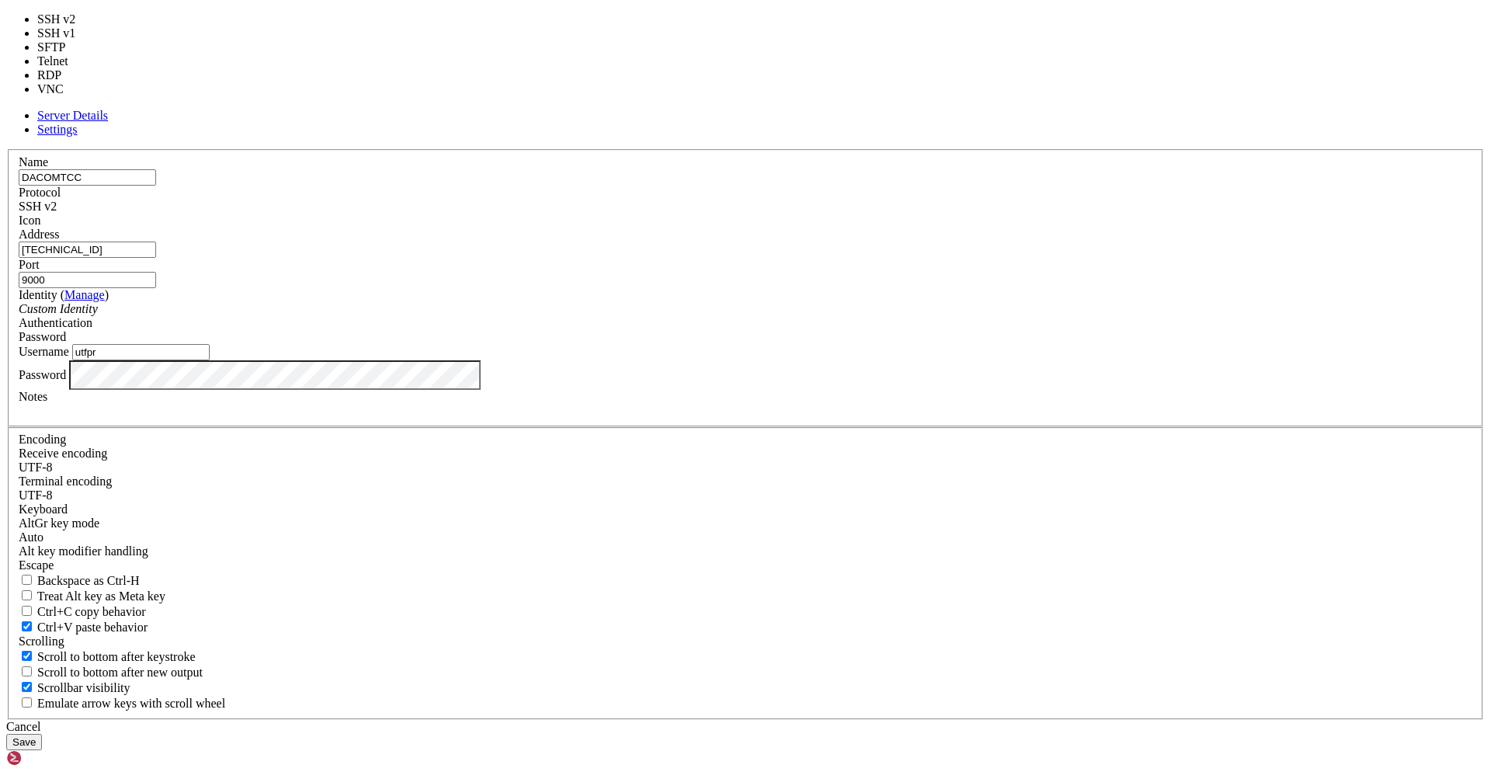
click at [848, 214] on div "SSH v2" at bounding box center [746, 207] width 1454 height 14
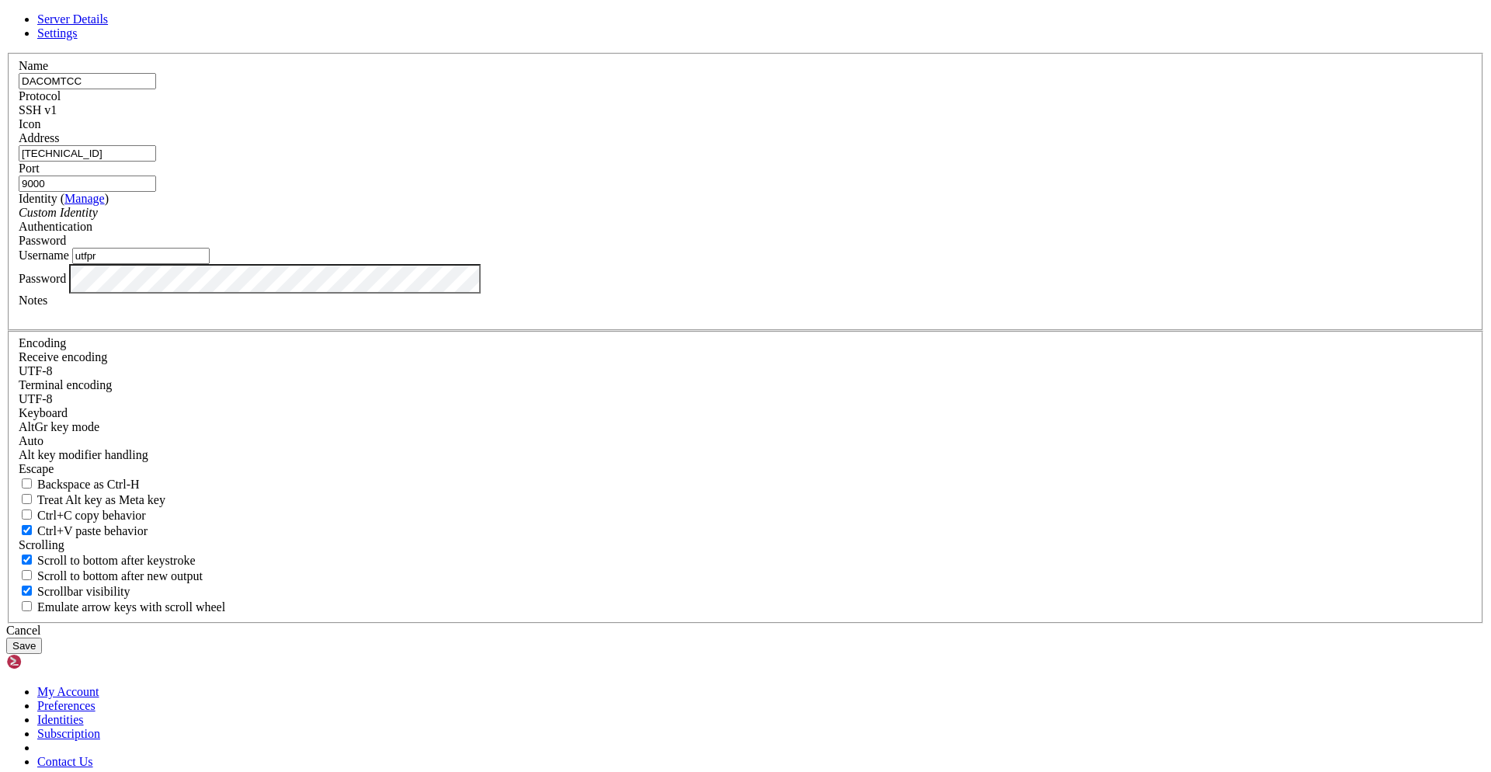
type input "22"
click at [42, 638] on button "Save" at bounding box center [24, 646] width 36 height 16
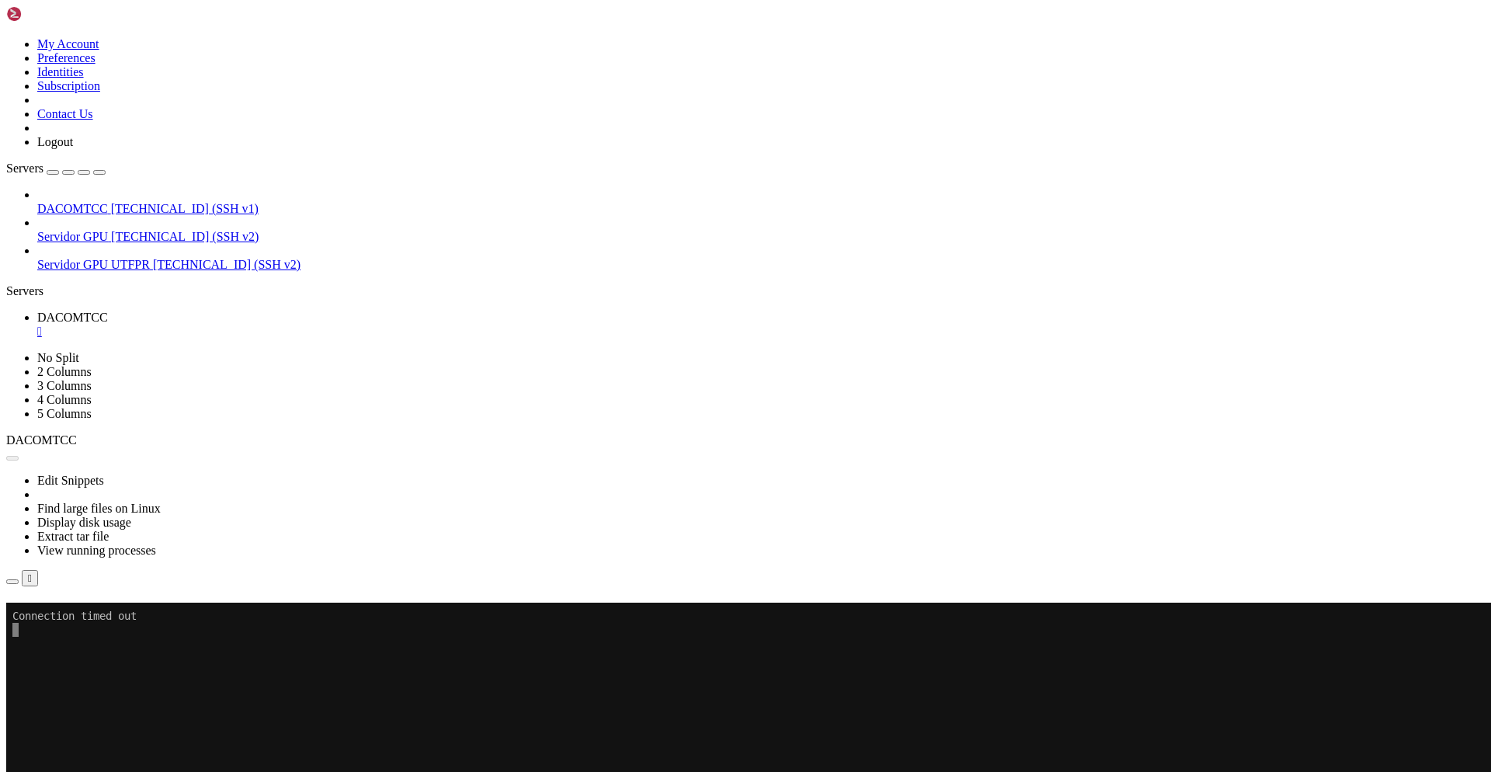
click at [291, 325] on div "" at bounding box center [761, 332] width 1448 height 14
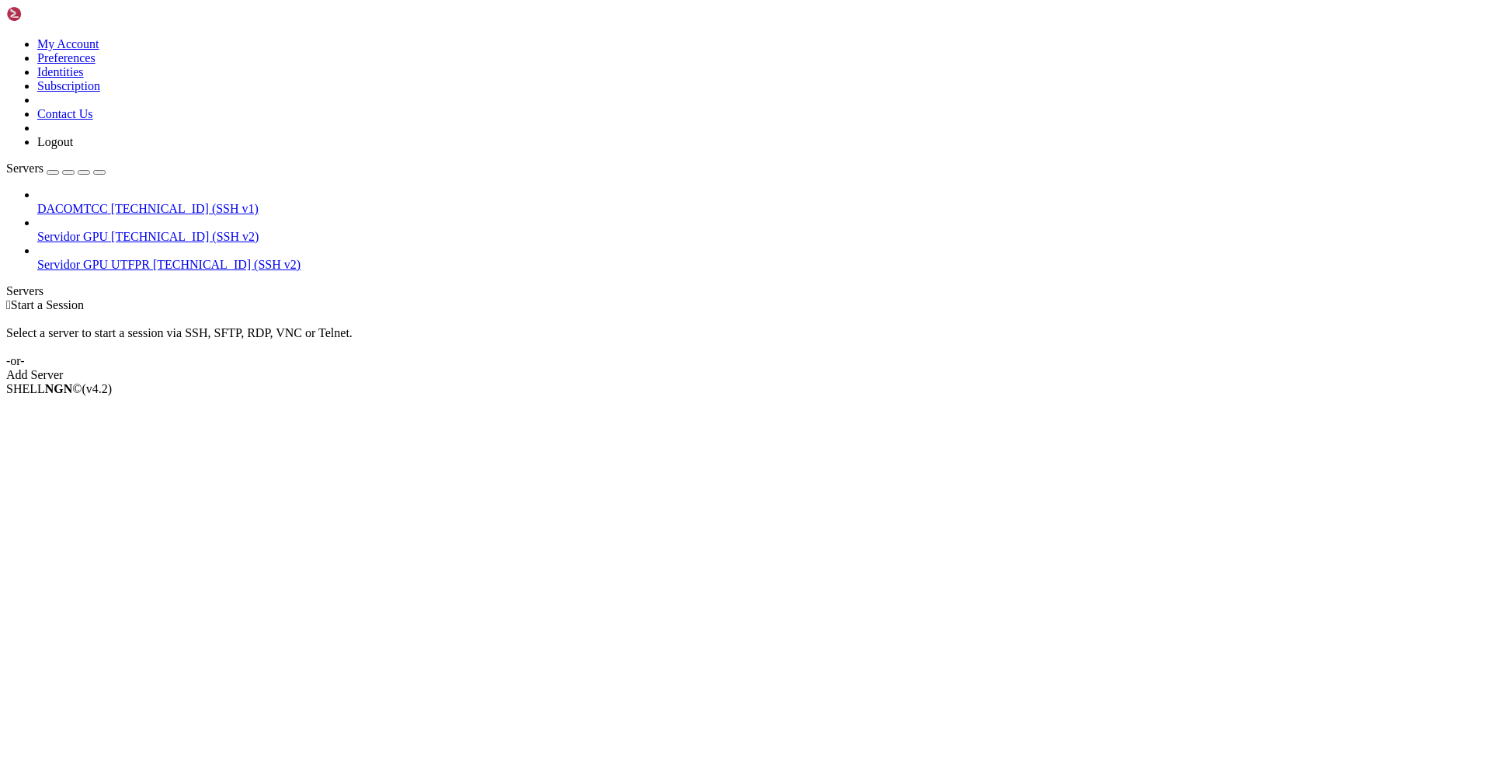
click at [108, 202] on span "DACOMTCC" at bounding box center [72, 208] width 71 height 13
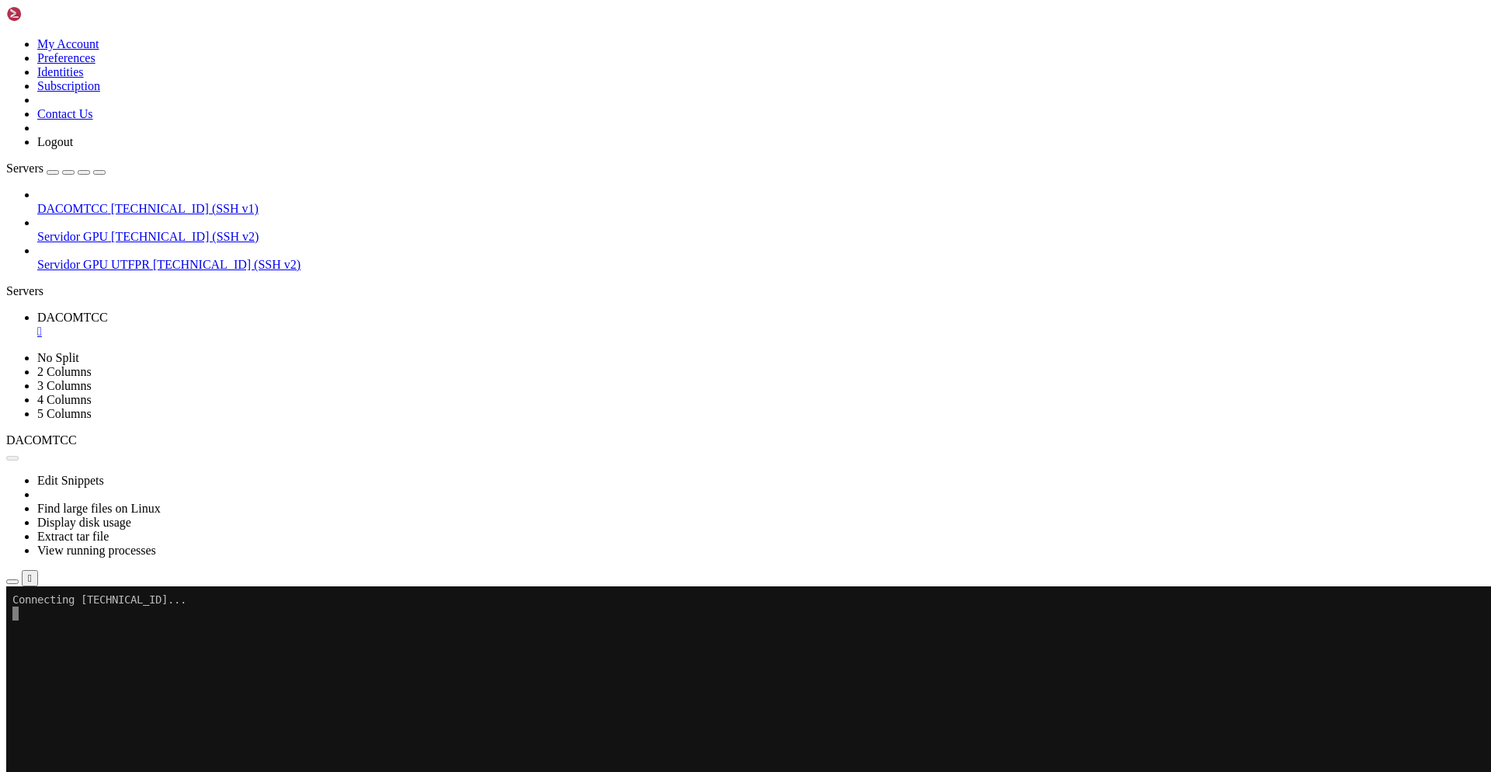
click at [287, 311] on link "DACOMTCC " at bounding box center [761, 325] width 1448 height 28
click at [293, 325] on div "" at bounding box center [761, 332] width 1448 height 14
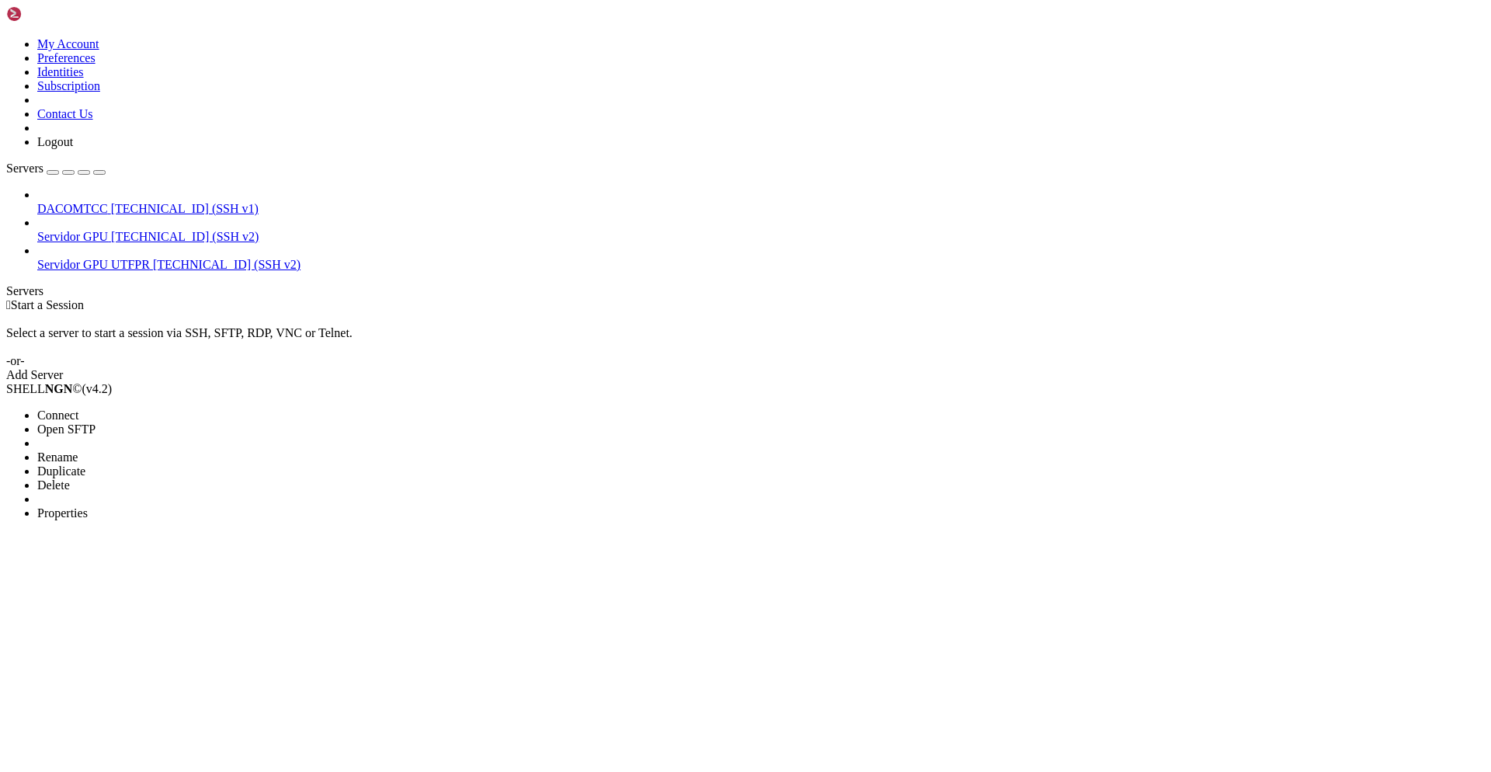
click at [142, 506] on li "Properties" at bounding box center [107, 513] width 141 height 14
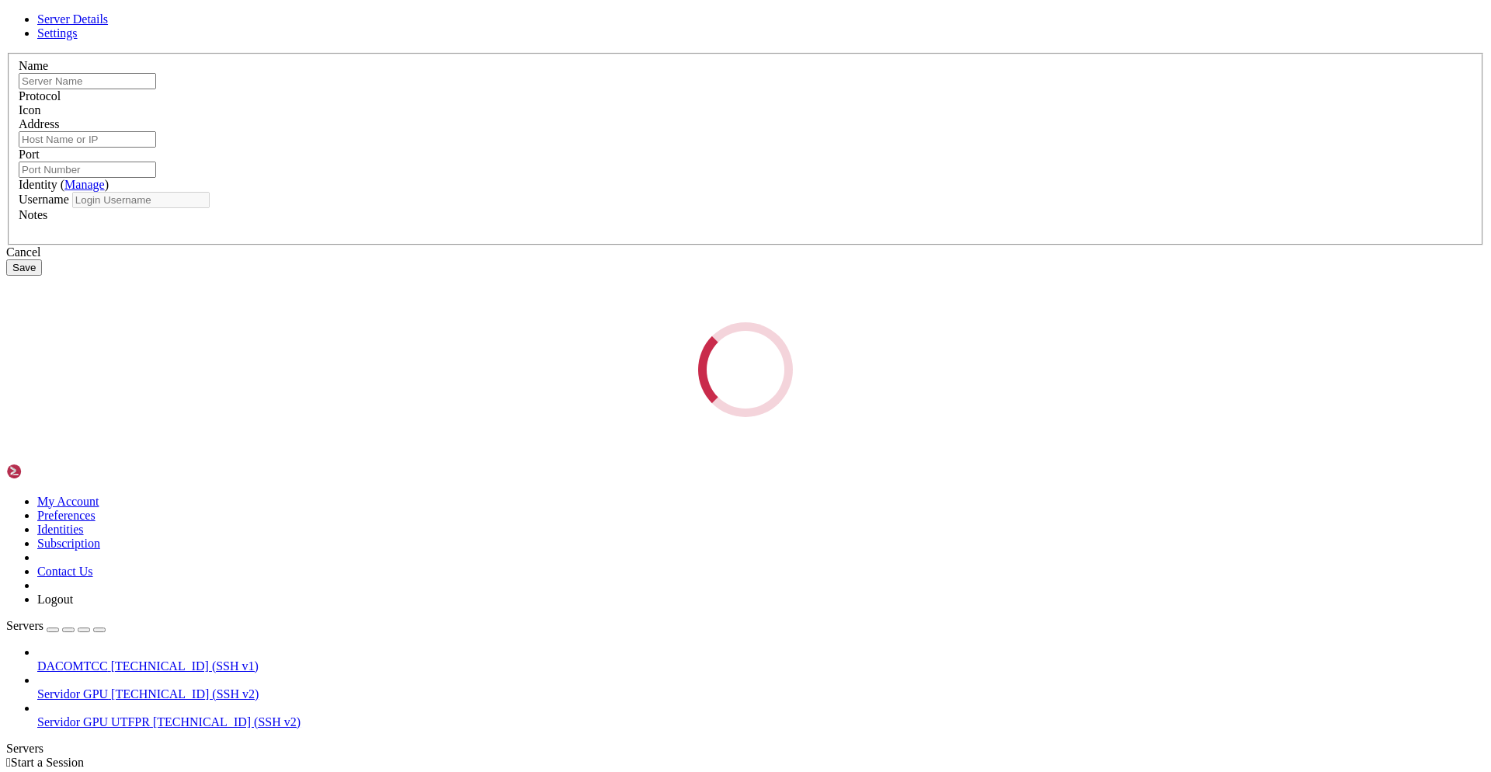
type input "DACOMTCC"
type input "[TECHNICAL_ID]"
type input "22"
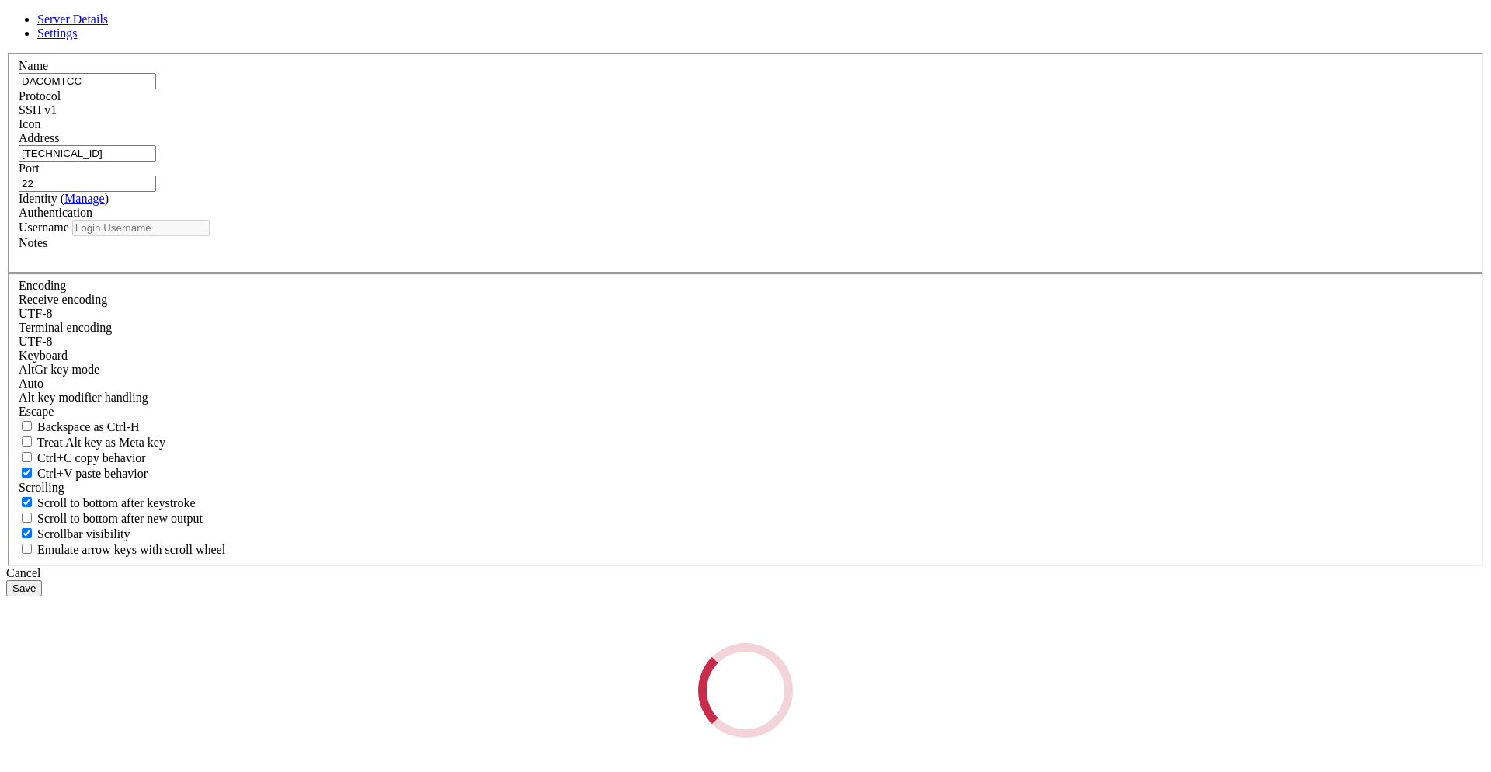
type input "utfpr"
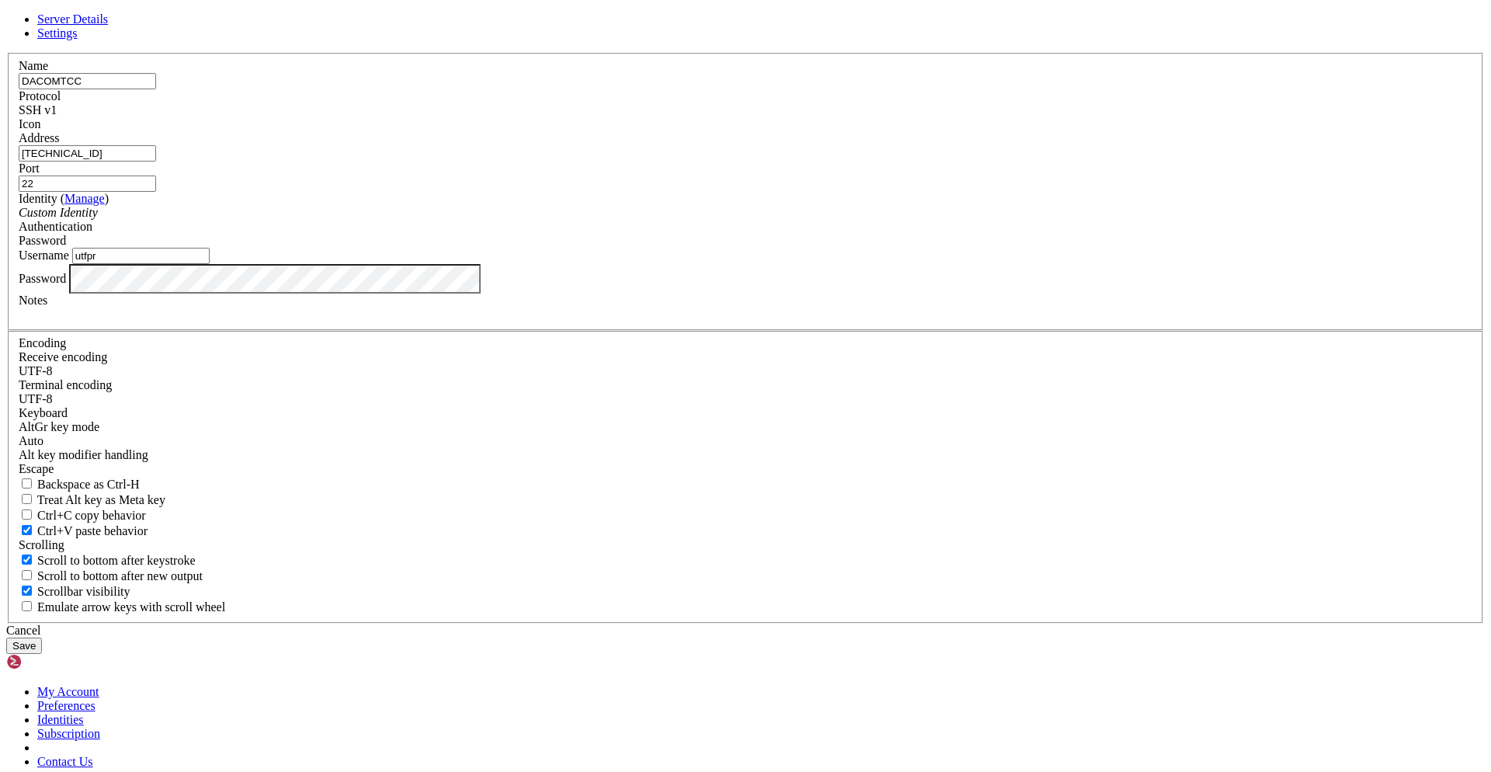
click at [156, 192] on input "22" at bounding box center [87, 184] width 137 height 16
type input "9000"
click at [42, 638] on button "Save" at bounding box center [24, 646] width 36 height 16
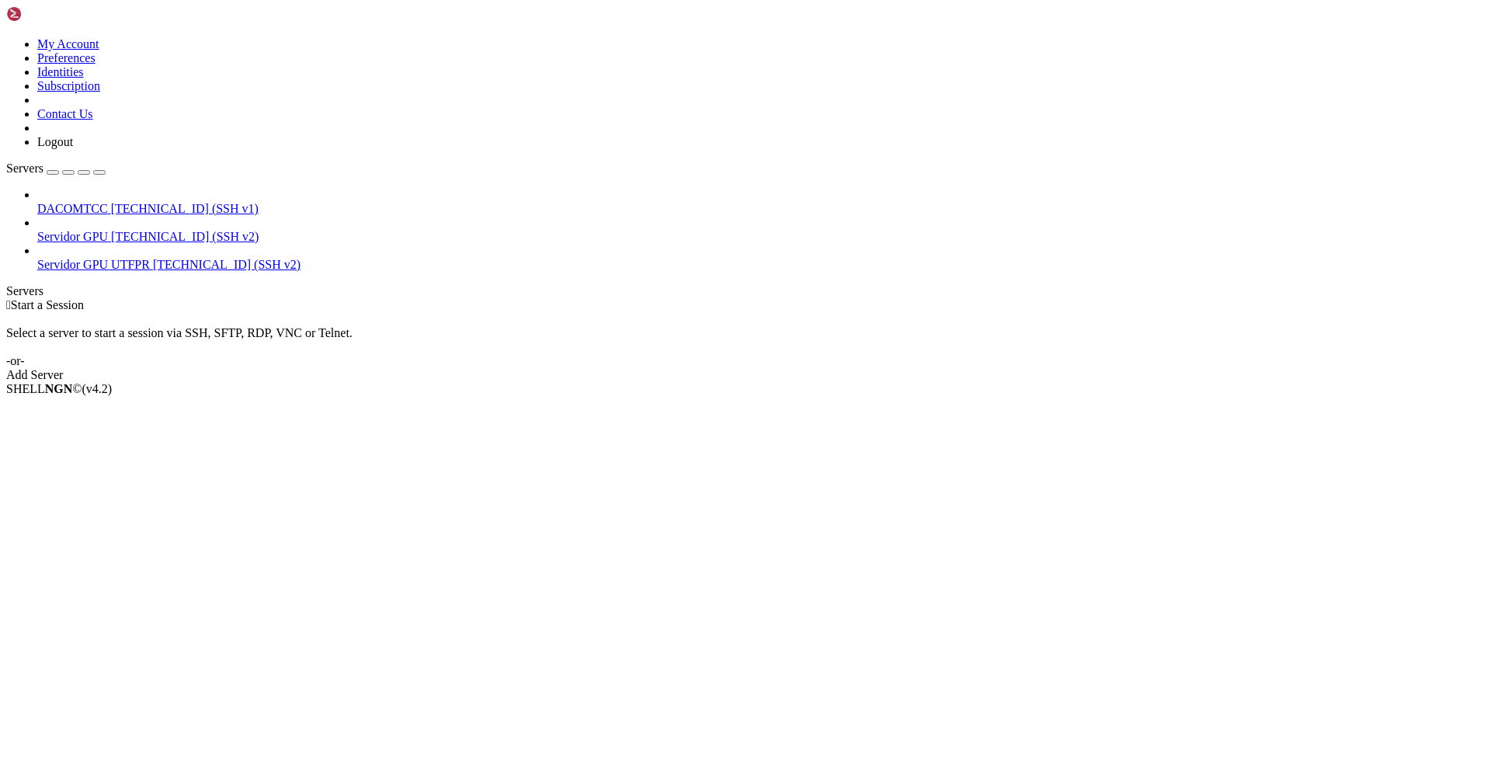
click at [81, 202] on span "DACOMTCC" at bounding box center [72, 208] width 71 height 13
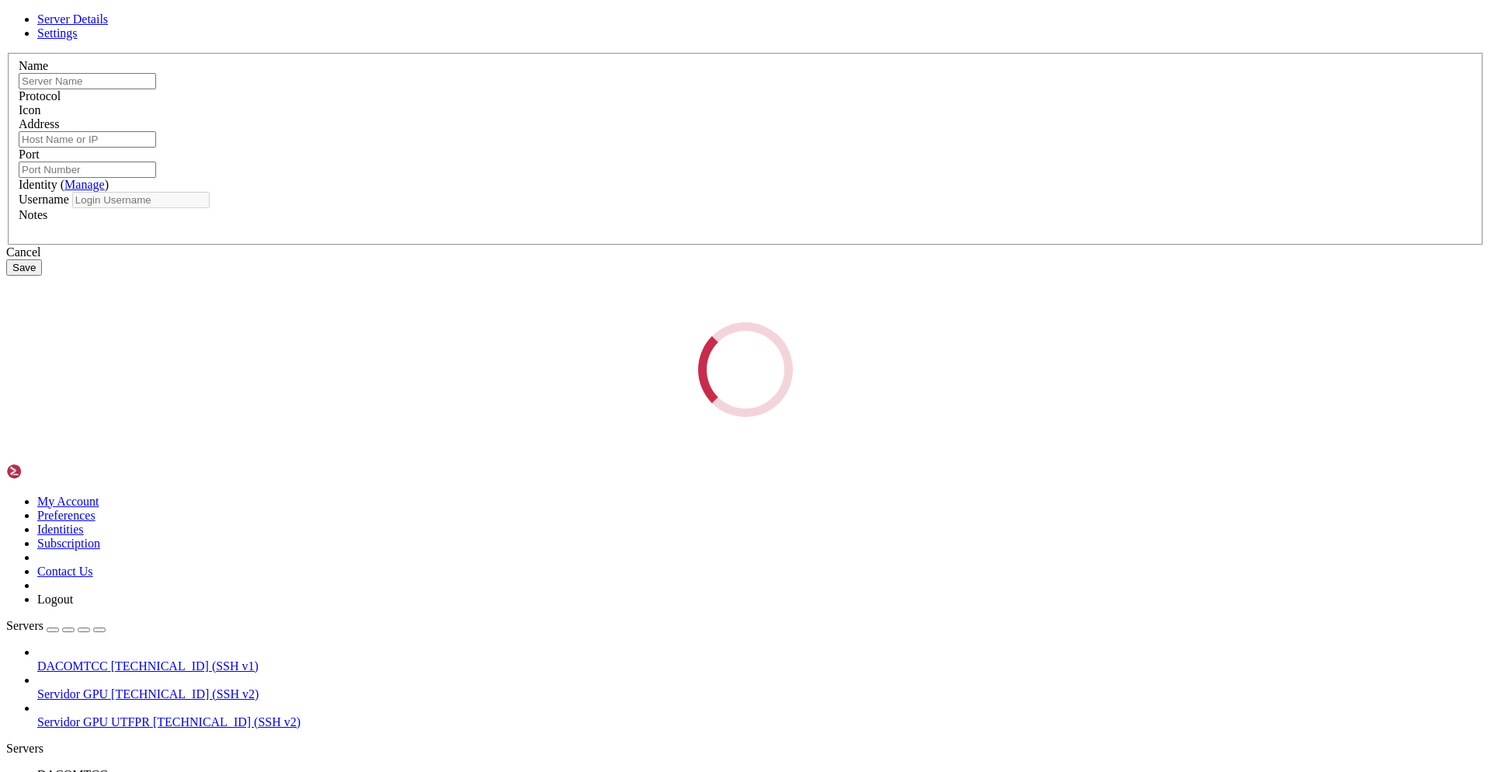
type input "DACOMTCC"
type input "[TECHNICAL_ID]"
type input "9000"
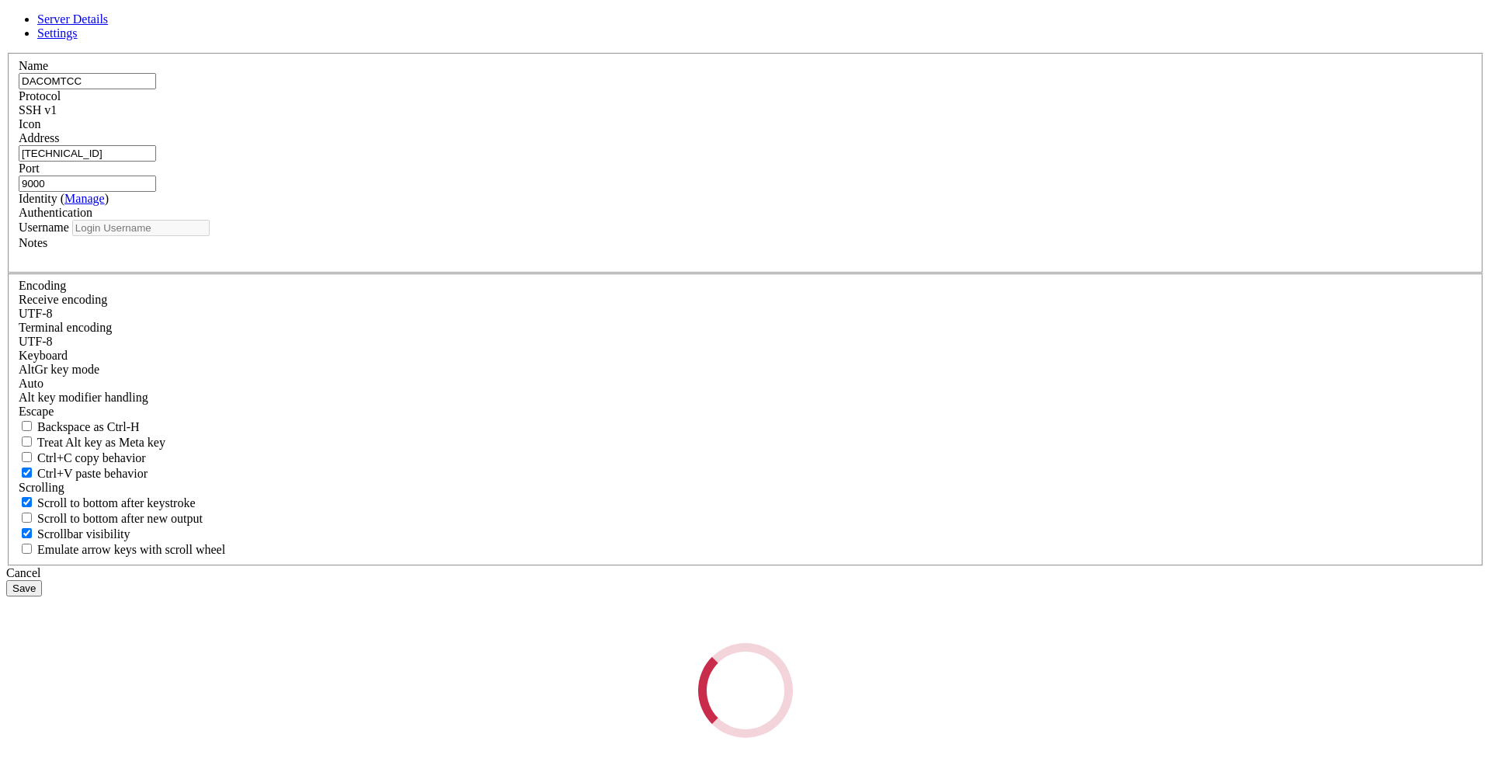
type input "utfpr"
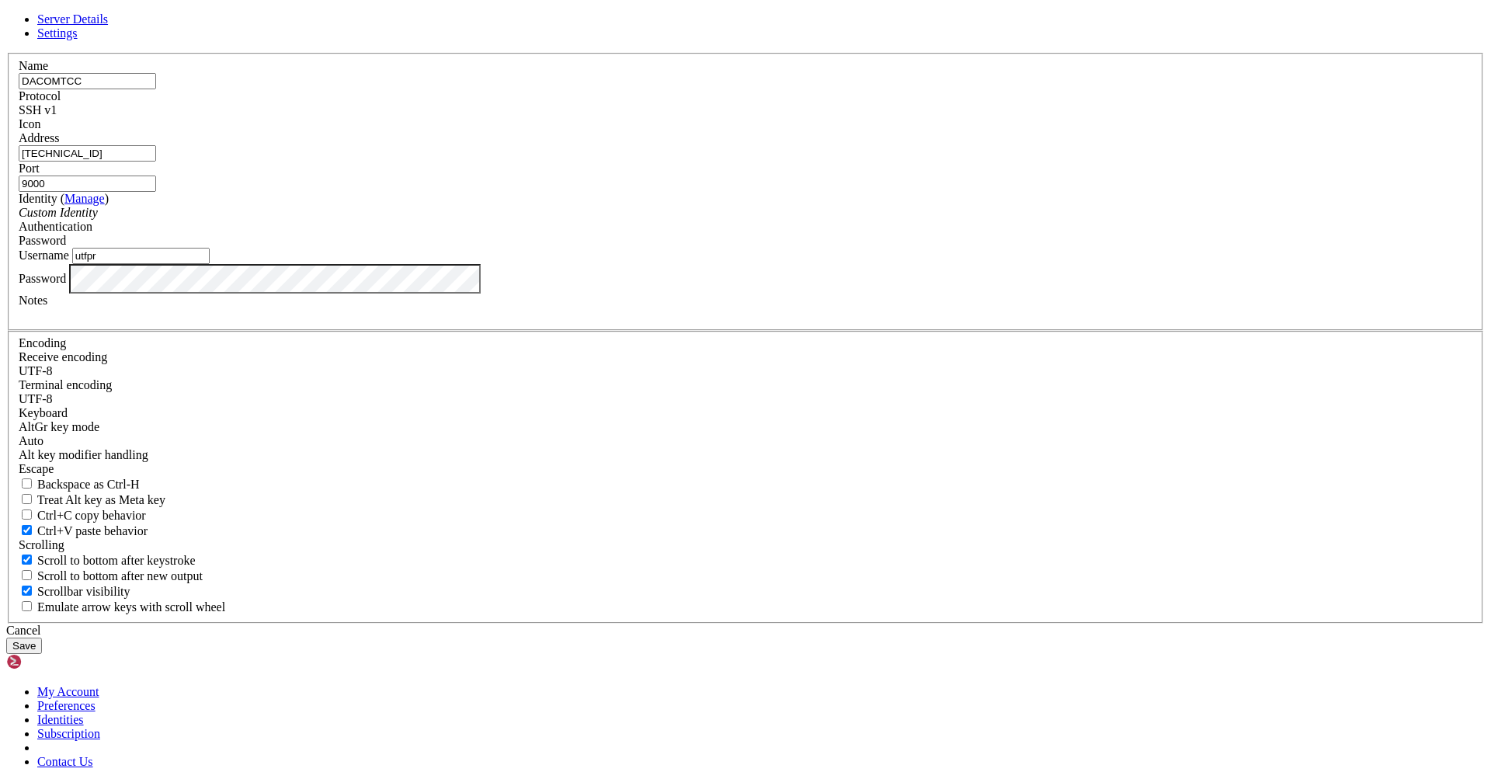
click at [57, 117] on span "SSH v1" at bounding box center [38, 109] width 38 height 13
click at [19, 131] on span at bounding box center [19, 131] width 0 height 0
click at [156, 192] on input "22" at bounding box center [87, 184] width 137 height 16
type input "9000"
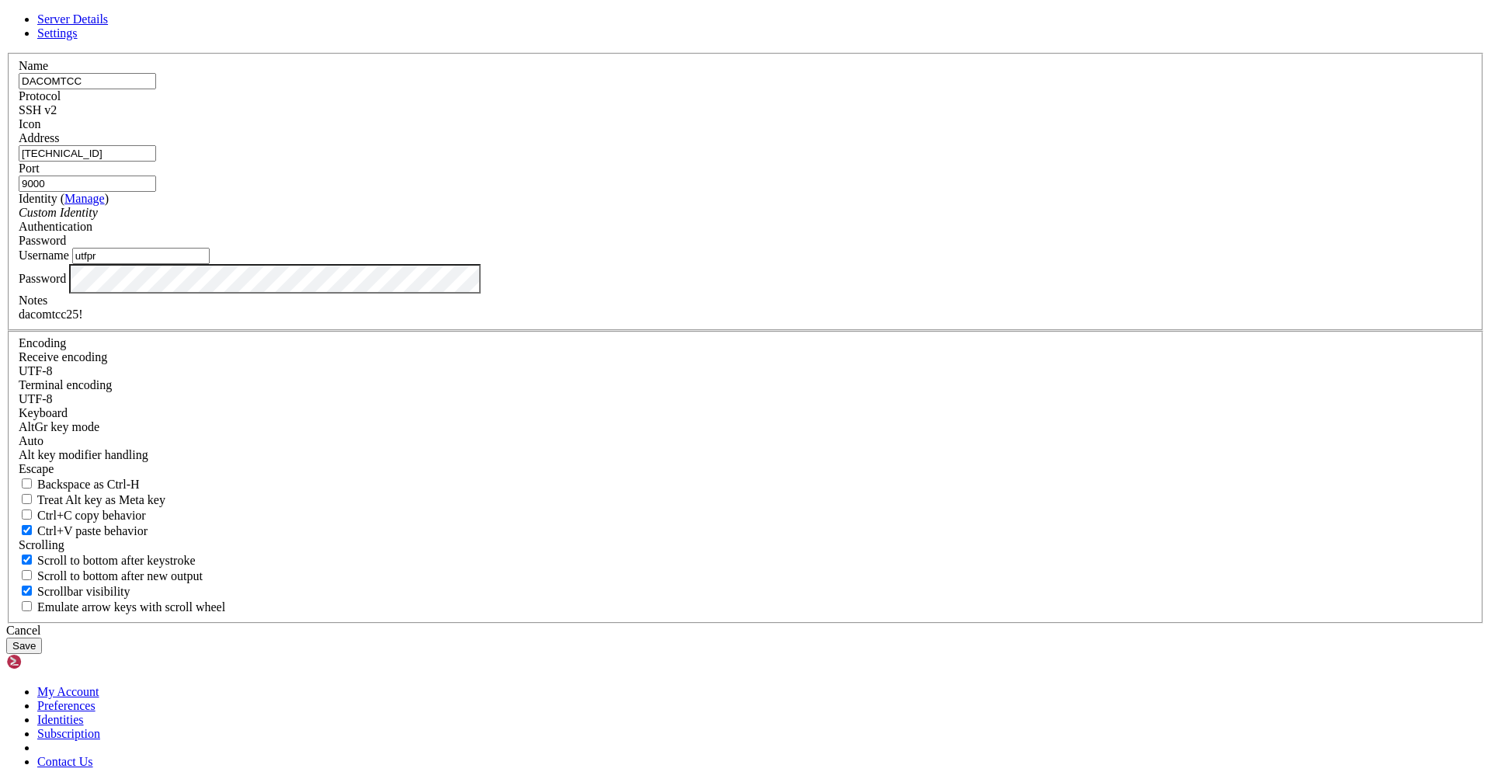
click at [42, 638] on button "Save" at bounding box center [24, 646] width 36 height 16
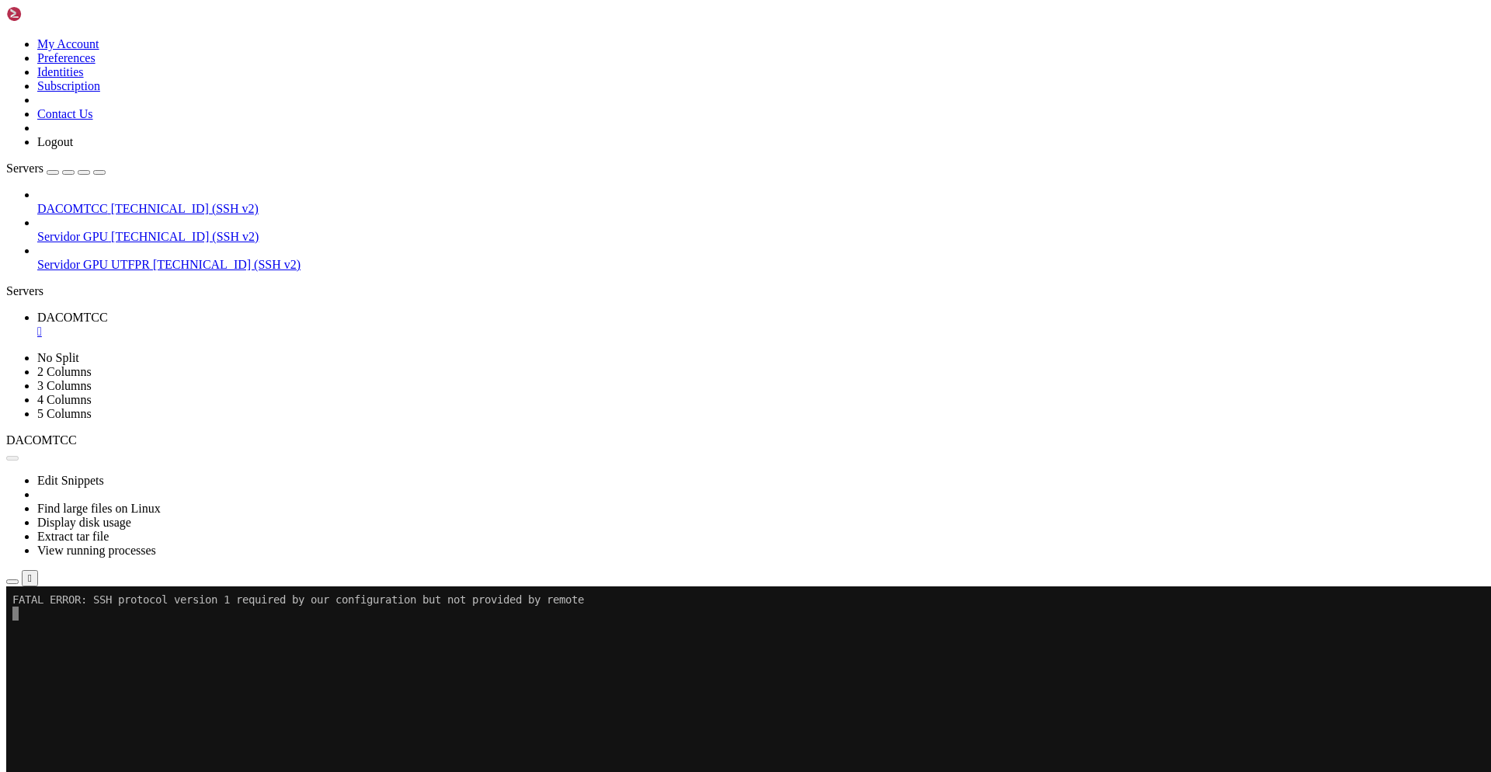
click at [108, 202] on span "DACOMTCC" at bounding box center [72, 208] width 71 height 13
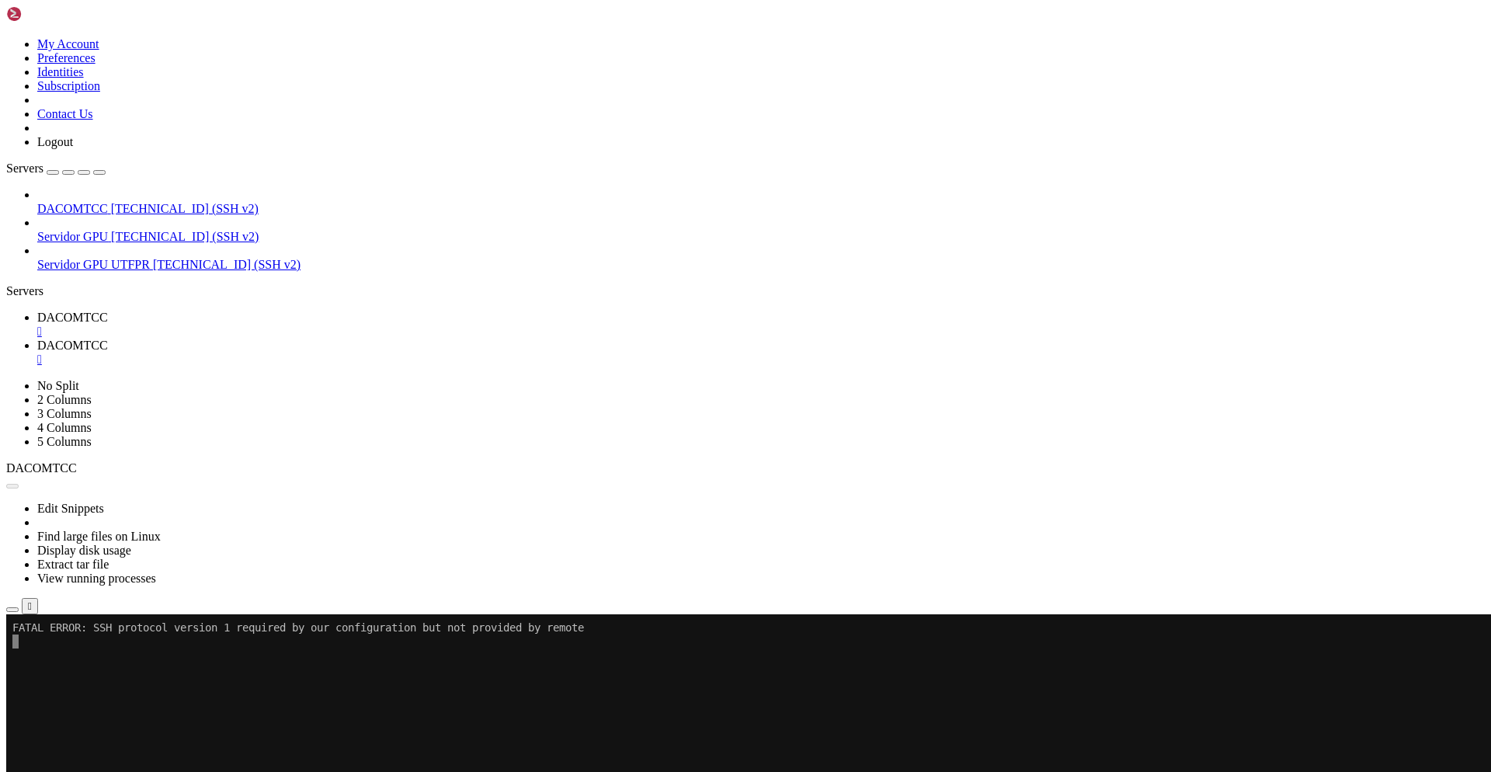
click at [108, 311] on span "DACOMTCC" at bounding box center [72, 317] width 71 height 13
click at [296, 325] on div "" at bounding box center [761, 332] width 1448 height 14
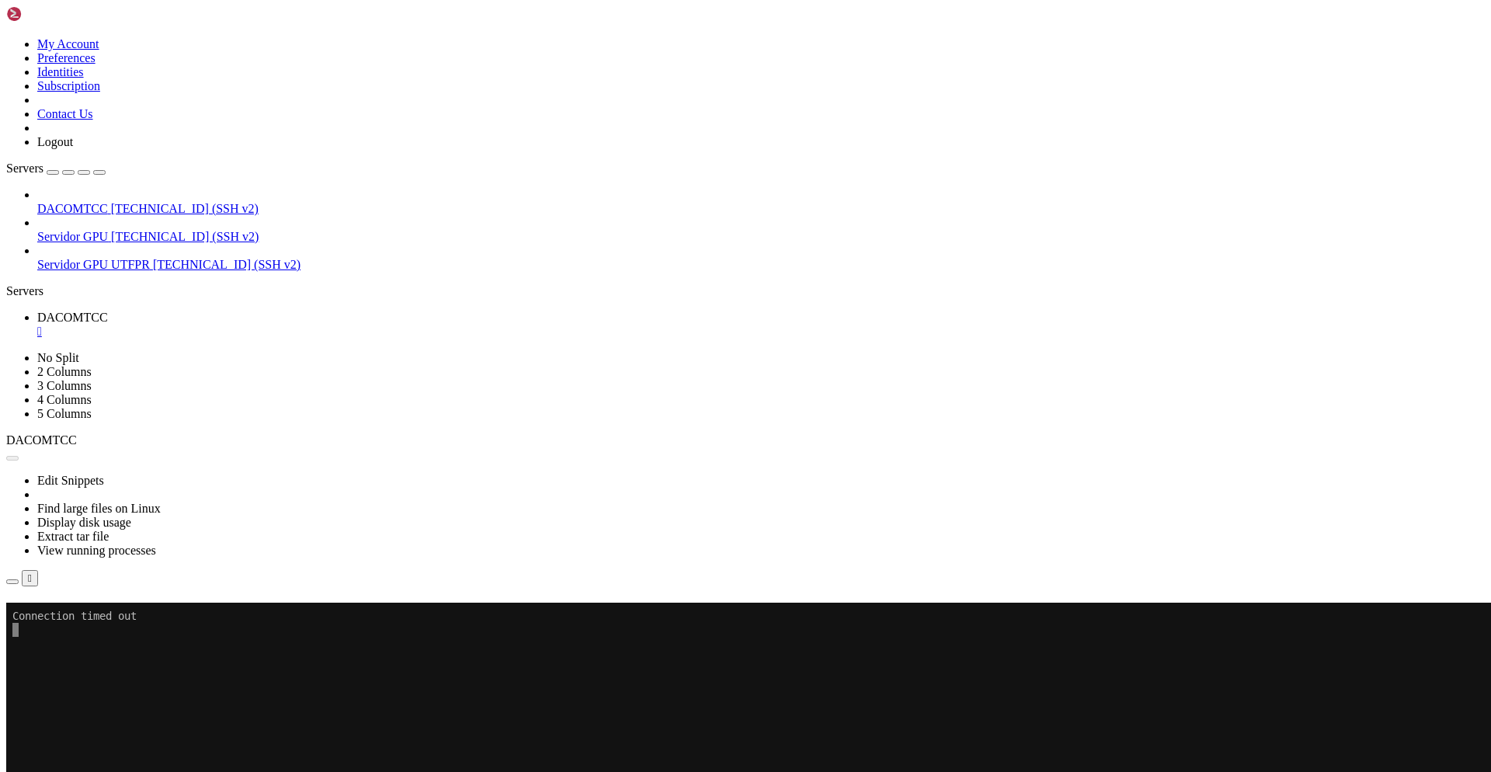
click at [1074, 603] on h4 "Connection Closed Reconnect Connection timed out" at bounding box center [745, 625] width 1479 height 44
